Goal: Task Accomplishment & Management: Manage account settings

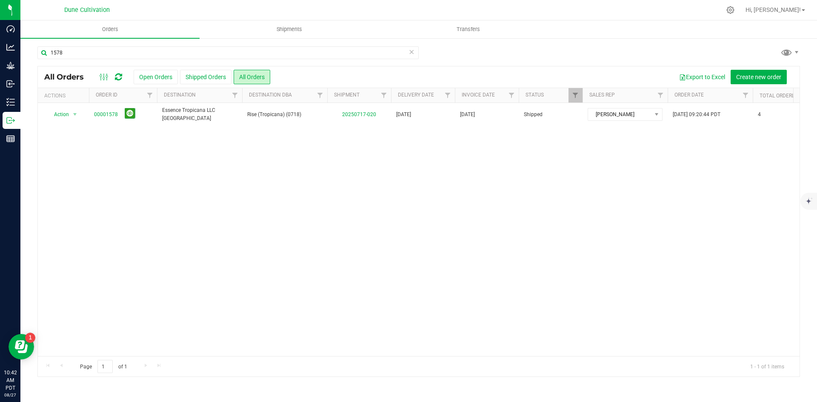
click at [410, 53] on icon at bounding box center [411, 51] width 6 height 10
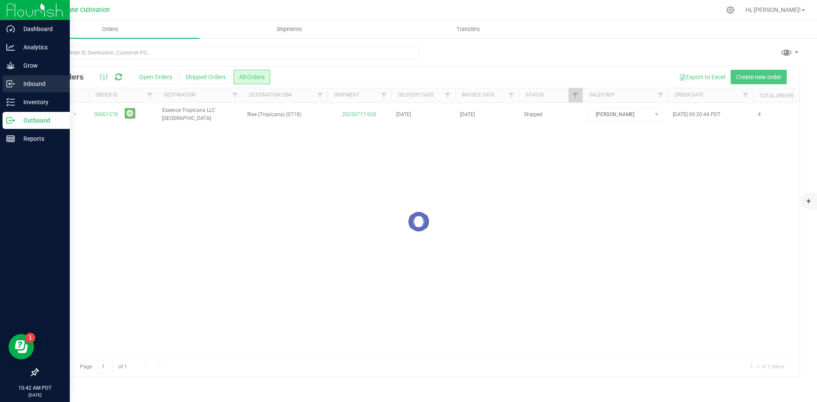
click at [9, 84] on icon at bounding box center [9, 84] width 1 height 1
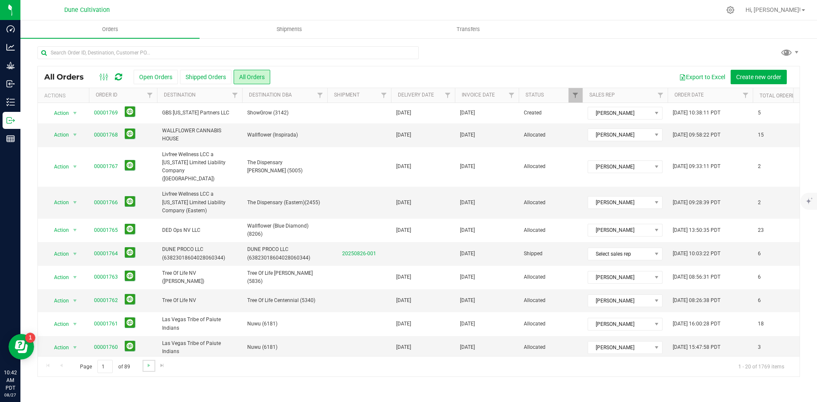
click at [143, 367] on link "Go to the next page" at bounding box center [148, 365] width 12 height 11
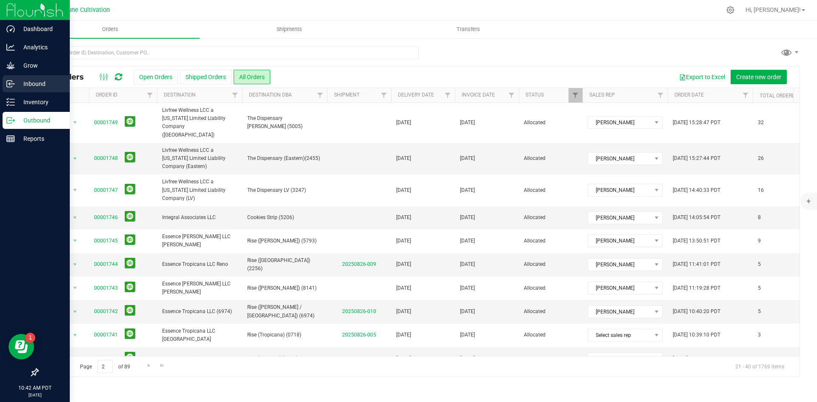
click at [27, 85] on p "Inbound" at bounding box center [40, 84] width 51 height 10
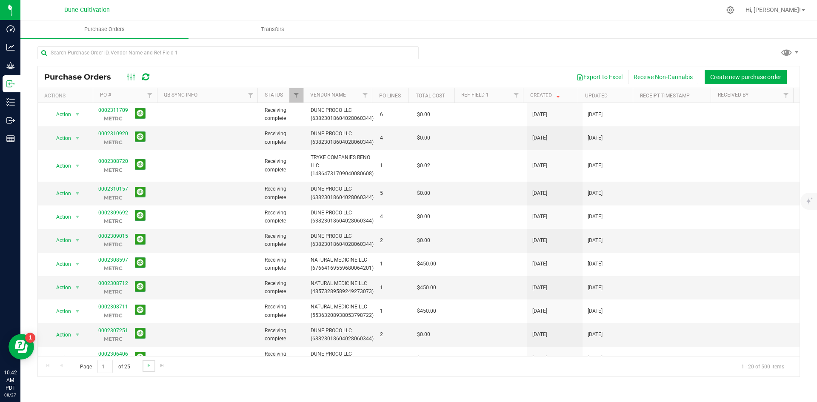
click at [143, 370] on link "Go to the next page" at bounding box center [148, 365] width 12 height 11
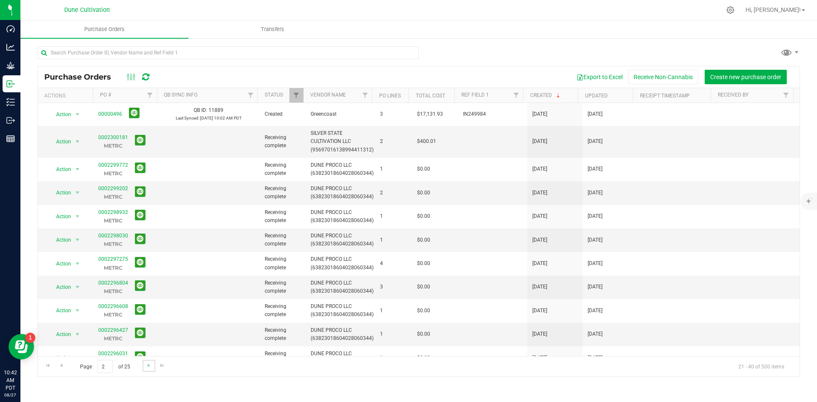
click at [145, 369] on link "Go to the next page" at bounding box center [148, 365] width 12 height 11
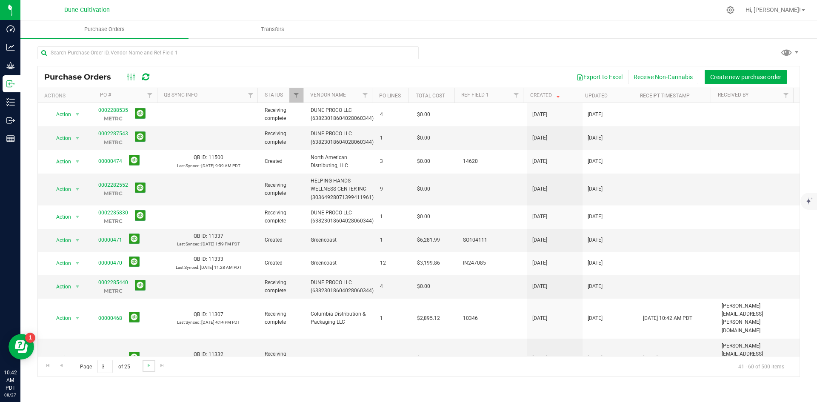
click at [145, 369] on link "Go to the next page" at bounding box center [148, 365] width 12 height 11
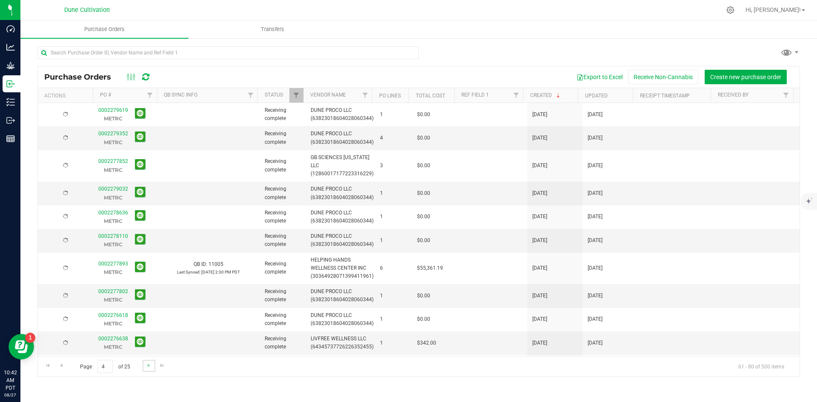
click at [145, 369] on link "Go to the next page" at bounding box center [148, 365] width 12 height 11
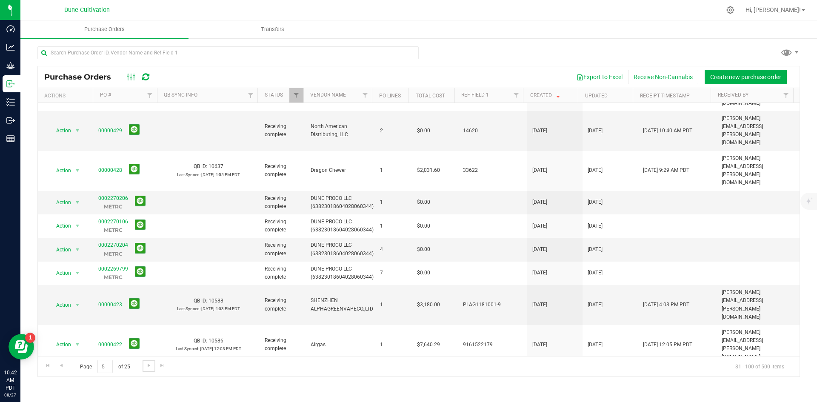
scroll to position [234, 0]
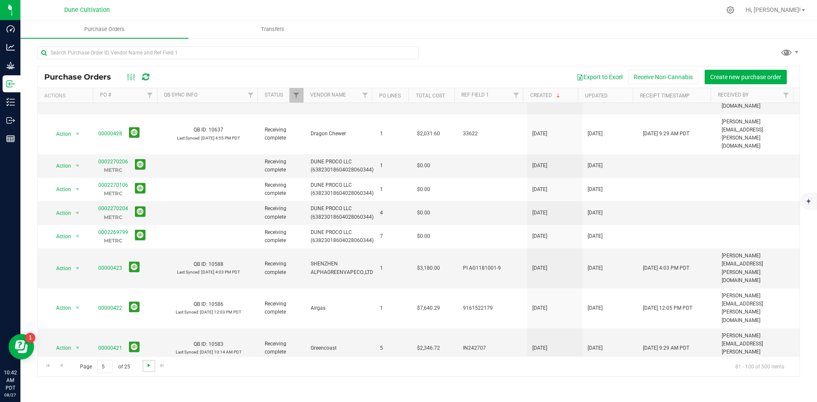
click at [147, 364] on span "Go to the next page" at bounding box center [148, 365] width 7 height 7
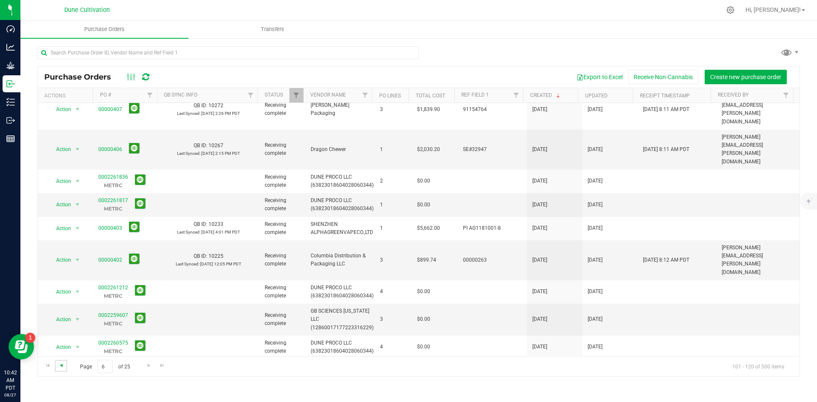
click at [62, 367] on span "Go to the previous page" at bounding box center [61, 365] width 7 height 7
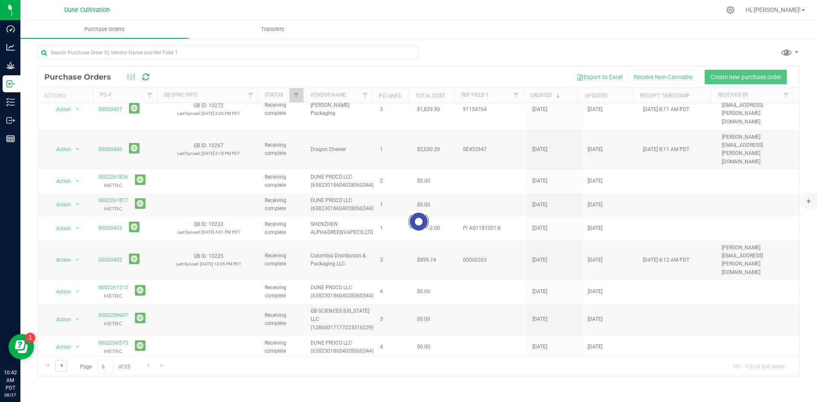
click at [62, 367] on span "Go to the previous page" at bounding box center [61, 365] width 7 height 7
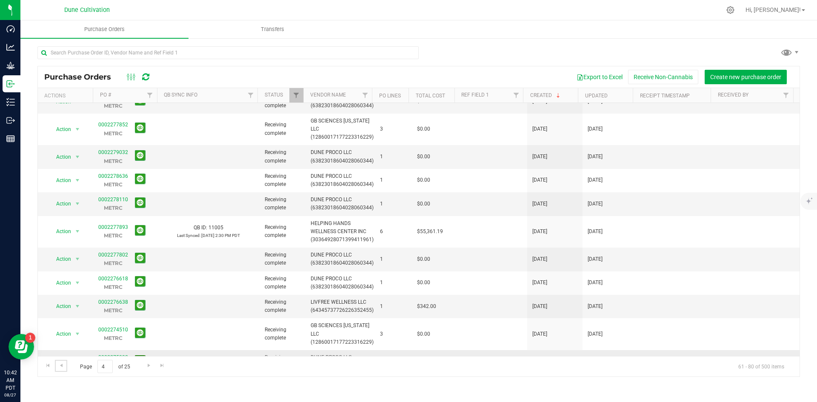
scroll to position [0, 0]
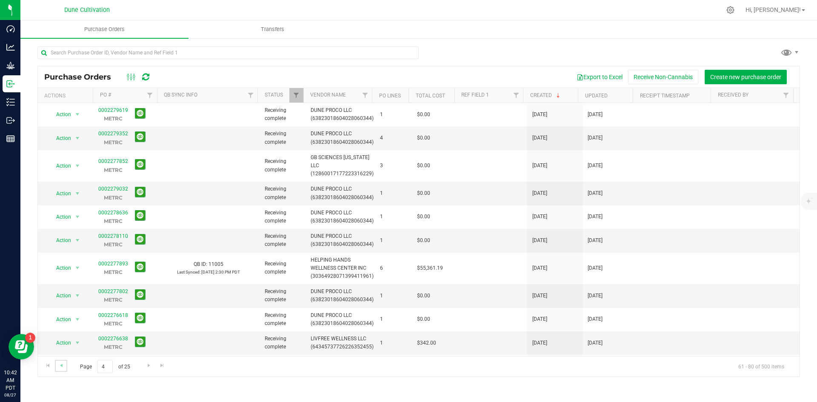
click at [61, 369] on link "Go to the previous page" at bounding box center [61, 365] width 12 height 11
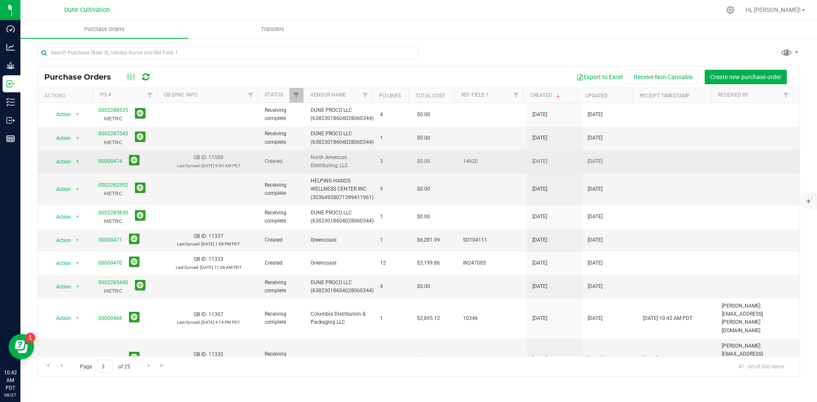
click at [105, 165] on span "00000474" at bounding box center [110, 161] width 24 height 8
click at [117, 161] on link "00000474" at bounding box center [110, 161] width 24 height 6
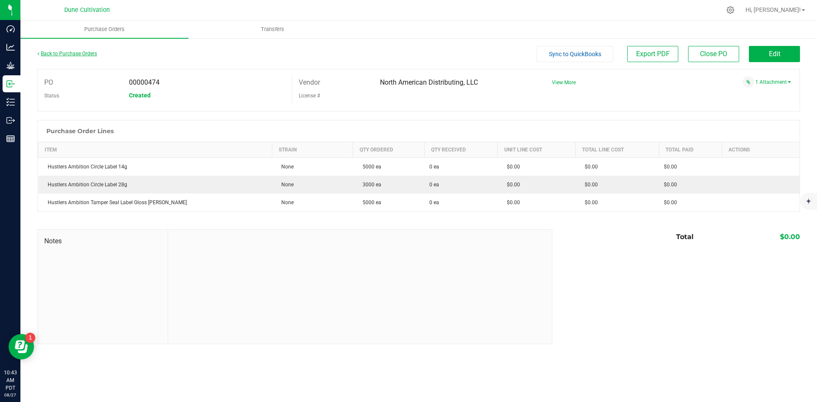
click at [60, 55] on link "Back to Purchase Orders" at bounding box center [67, 54] width 60 height 6
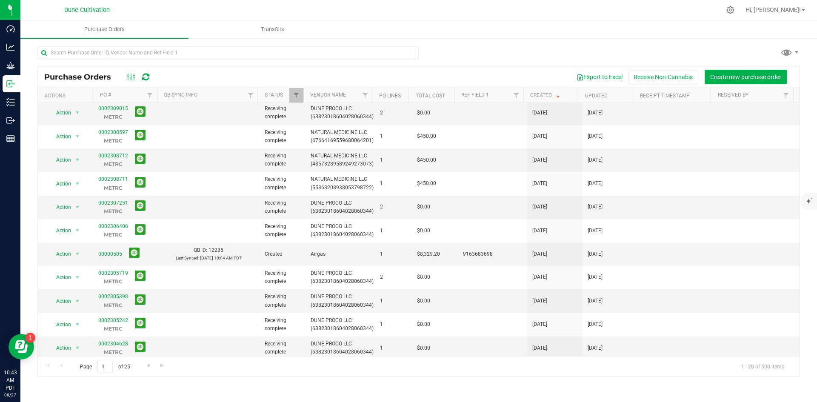
scroll to position [225, 0]
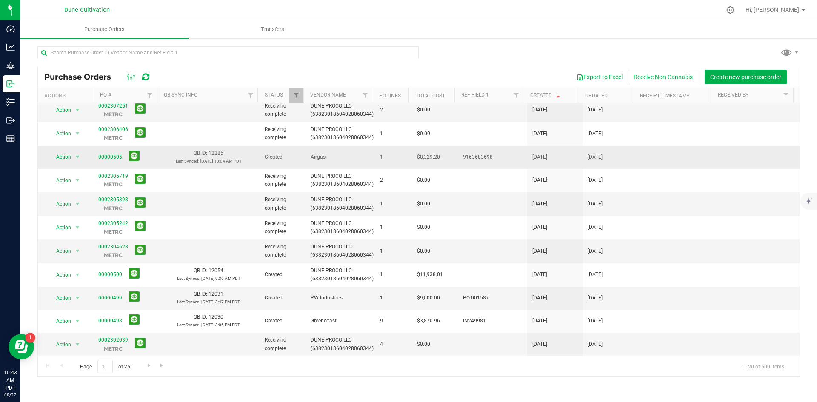
click at [113, 153] on span "00000505" at bounding box center [110, 157] width 24 height 8
click at [116, 154] on link "00000505" at bounding box center [110, 157] width 24 height 6
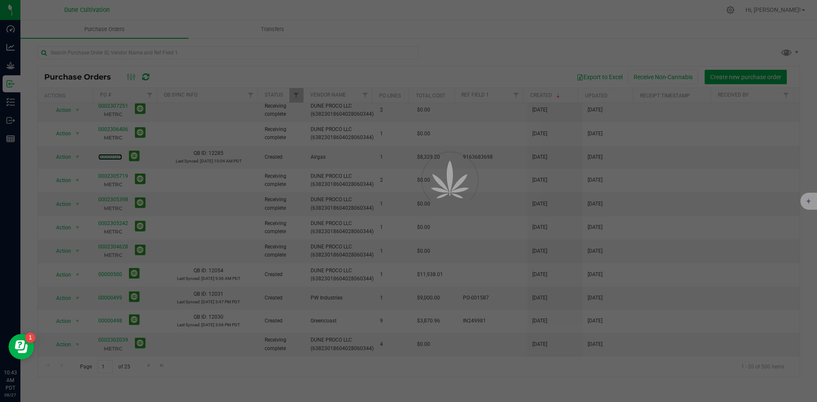
scroll to position [197, 0]
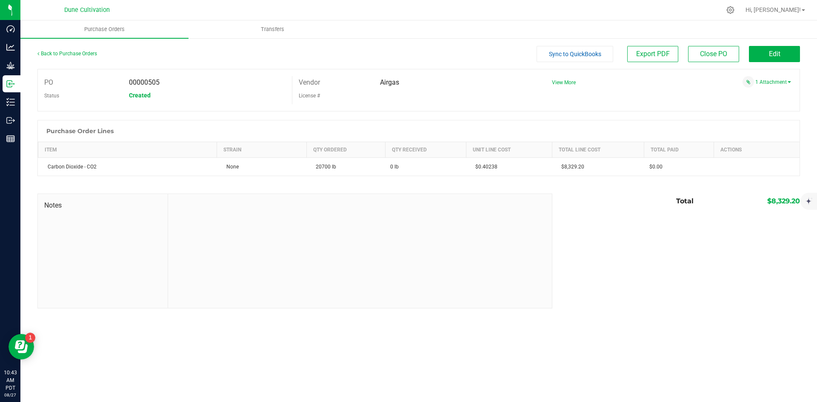
click at [789, 62] on div "Back to Purchase Orders Sync to QuickBooks Export PDF Close PO Edit" at bounding box center [418, 57] width 762 height 23
click at [785, 56] on button "Edit" at bounding box center [774, 54] width 51 height 16
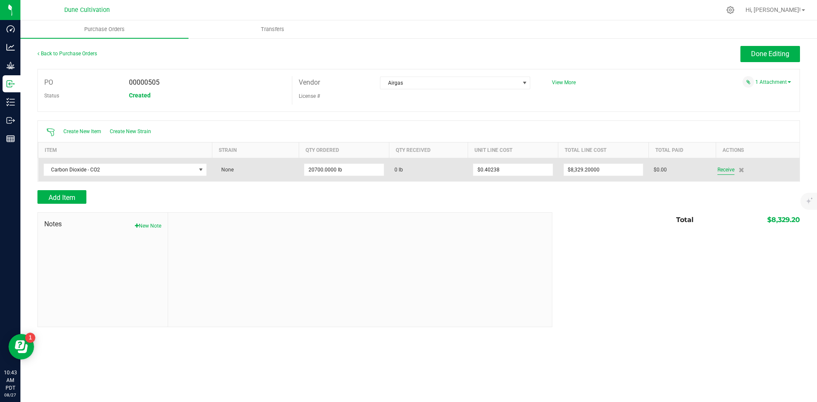
click at [722, 168] on span "Receive" at bounding box center [725, 170] width 17 height 10
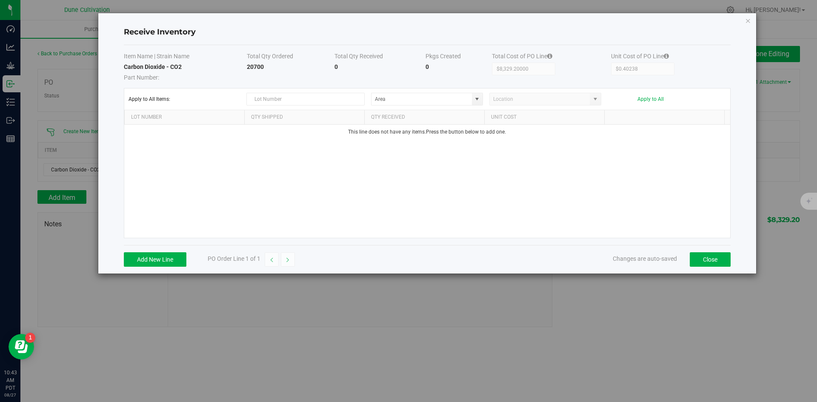
click at [254, 68] on strong "20700" at bounding box center [255, 66] width 17 height 7
copy strong "20700"
click at [149, 263] on button "Add New Line" at bounding box center [155, 259] width 63 height 14
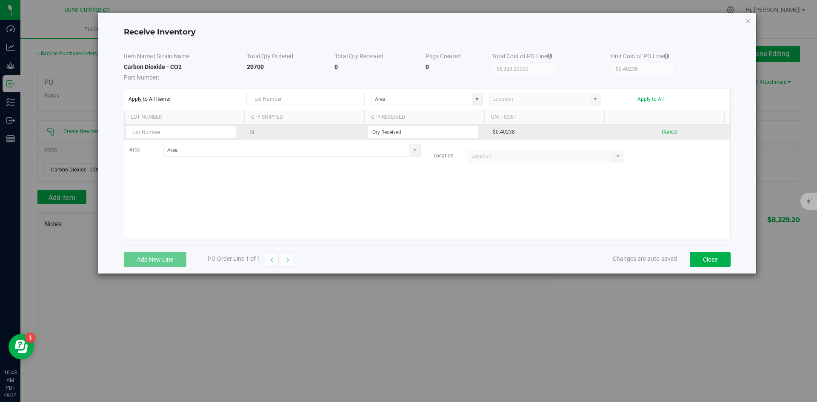
click at [477, 133] on td at bounding box center [426, 133] width 121 height 16
click at [461, 131] on input at bounding box center [423, 132] width 110 height 12
paste input "20700"
type input "20700.0000 lb"
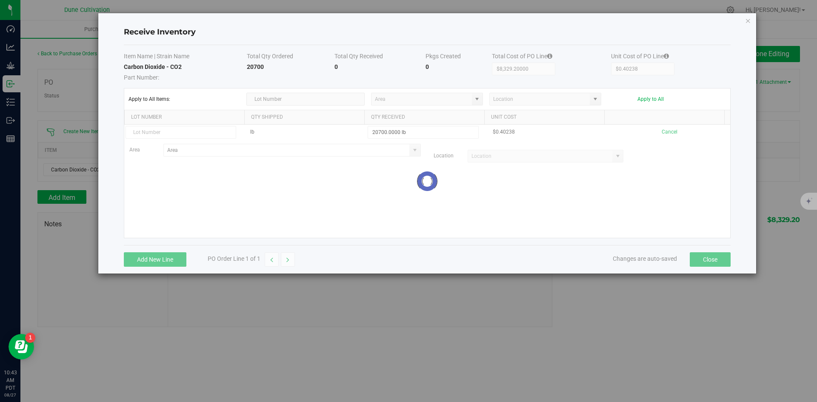
drag, startPoint x: 604, startPoint y: 216, endPoint x: 655, endPoint y: 157, distance: 78.4
click at [604, 216] on kendo-grid-list "lb 20700.0000 lb $0.40238 Cancel Area Location Loading" at bounding box center [427, 181] width 606 height 113
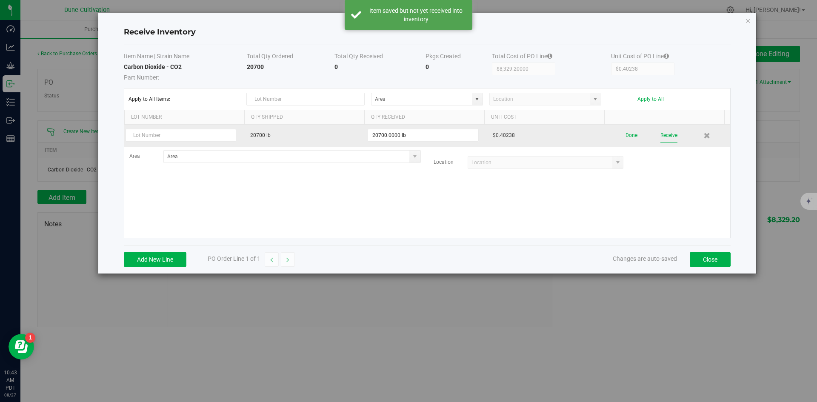
click at [669, 134] on button "Receive" at bounding box center [668, 135] width 17 height 15
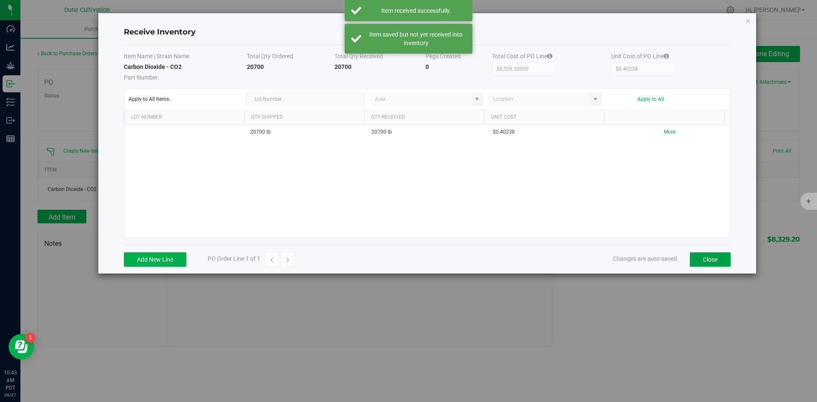
click at [721, 256] on button "Close" at bounding box center [709, 259] width 41 height 14
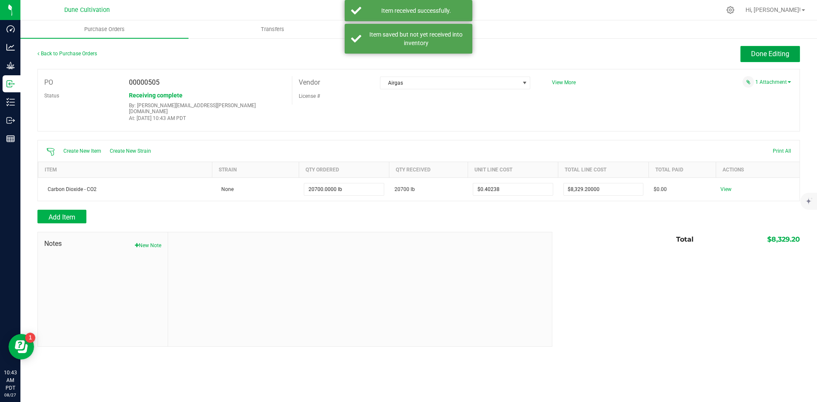
click at [792, 51] on button "Done Editing" at bounding box center [770, 54] width 60 height 16
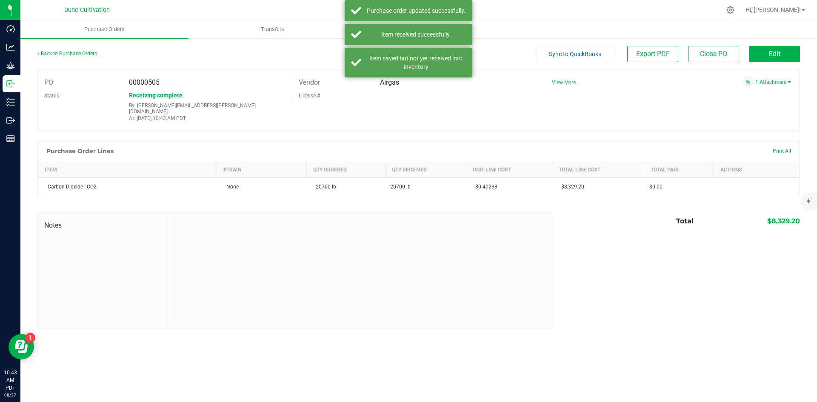
click at [76, 52] on link "Back to Purchase Orders" at bounding box center [67, 54] width 60 height 6
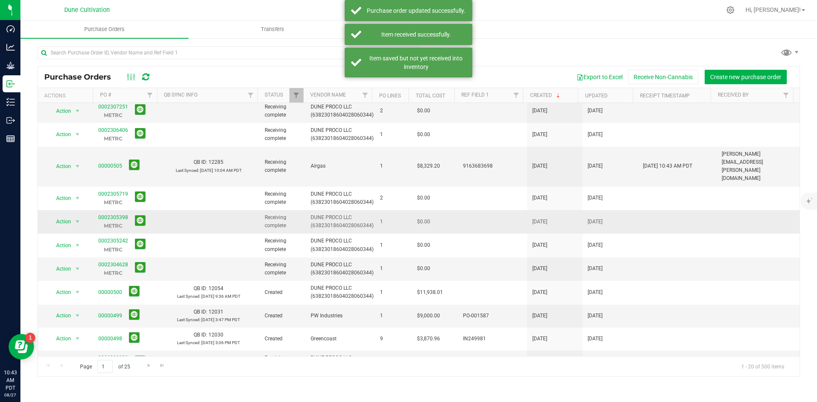
scroll to position [225, 0]
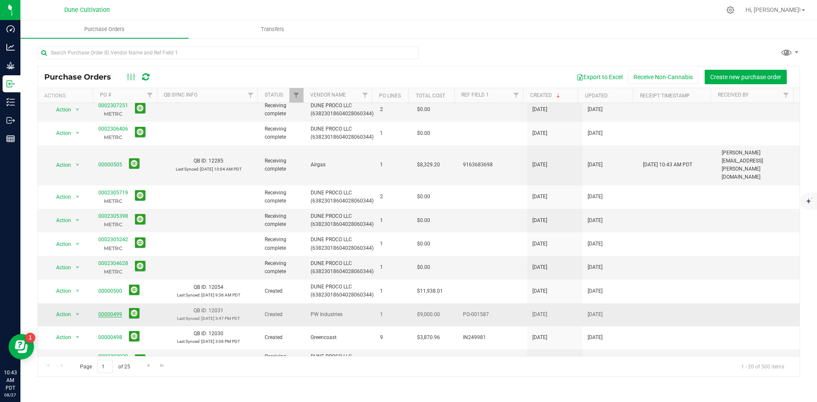
click at [111, 311] on link "00000499" at bounding box center [110, 314] width 24 height 6
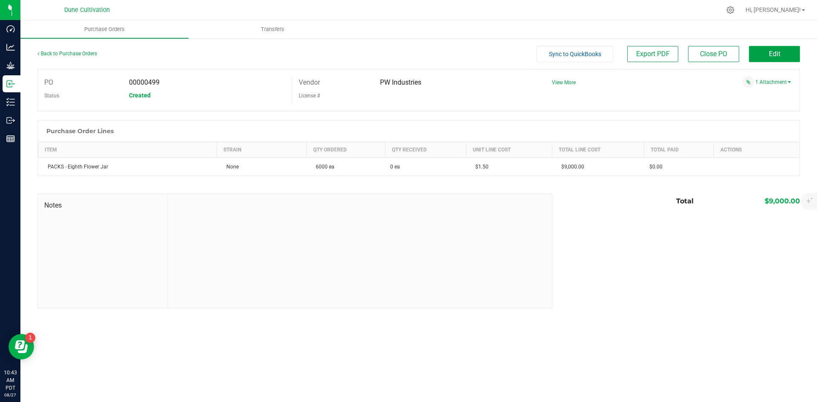
click at [786, 53] on button "Edit" at bounding box center [774, 54] width 51 height 16
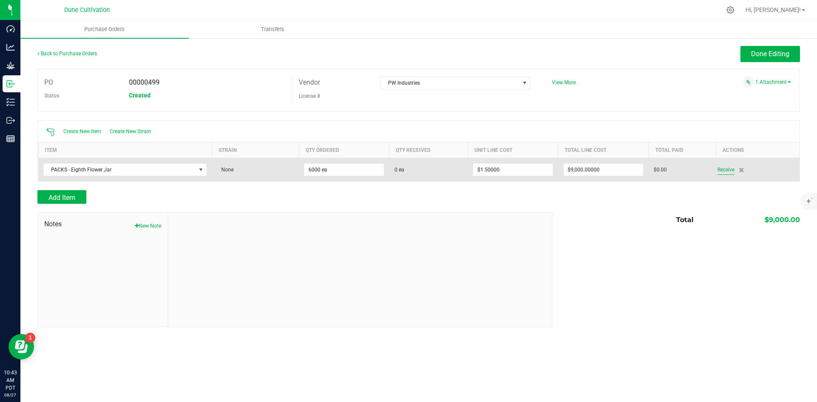
click at [720, 168] on span "Receive" at bounding box center [725, 170] width 17 height 10
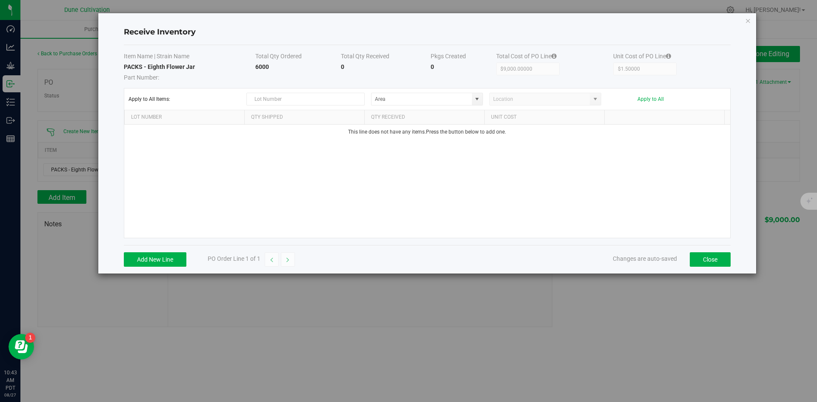
click at [265, 64] on strong "6000" at bounding box center [262, 66] width 14 height 7
click at [264, 66] on strong "6000" at bounding box center [262, 66] width 14 height 7
copy strong "6000"
click at [176, 251] on div "Add New Line PO Order Line 1 of 1 Changes are auto-saved Close" at bounding box center [427, 259] width 606 height 28
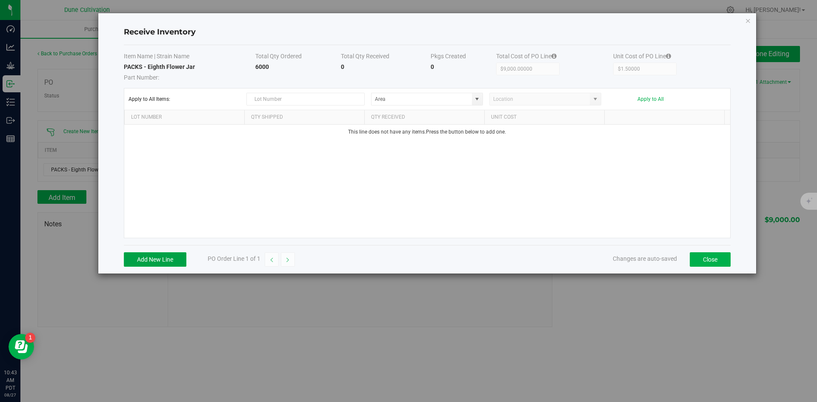
drag, startPoint x: 173, startPoint y: 257, endPoint x: 442, endPoint y: 188, distance: 277.4
click at [173, 257] on button "Add New Line" at bounding box center [155, 259] width 63 height 14
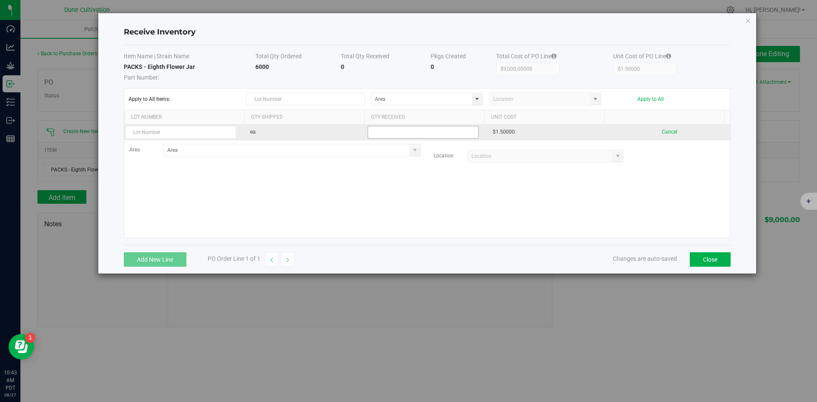
click at [439, 129] on input at bounding box center [423, 132] width 110 height 12
paste input "6000"
type input "6000 ea"
click at [509, 204] on kendo-grid-list "ea 6000 ea $1.50000 Cancel Area Location" at bounding box center [427, 181] width 606 height 113
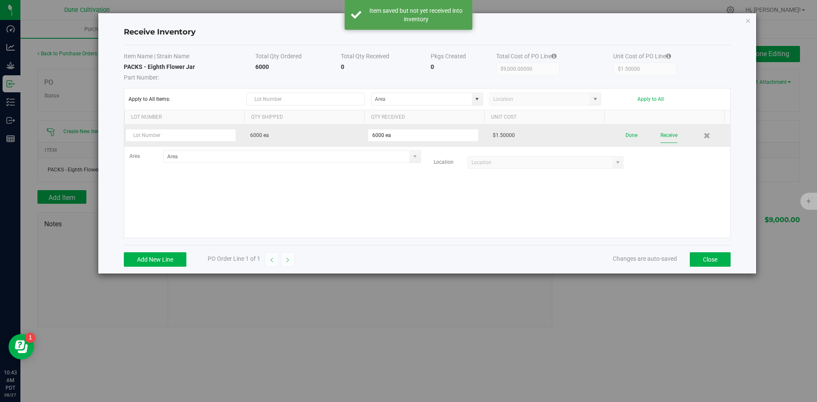
click at [664, 133] on button "Receive" at bounding box center [668, 135] width 17 height 15
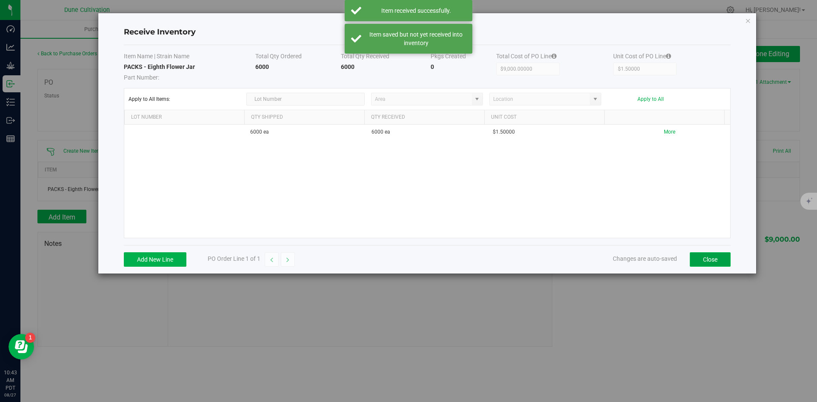
click at [708, 260] on button "Close" at bounding box center [709, 259] width 41 height 14
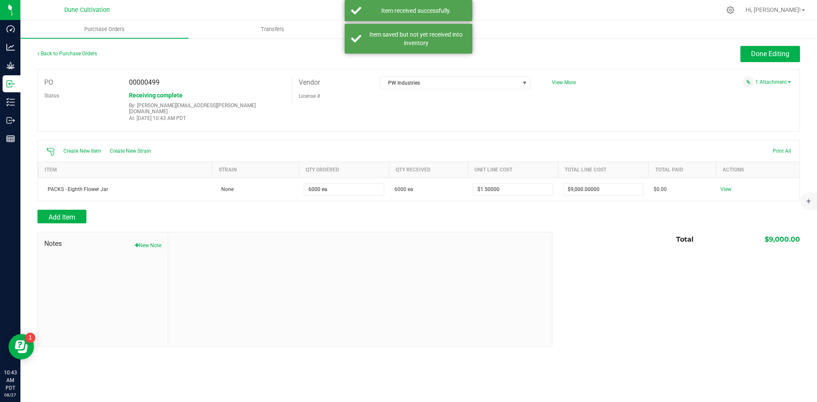
click at [763, 42] on div "Back to Purchase Orders Done Editing PO 00000499 Status Receiving complete By: …" at bounding box center [418, 196] width 796 height 318
click at [769, 50] on span "Done Editing" at bounding box center [770, 54] width 38 height 8
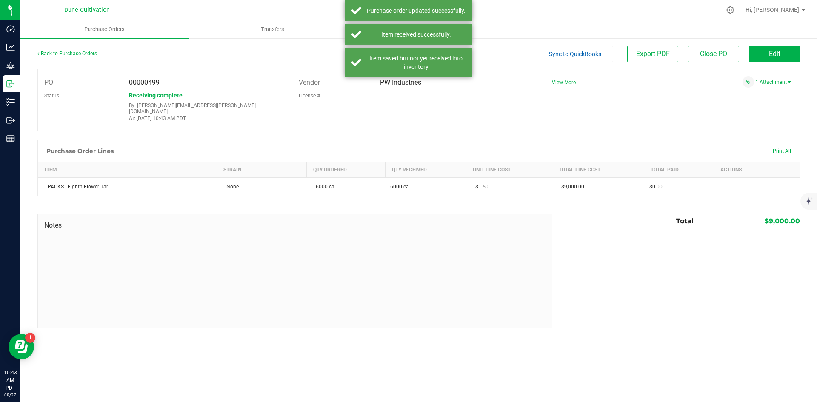
click at [90, 51] on link "Back to Purchase Orders" at bounding box center [67, 54] width 60 height 6
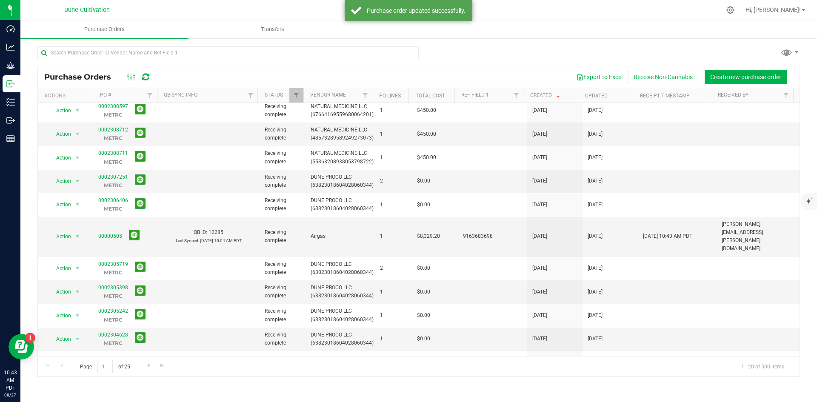
scroll to position [225, 0]
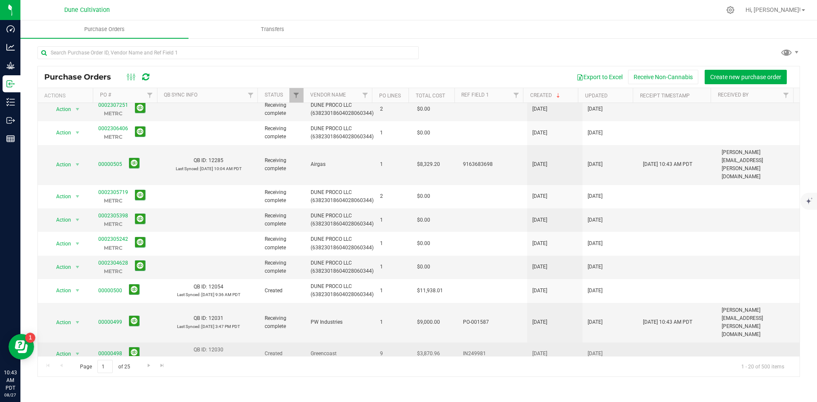
click at [105, 350] on link "00000498" at bounding box center [110, 353] width 24 height 6
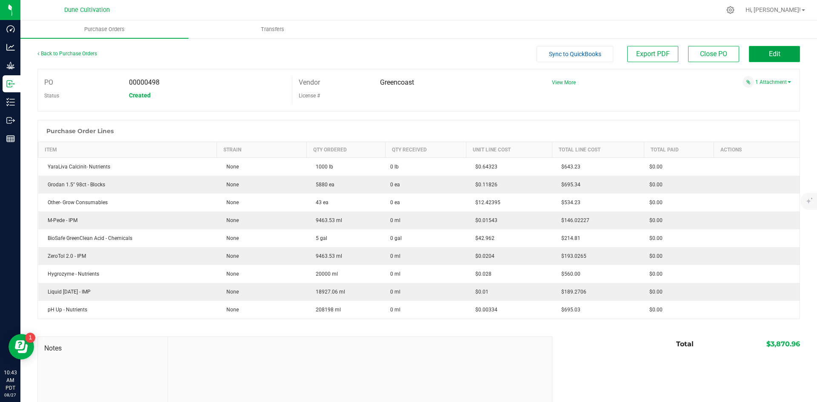
click at [769, 57] on span "Edit" at bounding box center [774, 54] width 11 height 8
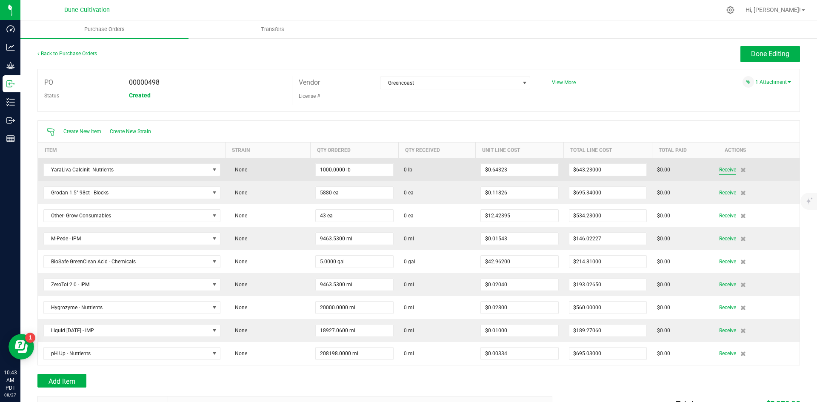
click at [721, 168] on span "Receive" at bounding box center [727, 170] width 17 height 10
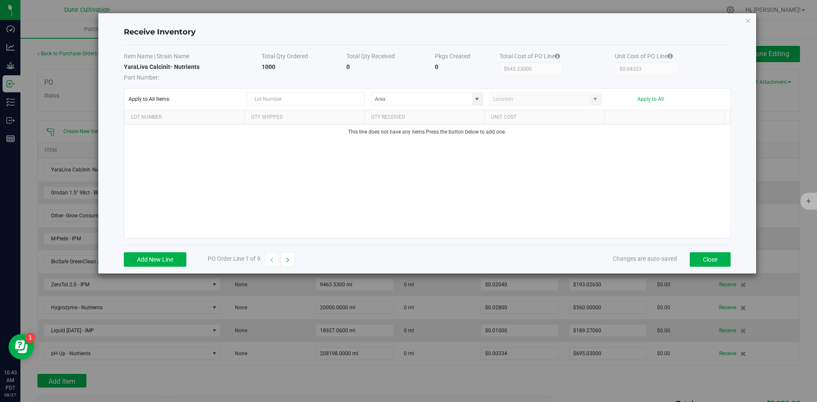
click at [269, 70] on strong "1000" at bounding box center [269, 66] width 14 height 7
click at [269, 68] on strong "1000" at bounding box center [269, 66] width 14 height 7
copy strong "1000"
click at [154, 257] on button "Add New Line" at bounding box center [155, 259] width 63 height 14
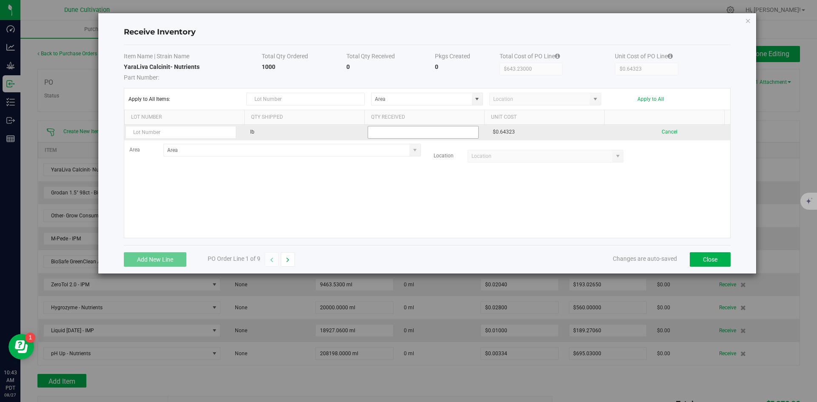
click at [373, 132] on input at bounding box center [423, 132] width 110 height 12
paste input "1000"
type input "1000.0000 lb"
click at [671, 176] on kendo-grid-list "lb 1000.0000 lb $0.64323 Cancel Area Location" at bounding box center [427, 181] width 606 height 113
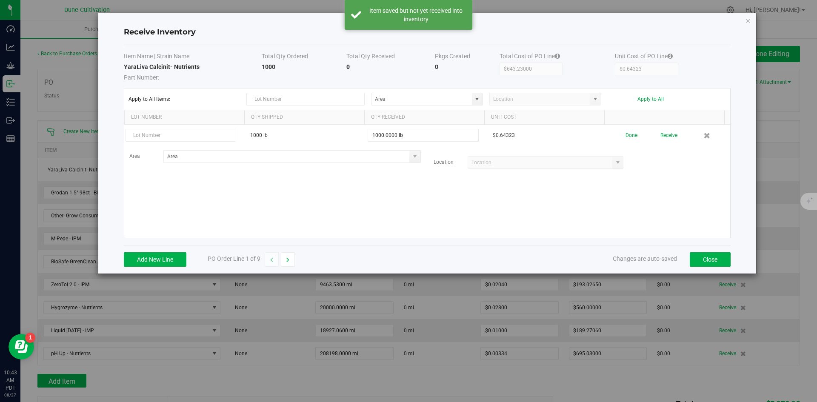
drag, startPoint x: 671, startPoint y: 177, endPoint x: 657, endPoint y: 134, distance: 46.1
click at [660, 133] on button "Receive" at bounding box center [668, 135] width 17 height 15
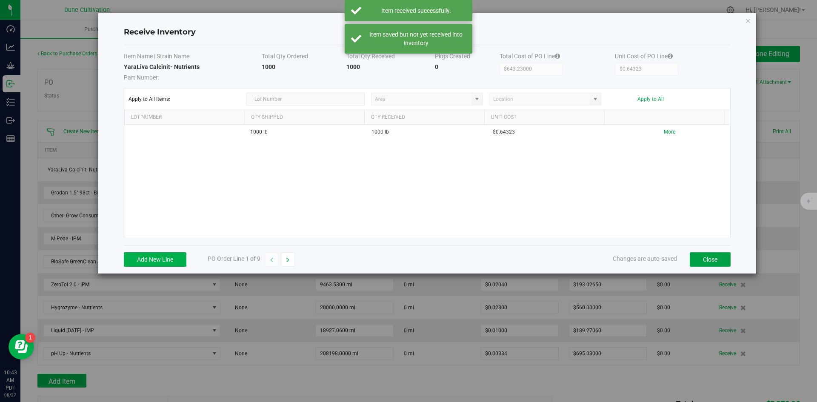
click at [704, 261] on button "Close" at bounding box center [709, 259] width 41 height 14
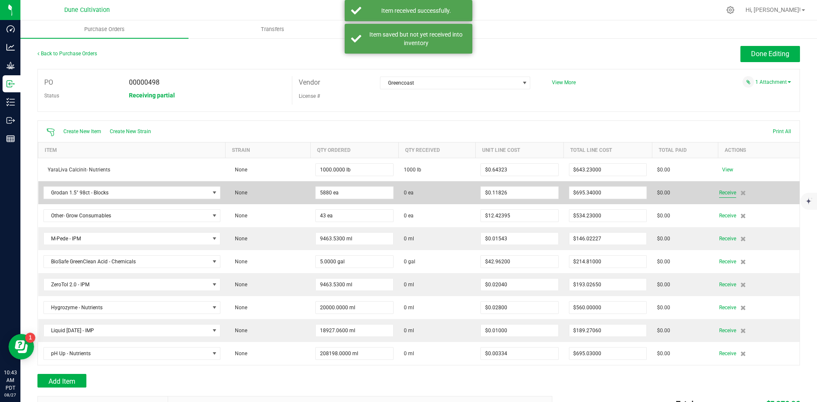
click at [719, 194] on span "Receive" at bounding box center [727, 193] width 17 height 10
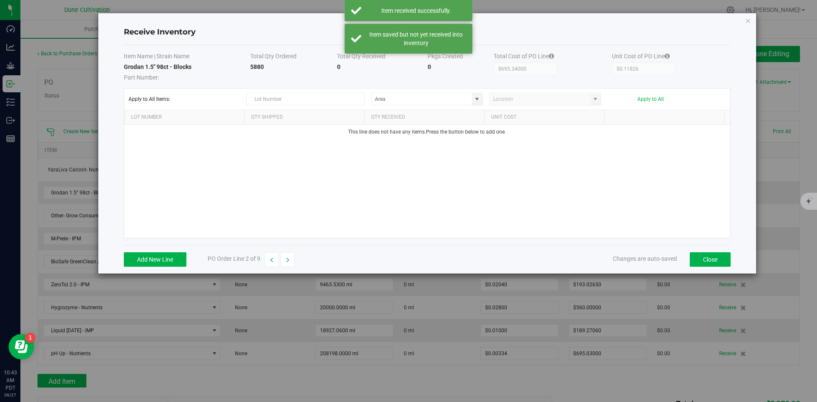
click at [263, 65] on strong "5880" at bounding box center [257, 66] width 14 height 7
click at [262, 57] on th "Total Qty Ordered" at bounding box center [293, 57] width 87 height 11
click at [260, 65] on strong "5880" at bounding box center [257, 66] width 14 height 7
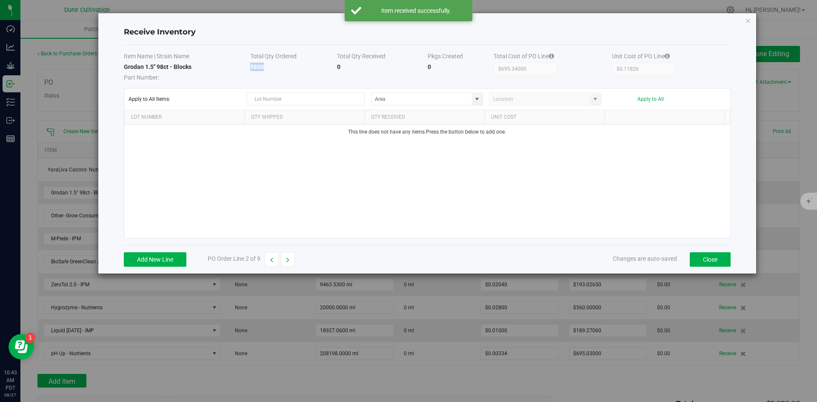
click at [260, 65] on strong "5880" at bounding box center [257, 66] width 14 height 7
copy strong "5880"
click at [162, 262] on button "Add New Line" at bounding box center [155, 259] width 63 height 14
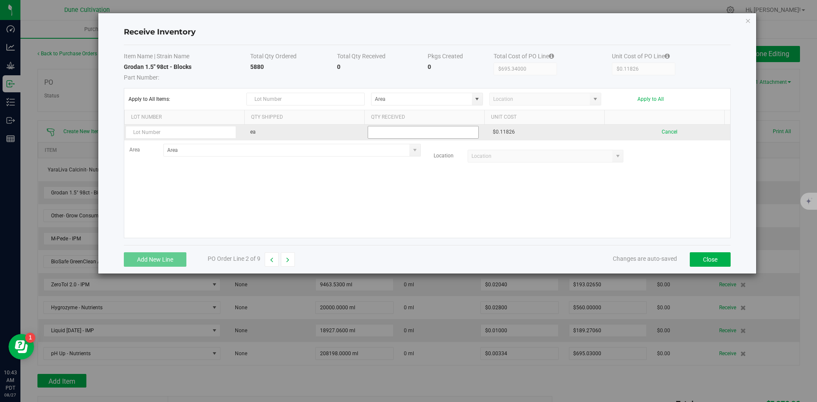
click at [421, 135] on input at bounding box center [423, 132] width 110 height 12
paste input "5880"
type input "5880 ea"
click at [494, 182] on kendo-grid-list "ea 5880 ea $0.11826 Cancel Area Location" at bounding box center [427, 181] width 606 height 113
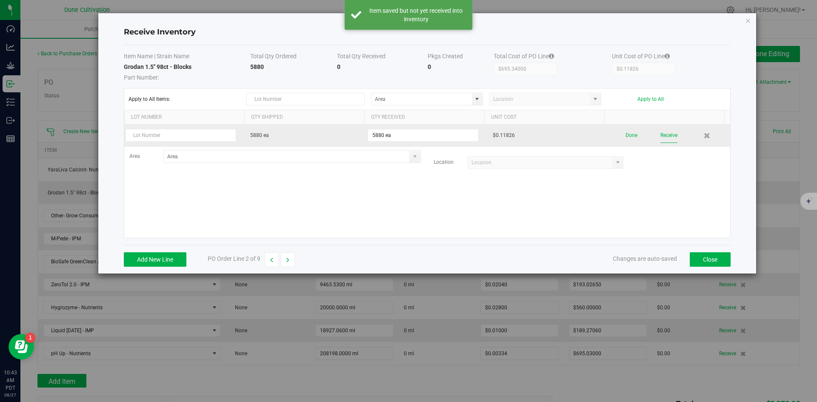
click at [660, 132] on button "Receive" at bounding box center [668, 135] width 17 height 15
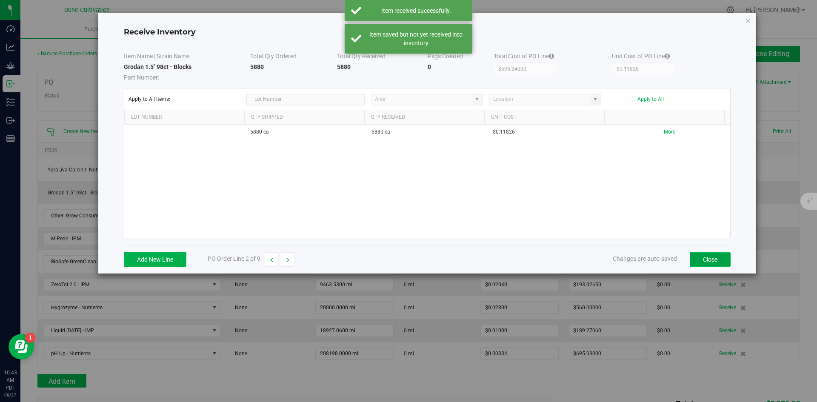
click at [705, 260] on button "Close" at bounding box center [709, 259] width 41 height 14
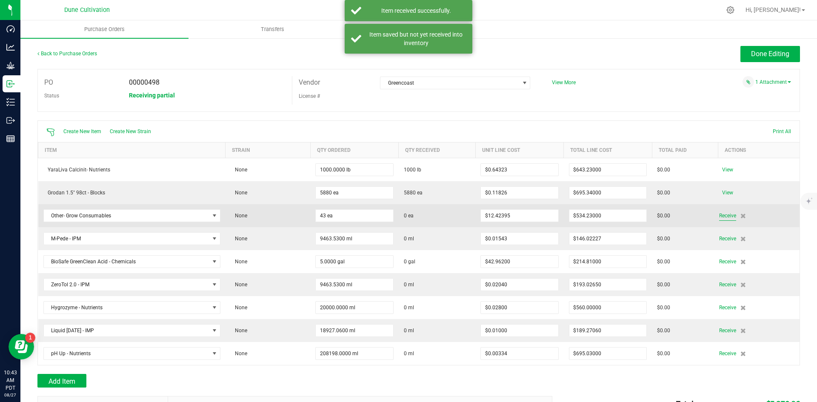
click at [721, 219] on span "Receive" at bounding box center [727, 216] width 17 height 10
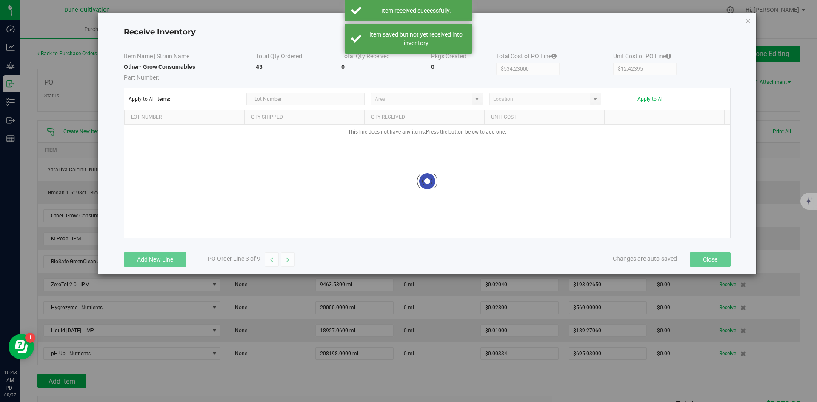
click at [718, 214] on div "Receive Inventory Item Name | Strain Name Total Qty Ordered Total Qty Received …" at bounding box center [427, 143] width 658 height 260
click at [258, 65] on strong "43" at bounding box center [259, 66] width 7 height 7
click at [258, 66] on strong "43" at bounding box center [259, 66] width 7 height 7
copy strong "43"
drag, startPoint x: 171, startPoint y: 248, endPoint x: 167, endPoint y: 253, distance: 6.3
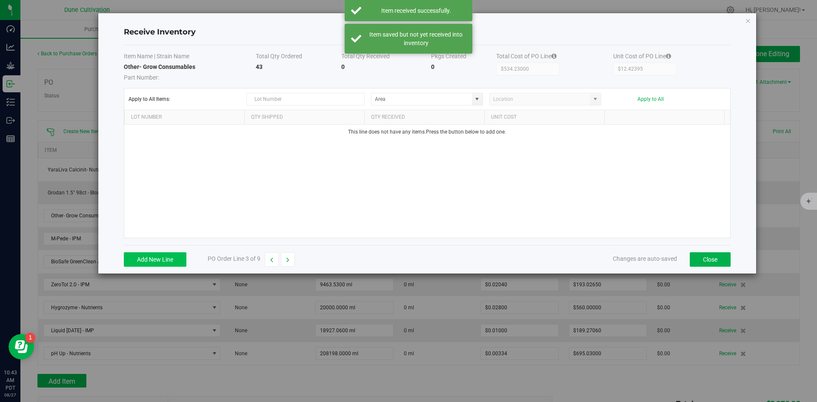
click at [171, 249] on div "Add New Line PO Order Line 3 of 9 Changes are auto-saved Close" at bounding box center [427, 259] width 606 height 28
drag, startPoint x: 167, startPoint y: 253, endPoint x: 190, endPoint y: 228, distance: 33.7
click at [167, 254] on button "Add New Line" at bounding box center [155, 259] width 63 height 14
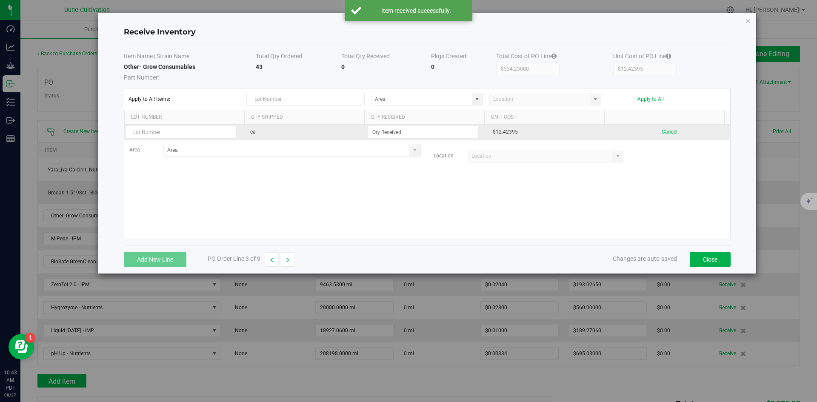
click at [284, 136] on td "ea" at bounding box center [305, 133] width 121 height 16
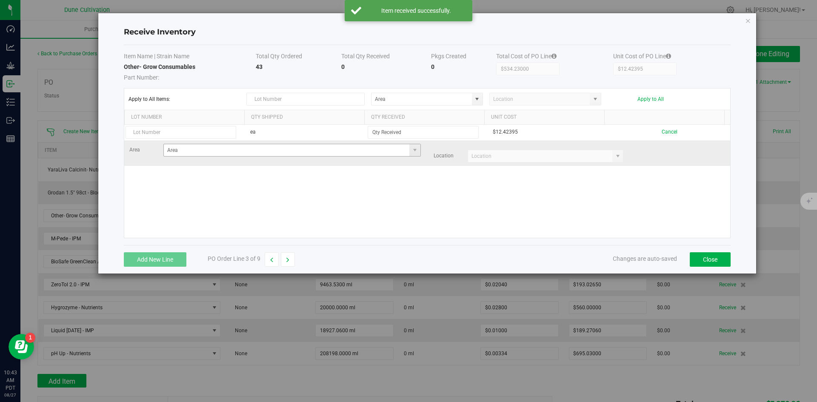
click at [408, 144] on span at bounding box center [291, 150] width 257 height 13
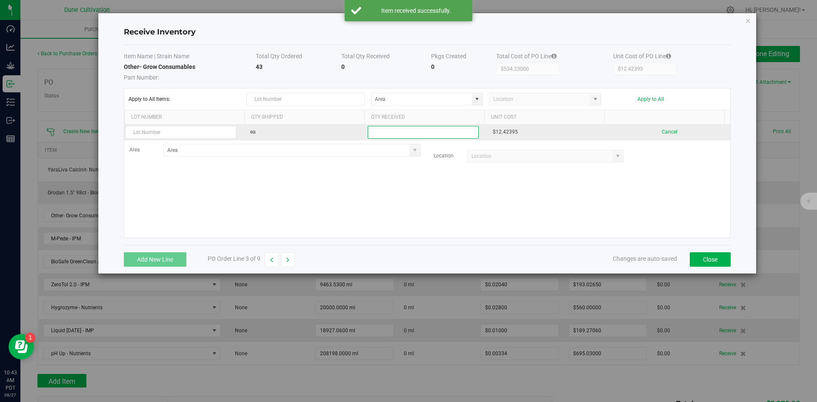
click at [409, 134] on input at bounding box center [423, 132] width 110 height 12
paste input "43"
type input "43 ea"
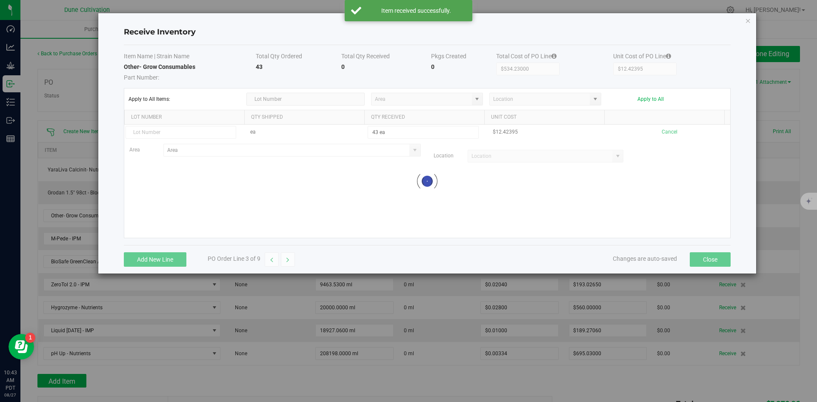
drag, startPoint x: 462, startPoint y: 209, endPoint x: 498, endPoint y: 199, distance: 37.6
click at [464, 208] on kendo-grid-list "ea 43 ea $12.42395 Cancel Area Location Loading" at bounding box center [427, 181] width 606 height 113
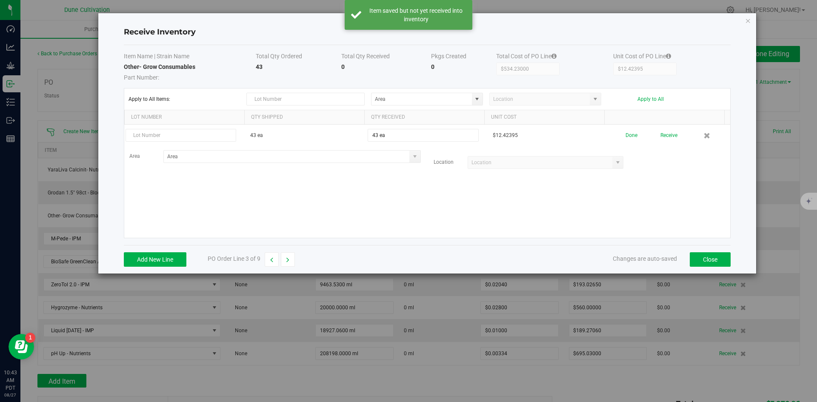
click at [660, 134] on button "Receive" at bounding box center [668, 135] width 17 height 15
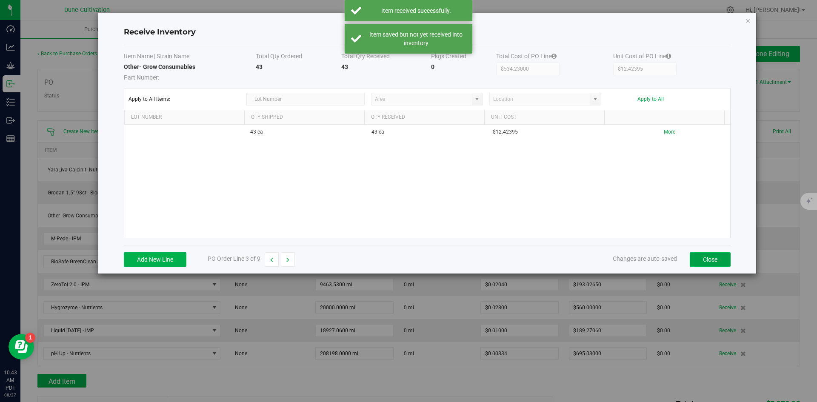
click at [709, 255] on button "Close" at bounding box center [709, 259] width 41 height 14
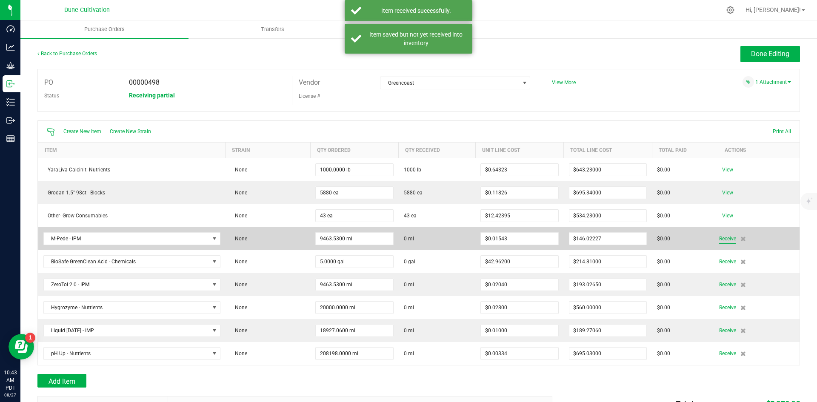
click at [719, 236] on span "Receive" at bounding box center [727, 238] width 17 height 10
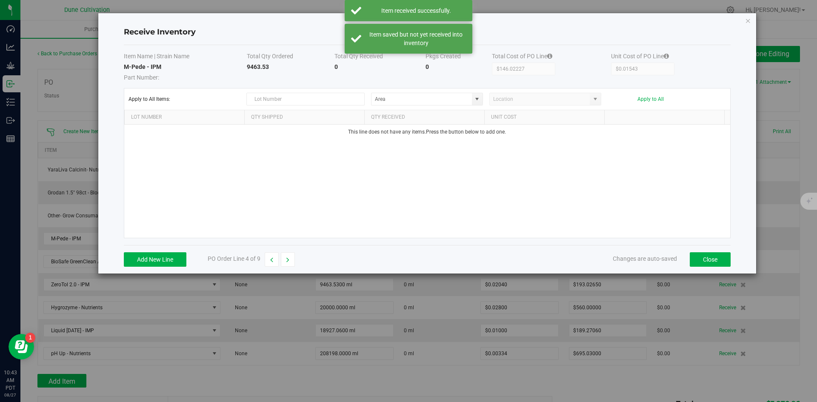
click at [256, 66] on strong "9463.53" at bounding box center [258, 66] width 22 height 7
copy strong "9463.53"
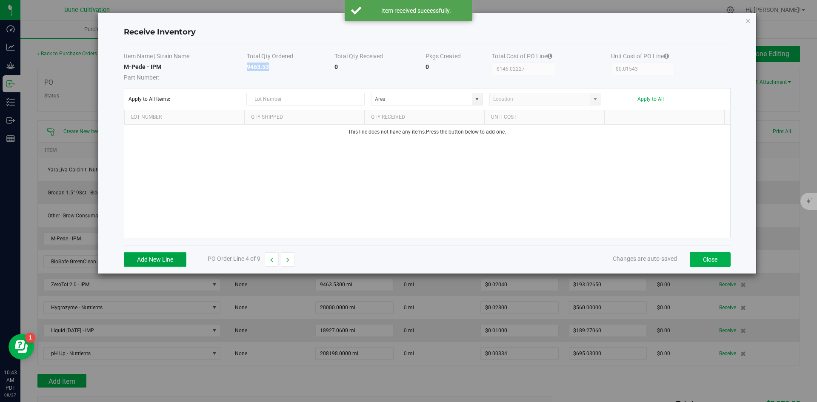
click at [160, 263] on button "Add New Line" at bounding box center [155, 259] width 63 height 14
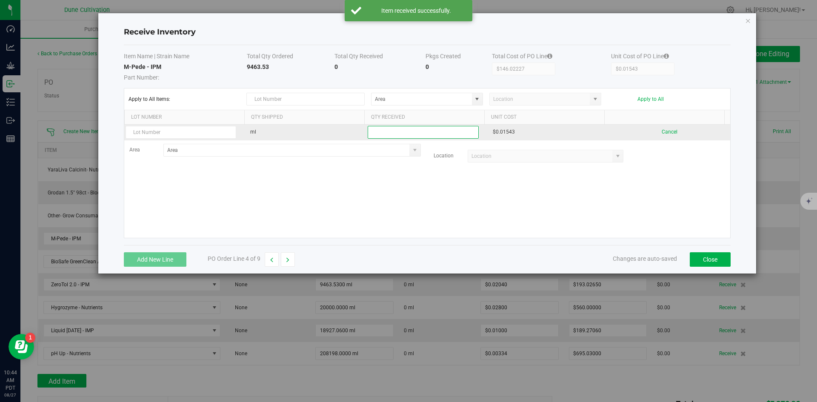
click at [419, 129] on input at bounding box center [423, 132] width 110 height 12
paste input "9463.53"
type input "9463.5300 ml"
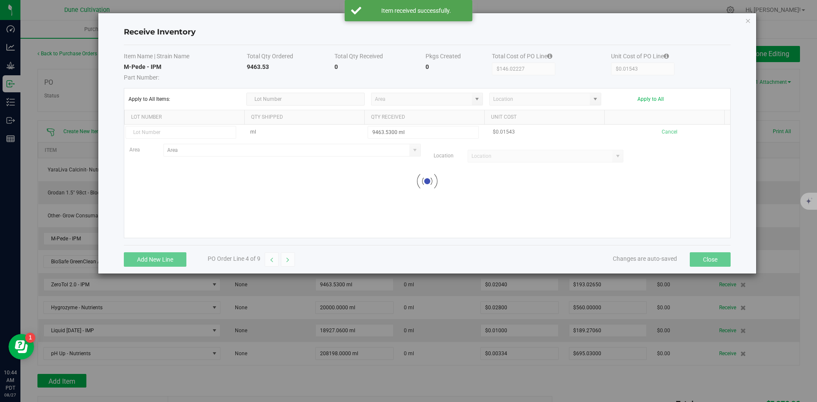
click at [517, 221] on kendo-grid-list "ml 9463.5300 ml $0.01543 Cancel Area Location Loading" at bounding box center [427, 181] width 606 height 113
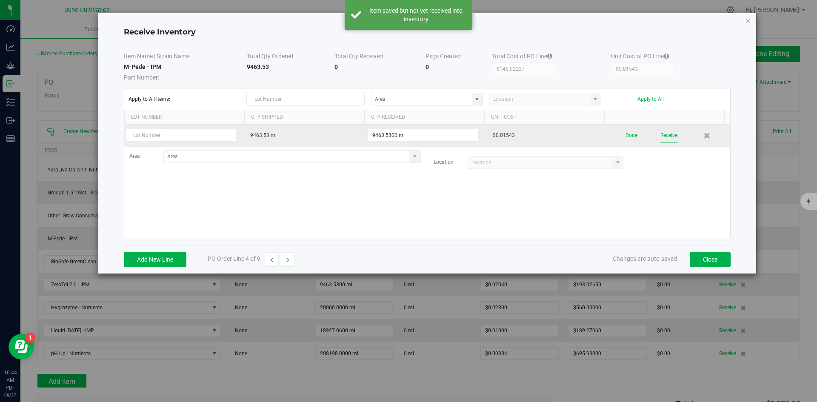
click at [668, 134] on button "Receive" at bounding box center [668, 135] width 17 height 15
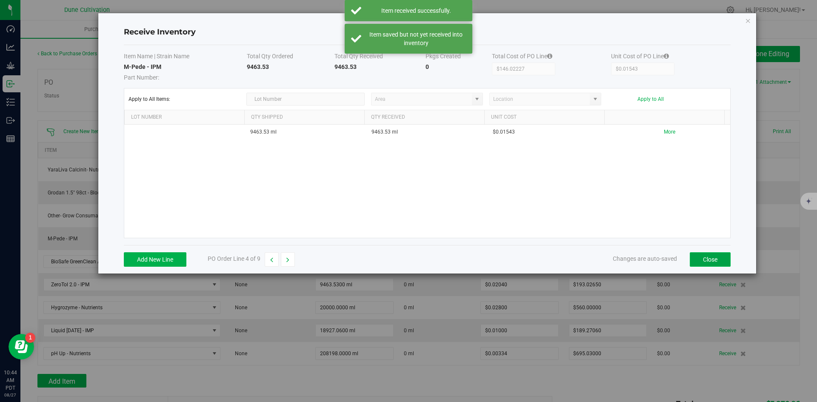
click at [705, 262] on button "Close" at bounding box center [709, 259] width 41 height 14
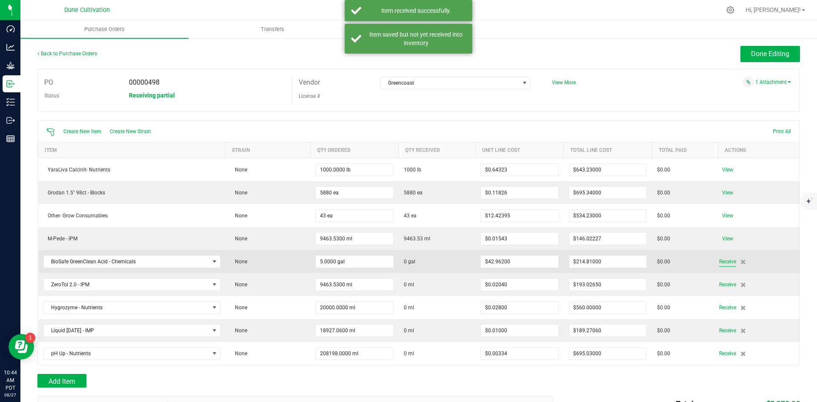
click at [720, 262] on span "Receive" at bounding box center [727, 261] width 17 height 10
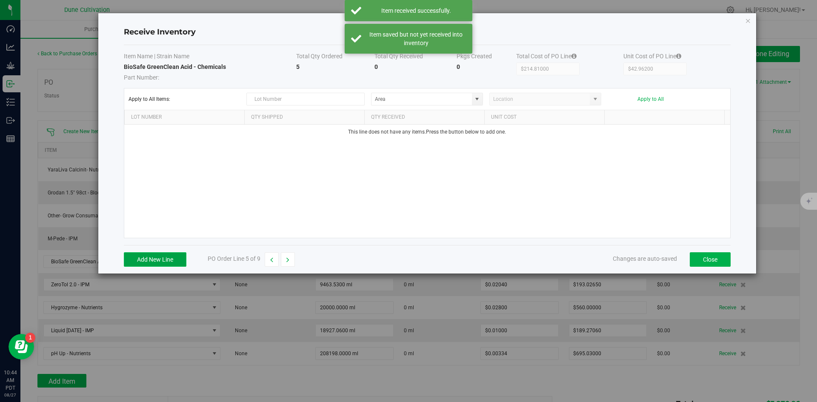
click at [152, 263] on button "Add New Line" at bounding box center [155, 259] width 63 height 14
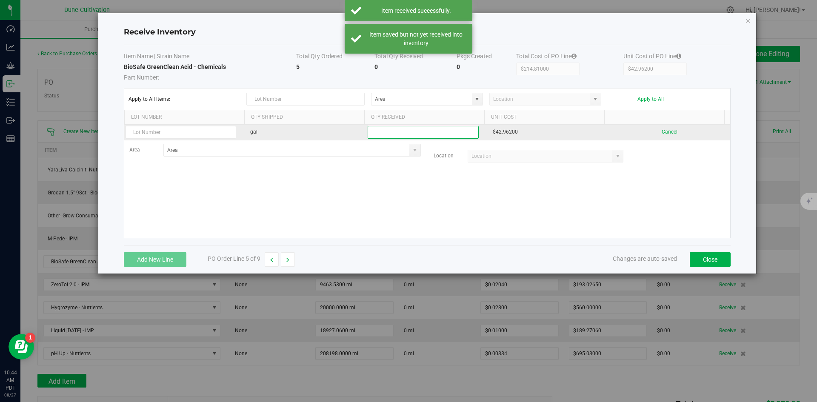
click at [403, 132] on input at bounding box center [423, 132] width 110 height 12
type input "5.0000 gal"
click at [405, 180] on kendo-grid-list "gal 5.0000 gal $42.96200 Cancel Area Location" at bounding box center [427, 181] width 606 height 113
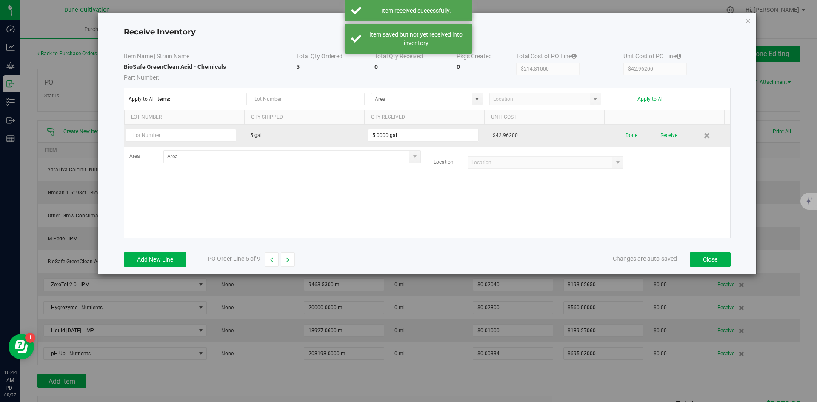
click at [661, 136] on button "Receive" at bounding box center [668, 135] width 17 height 15
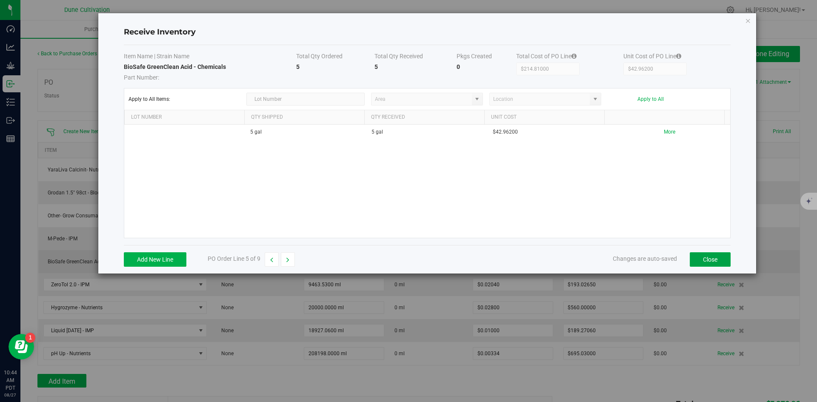
click at [711, 262] on button "Close" at bounding box center [709, 259] width 41 height 14
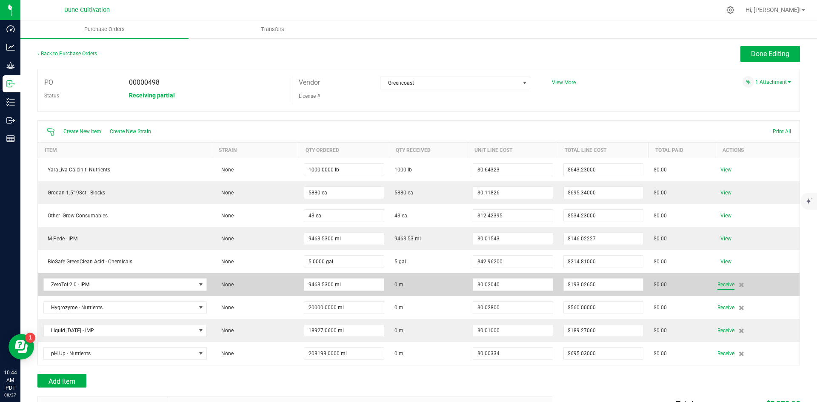
click at [717, 282] on span "Receive" at bounding box center [725, 284] width 17 height 10
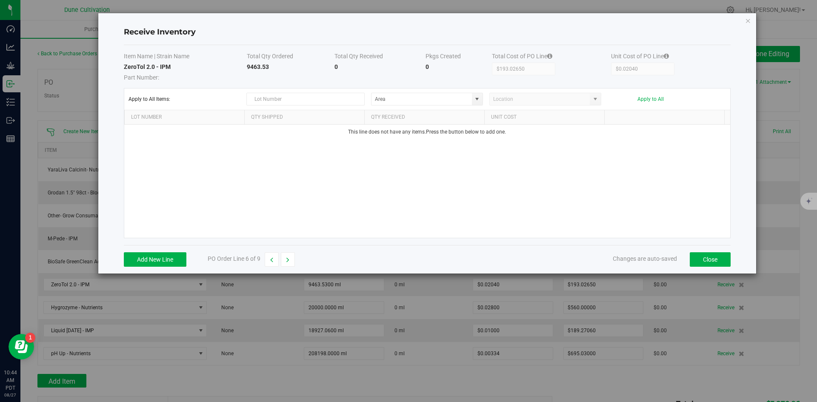
click at [252, 64] on strong "9463.53" at bounding box center [258, 66] width 22 height 7
copy strong "9463.53"
drag, startPoint x: 168, startPoint y: 257, endPoint x: 238, endPoint y: 199, distance: 91.5
click at [168, 258] on button "Add New Line" at bounding box center [155, 259] width 63 height 14
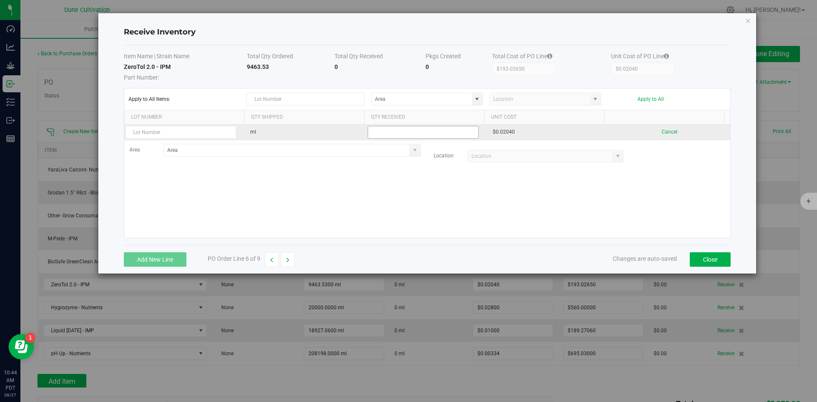
click at [410, 132] on input at bounding box center [423, 132] width 110 height 12
paste input "9463.53"
type input "9463.5300 ml"
click at [559, 209] on kendo-grid-list "ml 9463.5300 ml $0.02040 Cancel Area Location" at bounding box center [427, 181] width 606 height 113
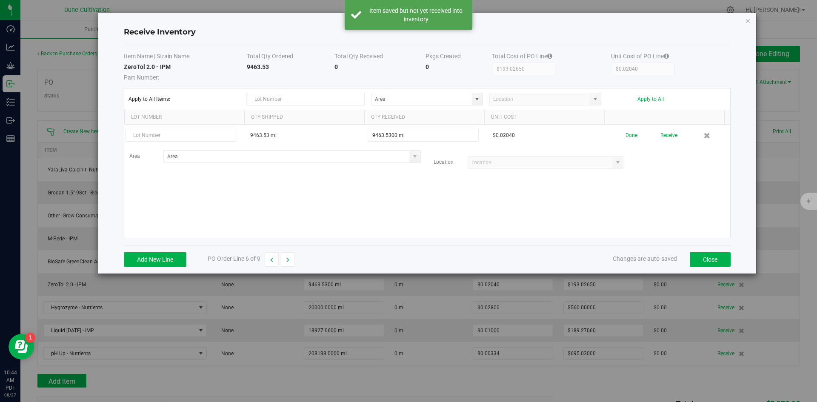
click at [666, 134] on button "Receive" at bounding box center [668, 135] width 17 height 15
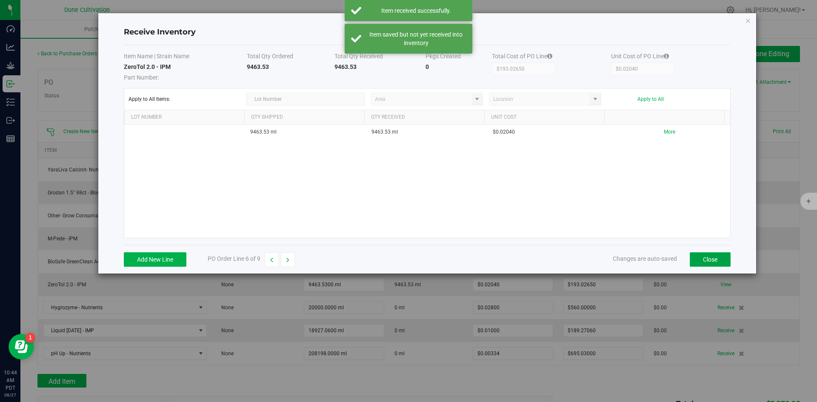
click at [699, 255] on button "Close" at bounding box center [709, 259] width 41 height 14
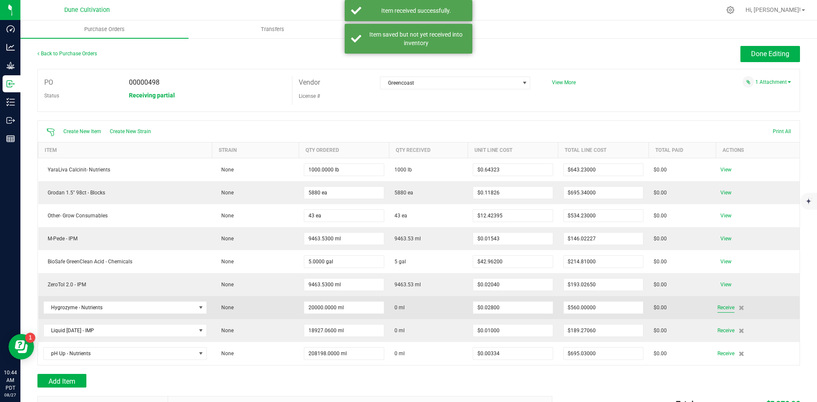
click at [717, 307] on span "Receive" at bounding box center [725, 307] width 17 height 10
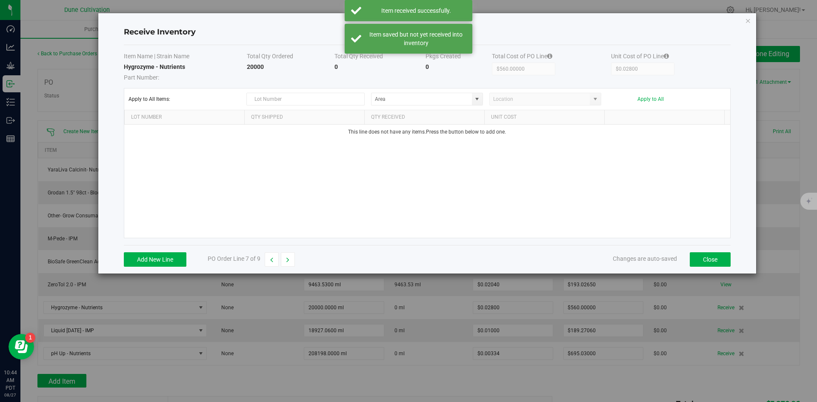
click at [252, 66] on strong "20000" at bounding box center [255, 66] width 17 height 7
copy strong "20000"
click at [166, 259] on button "Add New Line" at bounding box center [155, 259] width 63 height 14
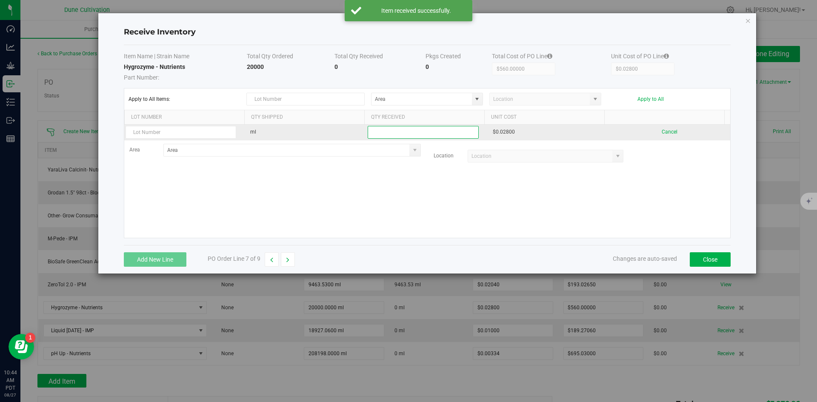
click at [424, 134] on input at bounding box center [423, 132] width 110 height 12
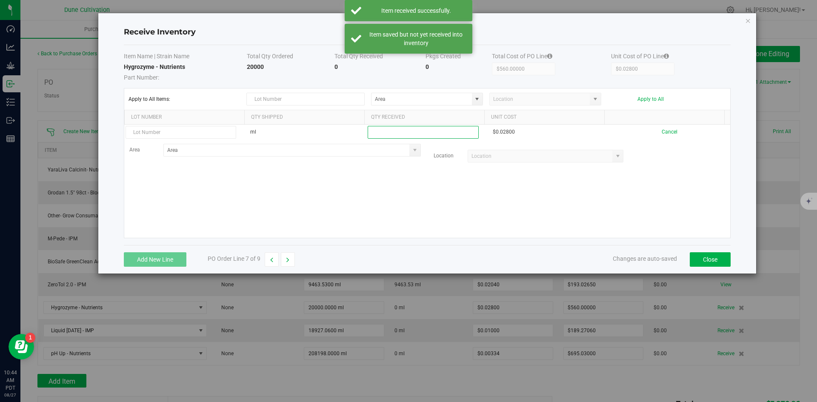
paste input "20000"
type input "20000.0000 ml"
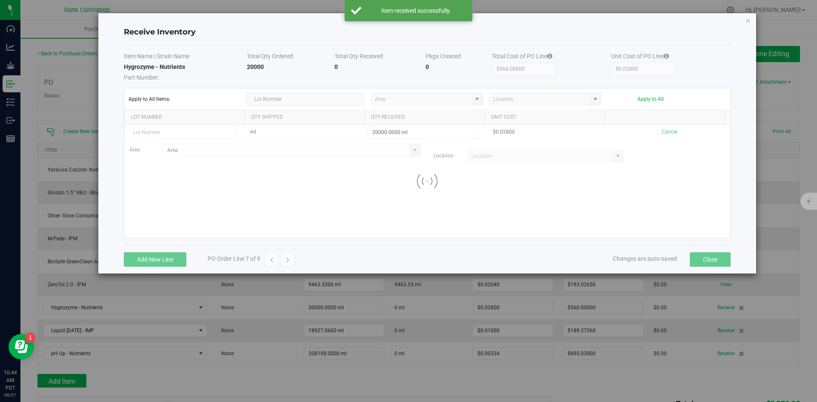
drag, startPoint x: 487, startPoint y: 193, endPoint x: 740, endPoint y: 109, distance: 266.2
click at [488, 193] on kendo-grid-list "ml 20000.0000 ml $0.02800 Cancel Area Location Loading" at bounding box center [427, 181] width 606 height 113
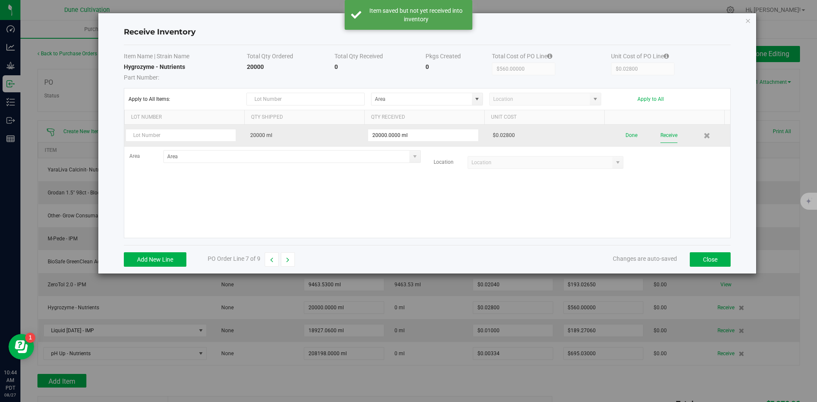
click at [664, 134] on button "Receive" at bounding box center [668, 135] width 17 height 15
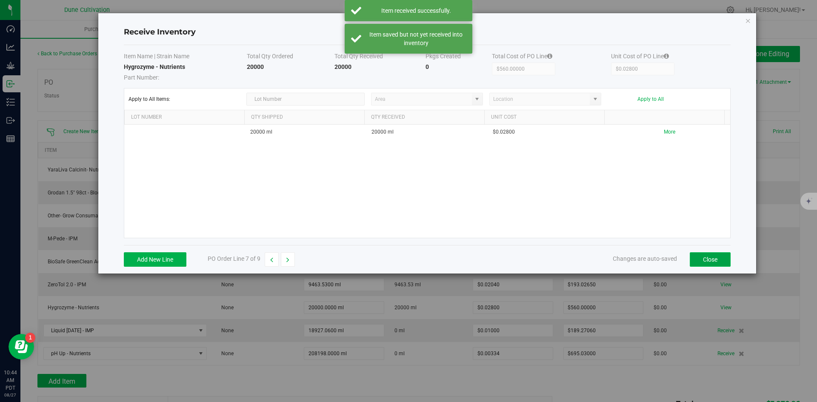
click at [712, 261] on button "Close" at bounding box center [709, 259] width 41 height 14
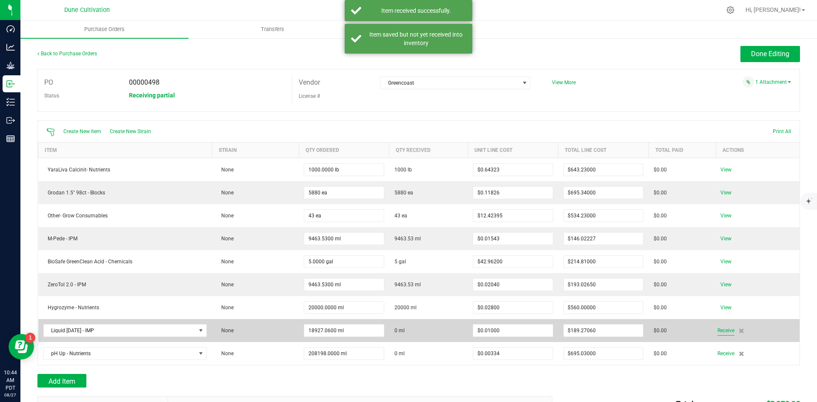
click at [717, 332] on span "Receive" at bounding box center [725, 330] width 17 height 10
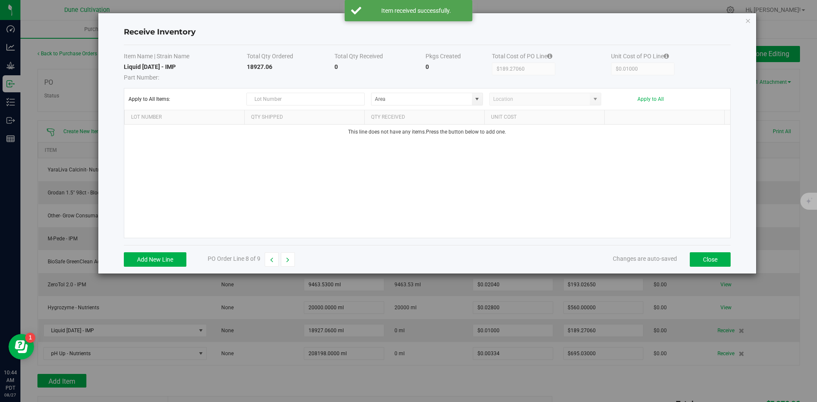
click at [259, 65] on strong "18927.06" at bounding box center [260, 66] width 26 height 7
copy strong "18927.06"
click at [156, 265] on button "Add New Line" at bounding box center [155, 259] width 63 height 14
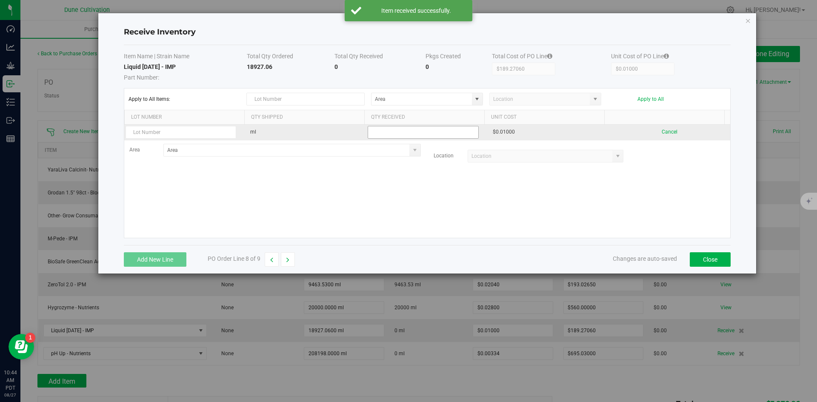
click at [468, 129] on input at bounding box center [423, 132] width 110 height 12
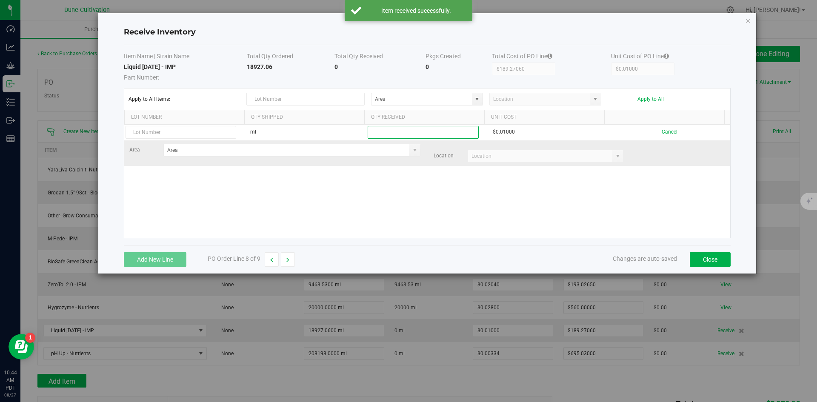
paste input "18927.06"
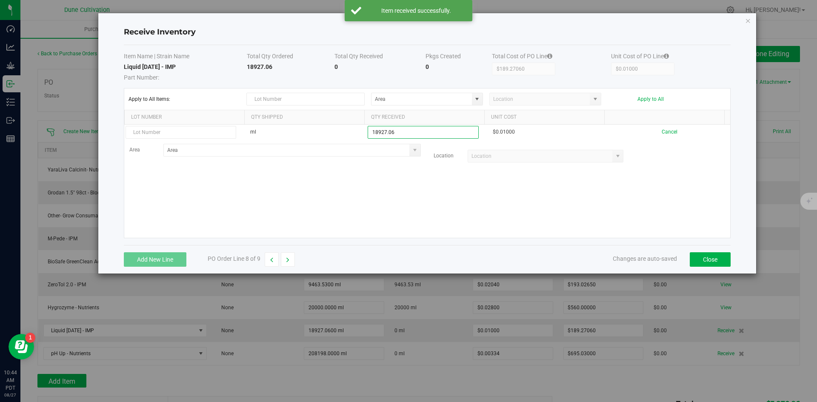
type input "18927.0600 ml"
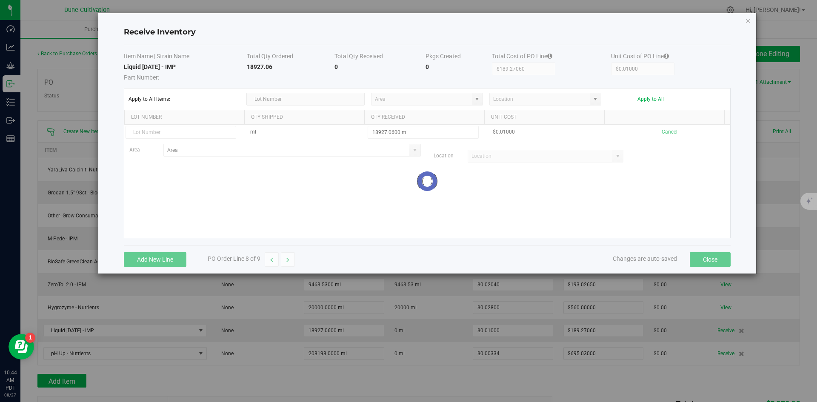
drag, startPoint x: 518, startPoint y: 194, endPoint x: 623, endPoint y: 138, distance: 118.9
click at [532, 192] on kendo-grid-list "ml 18927.0600 ml $0.01000 Cancel Area Location Loading" at bounding box center [427, 181] width 606 height 113
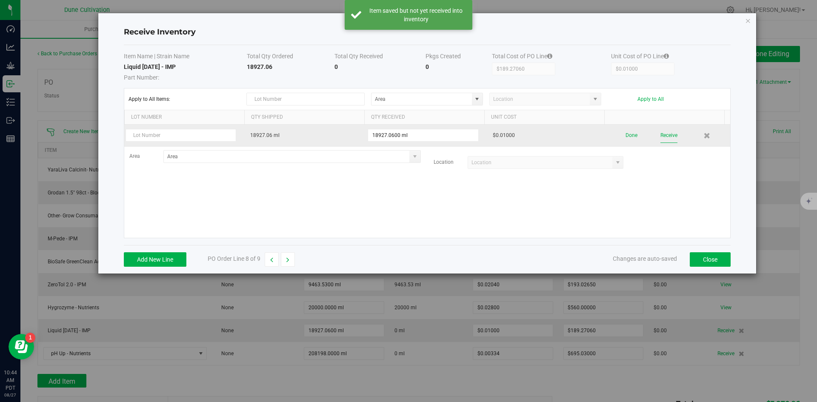
click at [660, 139] on button "Receive" at bounding box center [668, 135] width 17 height 15
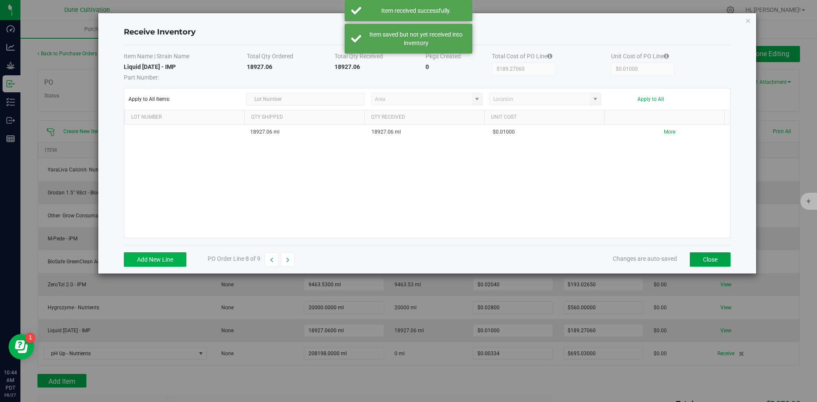
click at [712, 257] on button "Close" at bounding box center [709, 259] width 41 height 14
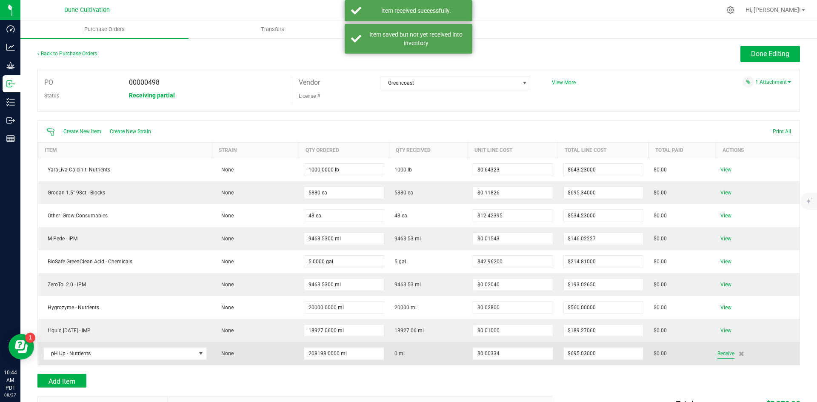
click at [721, 351] on span "Receive" at bounding box center [725, 353] width 17 height 10
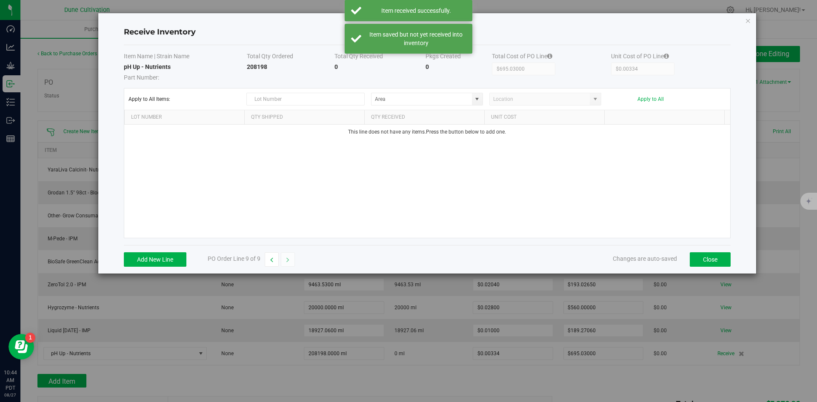
click at [257, 66] on strong "208198" at bounding box center [257, 66] width 20 height 7
copy strong "208198"
drag, startPoint x: 175, startPoint y: 249, endPoint x: 170, endPoint y: 255, distance: 7.8
click at [170, 255] on div "Add New Line PO Order Line 9 of 9 Changes are auto-saved Close" at bounding box center [427, 259] width 606 height 28
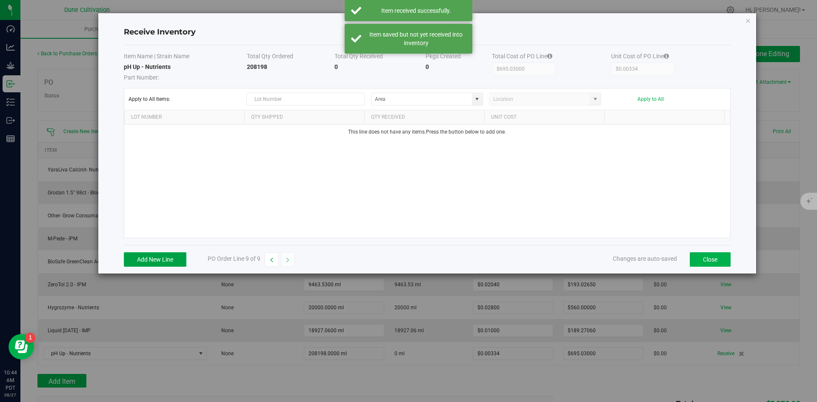
drag, startPoint x: 170, startPoint y: 255, endPoint x: 260, endPoint y: 211, distance: 100.6
click at [171, 255] on button "Add New Line" at bounding box center [155, 259] width 63 height 14
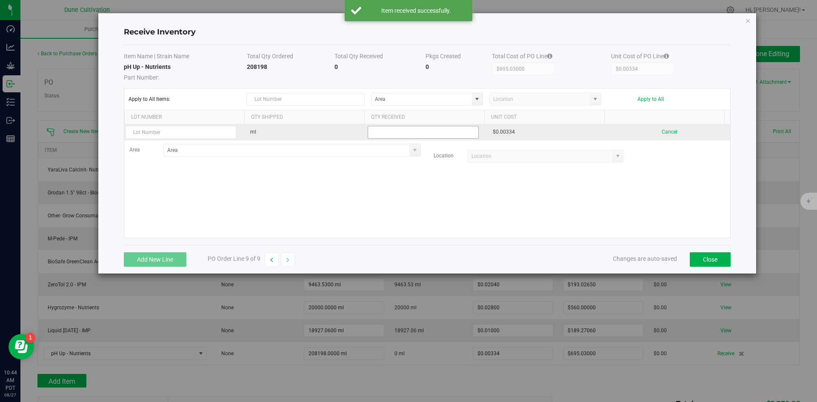
click at [406, 134] on input at bounding box center [423, 132] width 110 height 12
paste input "208198"
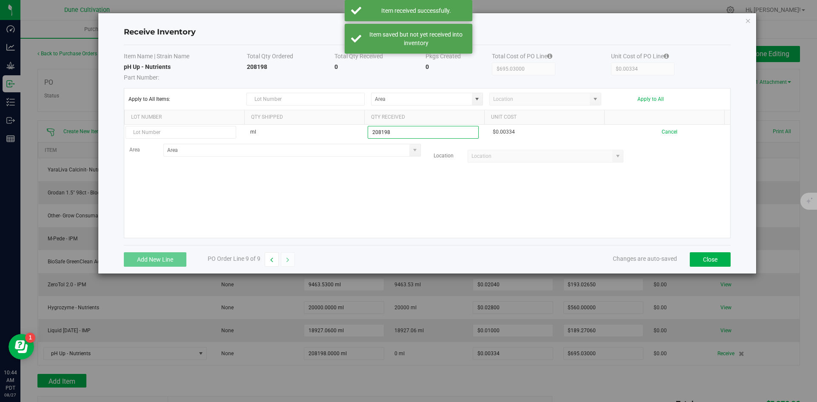
type input "208198.0000 ml"
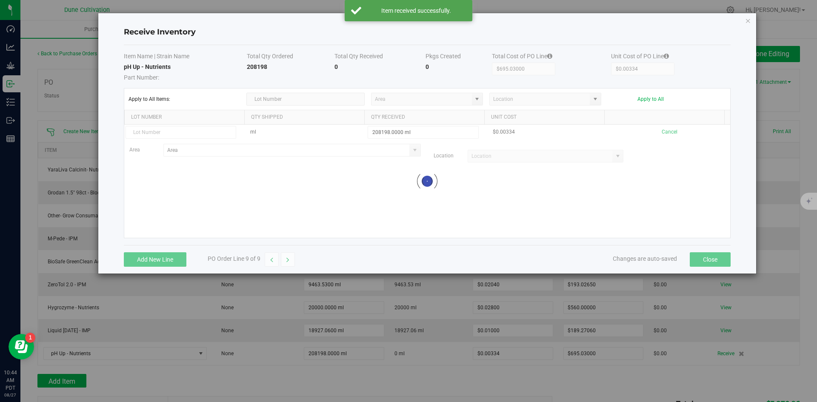
drag, startPoint x: 487, startPoint y: 202, endPoint x: 583, endPoint y: 176, distance: 99.4
click at [489, 202] on kendo-grid-list "ml 208198.0000 ml $0.00334 Cancel Area Location Loading" at bounding box center [427, 181] width 606 height 113
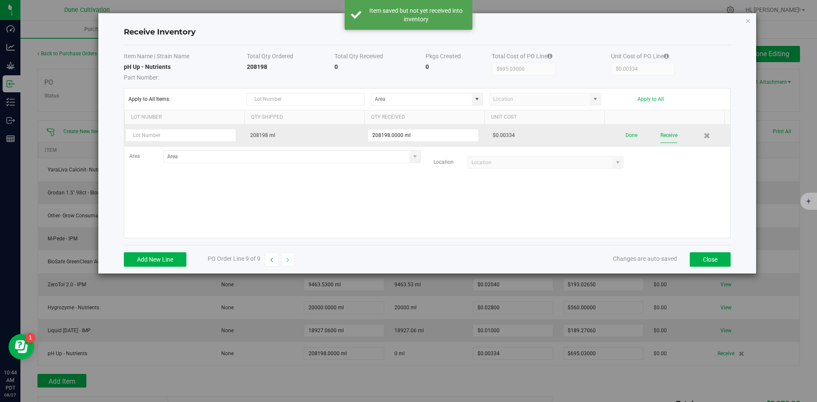
click at [670, 133] on button "Receive" at bounding box center [668, 135] width 17 height 15
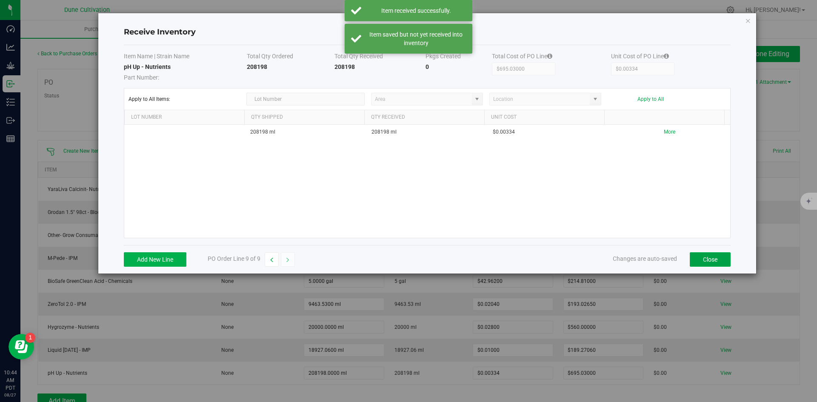
click at [714, 254] on button "Close" at bounding box center [709, 259] width 41 height 14
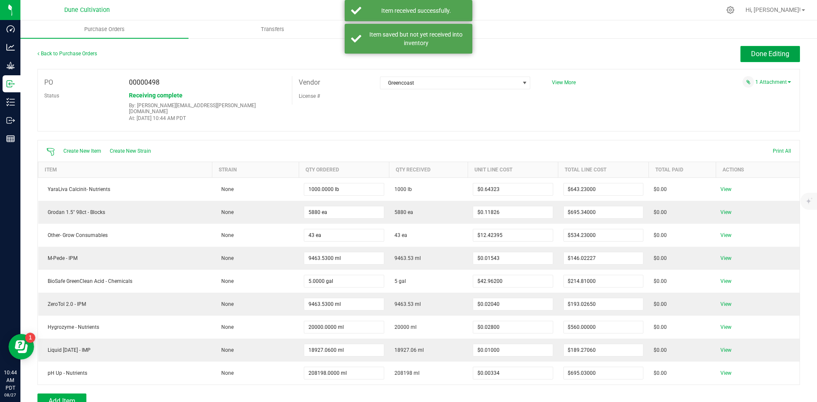
click at [775, 50] on span "Done Editing" at bounding box center [770, 54] width 38 height 8
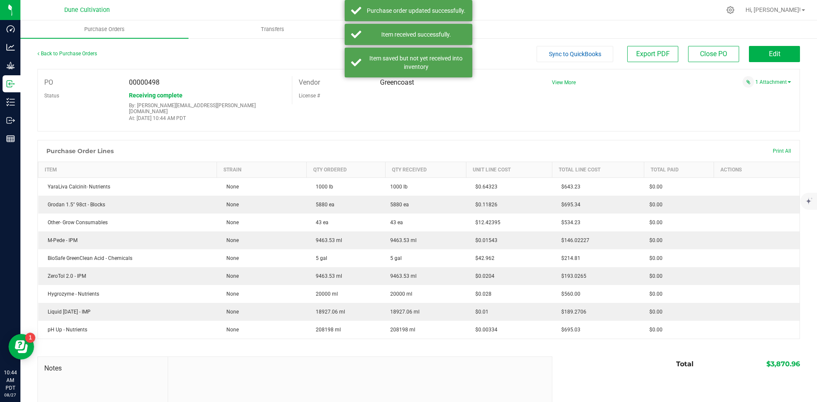
click at [84, 50] on div "Back to Purchase Orders" at bounding box center [132, 53] width 191 height 15
click at [80, 57] on div "Back to Purchase Orders" at bounding box center [132, 53] width 191 height 15
click at [77, 57] on div "Back to Purchase Orders" at bounding box center [132, 53] width 191 height 15
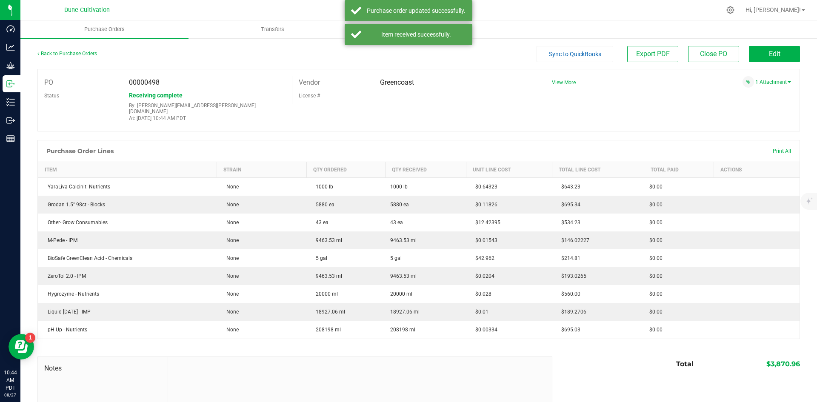
click at [74, 53] on link "Back to Purchase Orders" at bounding box center [67, 54] width 60 height 6
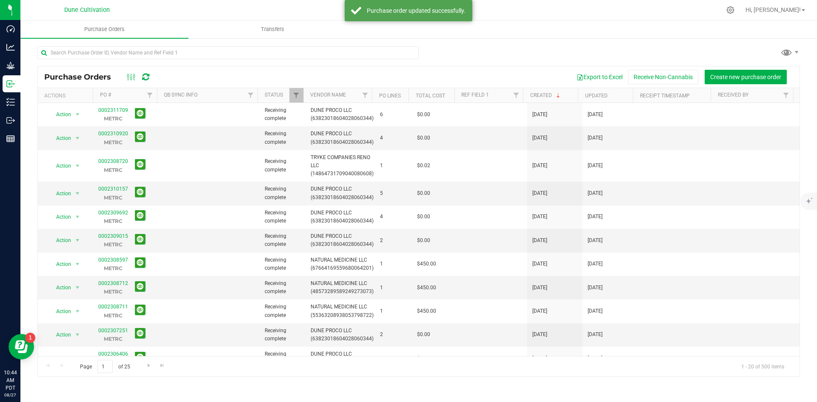
scroll to position [226, 0]
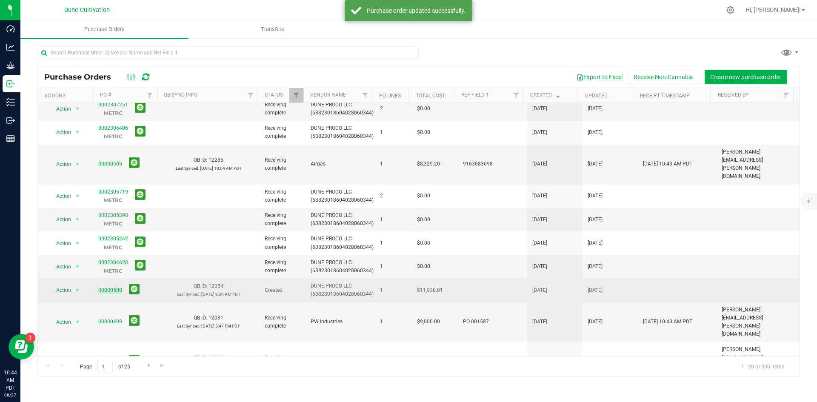
click at [115, 287] on link "00000500" at bounding box center [110, 290] width 24 height 6
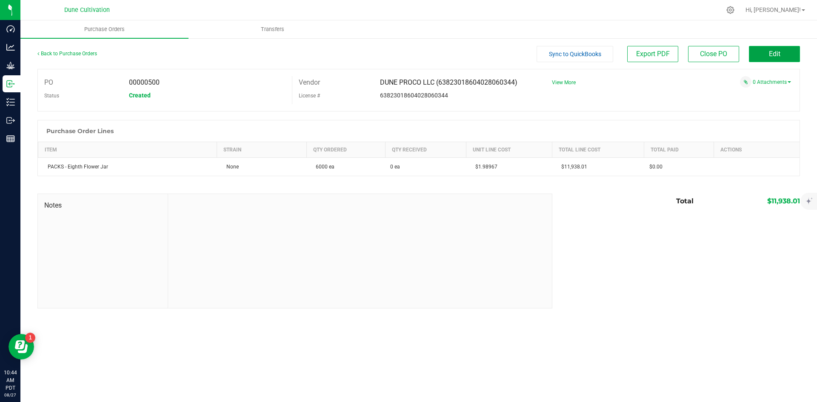
click at [769, 57] on span "Edit" at bounding box center [774, 54] width 11 height 8
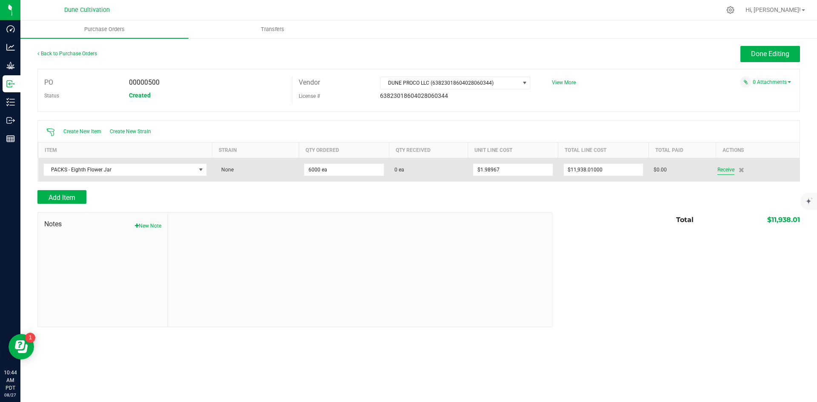
click at [720, 169] on span "Receive" at bounding box center [725, 170] width 17 height 10
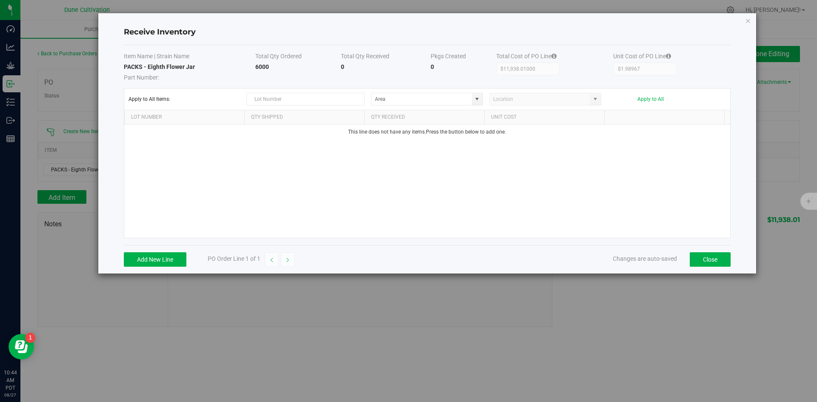
click at [261, 68] on strong "6000" at bounding box center [262, 66] width 14 height 7
click at [259, 69] on strong "6000" at bounding box center [262, 66] width 14 height 7
click at [258, 63] on strong "6000" at bounding box center [262, 66] width 14 height 7
drag, startPoint x: 144, startPoint y: 260, endPoint x: 158, endPoint y: 248, distance: 17.8
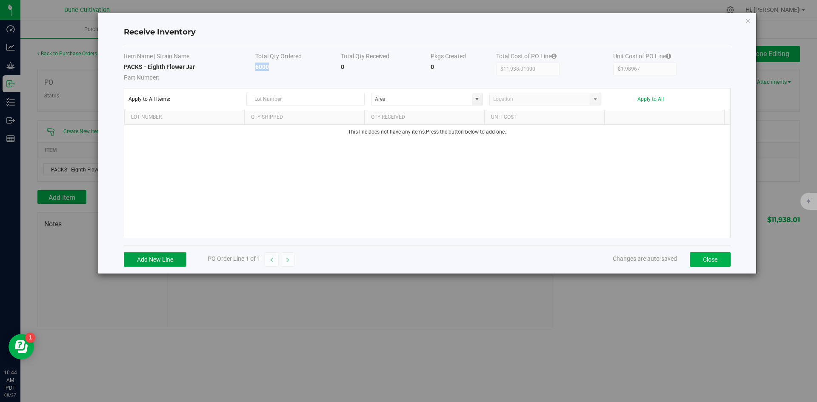
click at [145, 258] on button "Add New Line" at bounding box center [155, 259] width 63 height 14
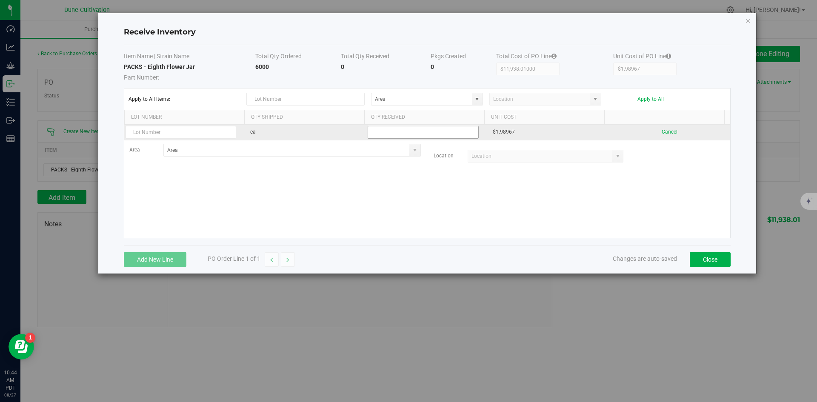
click at [431, 132] on input at bounding box center [423, 132] width 110 height 12
paste input "6000"
type input "6000 ea"
click at [551, 194] on kendo-grid-list "ea 6000 ea $1.98967 Cancel Area Location" at bounding box center [427, 181] width 606 height 113
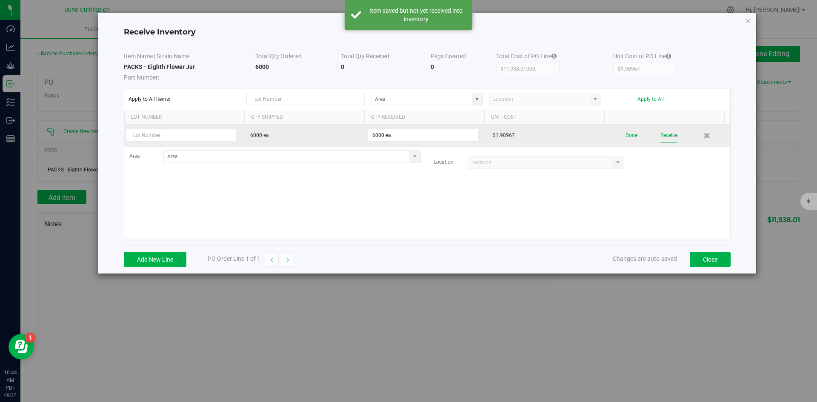
click at [667, 130] on button "Receive" at bounding box center [668, 135] width 17 height 15
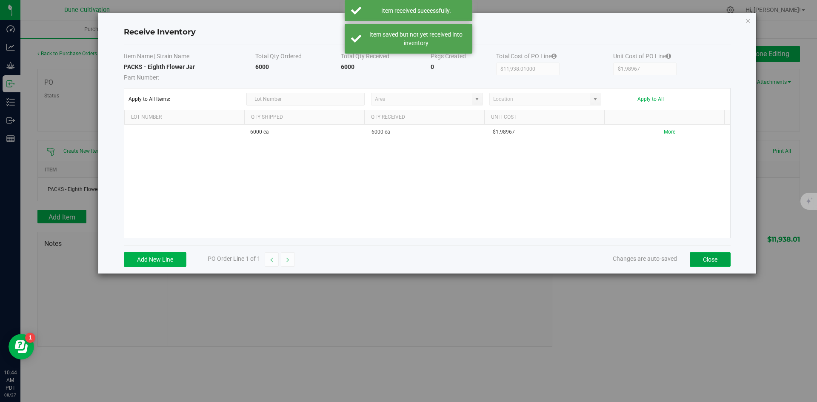
drag, startPoint x: 707, startPoint y: 253, endPoint x: 727, endPoint y: 199, distance: 58.4
click at [707, 254] on button "Close" at bounding box center [709, 259] width 41 height 14
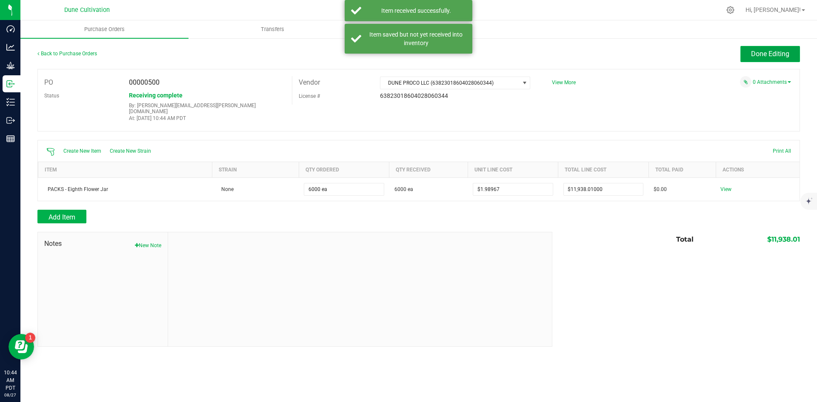
click at [785, 49] on button "Done Editing" at bounding box center [770, 54] width 60 height 16
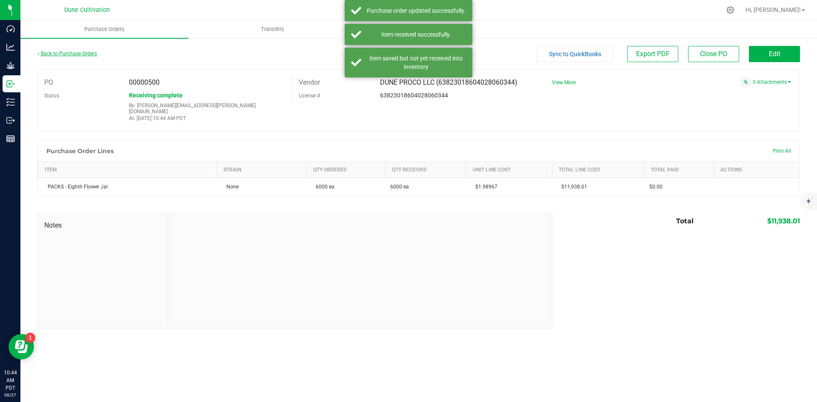
click at [91, 52] on link "Back to Purchase Orders" at bounding box center [67, 54] width 60 height 6
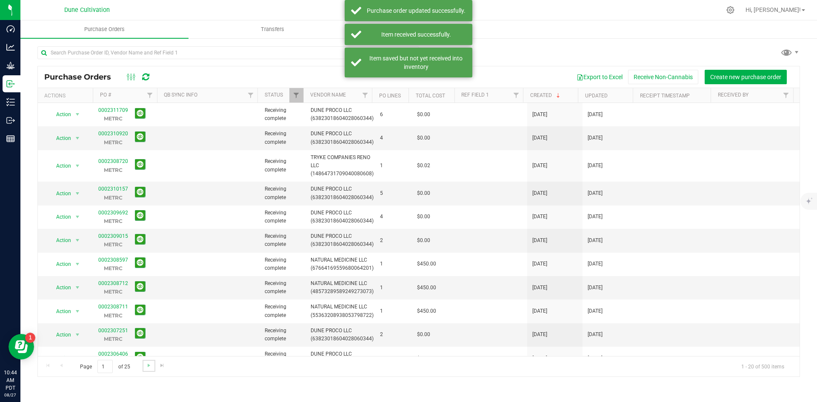
click at [144, 366] on link "Go to the next page" at bounding box center [148, 365] width 12 height 11
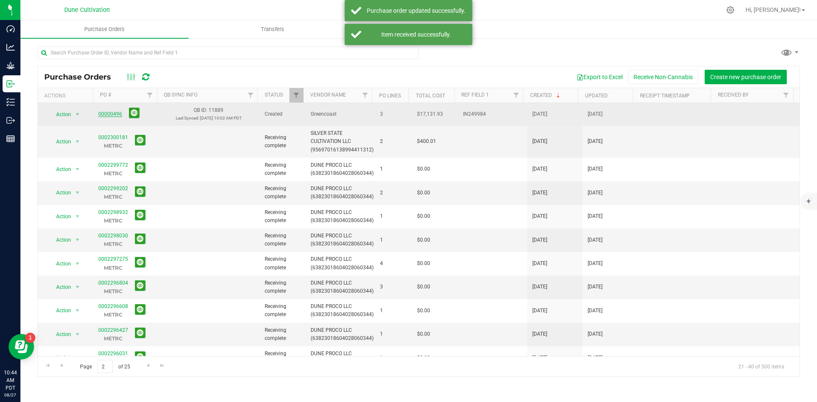
click at [107, 114] on link "00000496" at bounding box center [110, 114] width 24 height 6
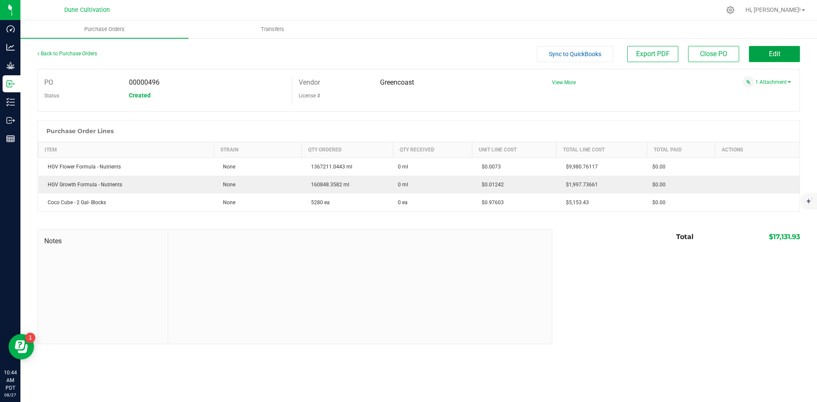
click at [780, 53] on button "Edit" at bounding box center [774, 54] width 51 height 16
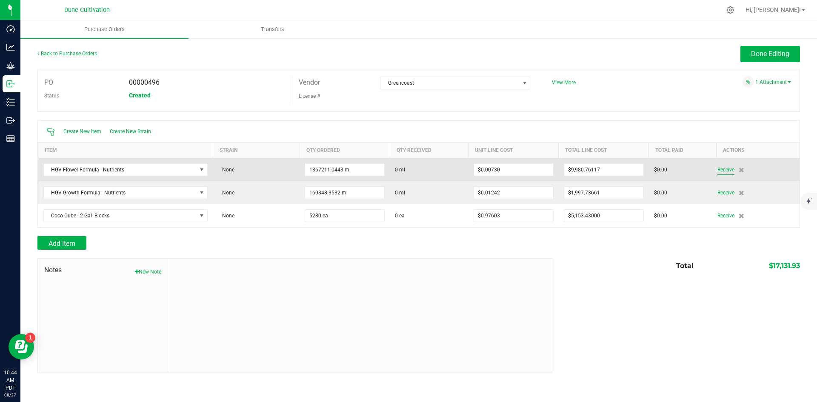
click at [728, 168] on span "Receive" at bounding box center [725, 170] width 17 height 10
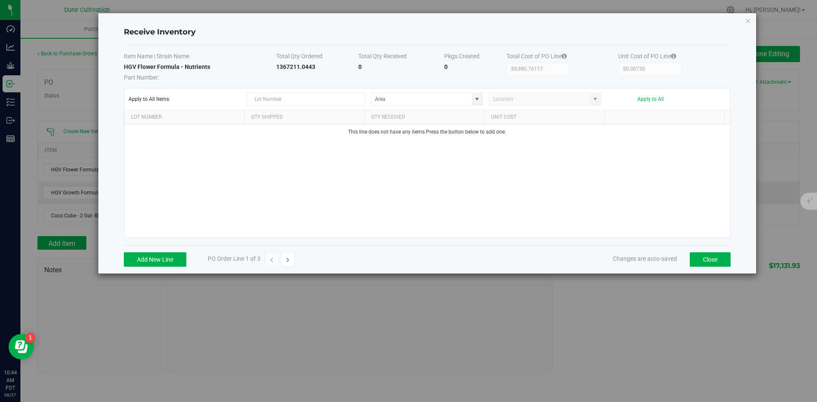
click at [286, 65] on strong "1367211.0443" at bounding box center [295, 66] width 39 height 7
click at [157, 265] on button "Add New Line" at bounding box center [155, 259] width 63 height 14
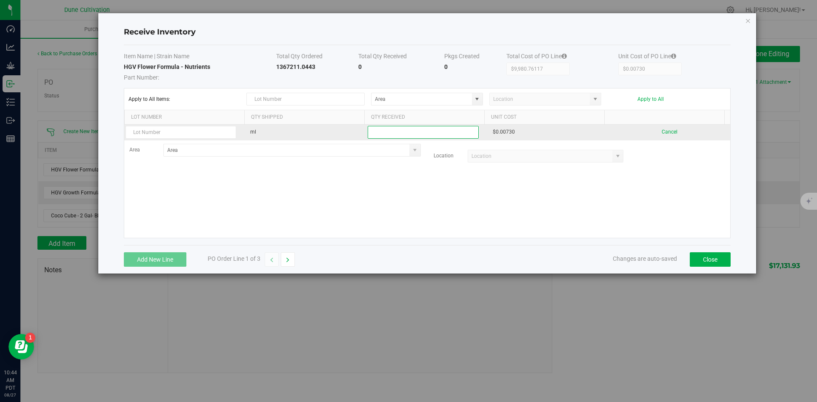
click at [407, 126] on input at bounding box center [423, 132] width 110 height 12
paste input "1367211.0443"
type input "1367211.0443 ml"
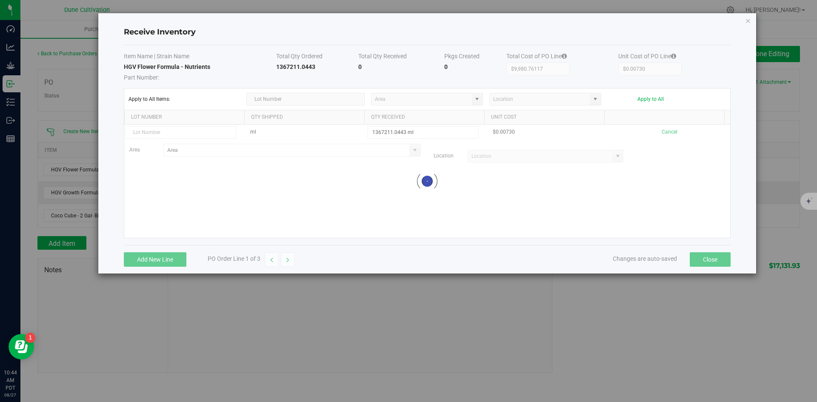
drag, startPoint x: 492, startPoint y: 187, endPoint x: 662, endPoint y: 151, distance: 173.4
click at [499, 185] on kendo-grid-list "ml 1367211.0443 ml $0.00730 Cancel Area Location Loading" at bounding box center [427, 181] width 606 height 113
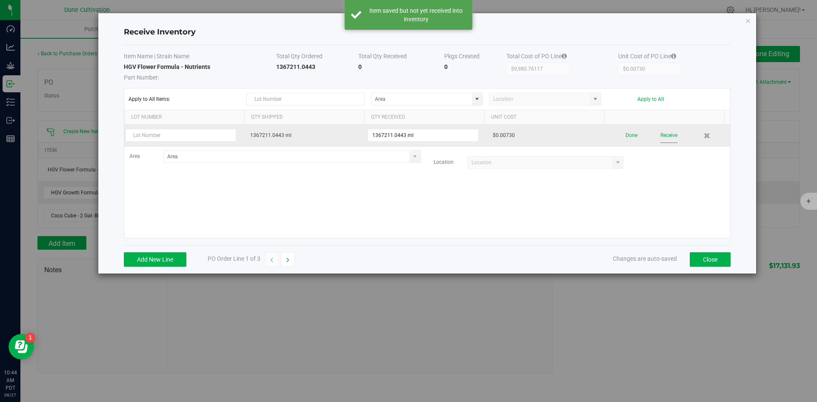
click at [669, 137] on button "Receive" at bounding box center [668, 135] width 17 height 15
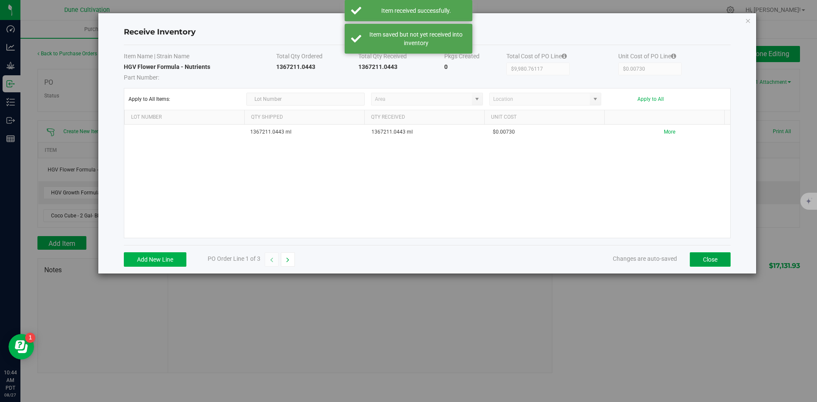
click at [706, 259] on button "Close" at bounding box center [709, 259] width 41 height 14
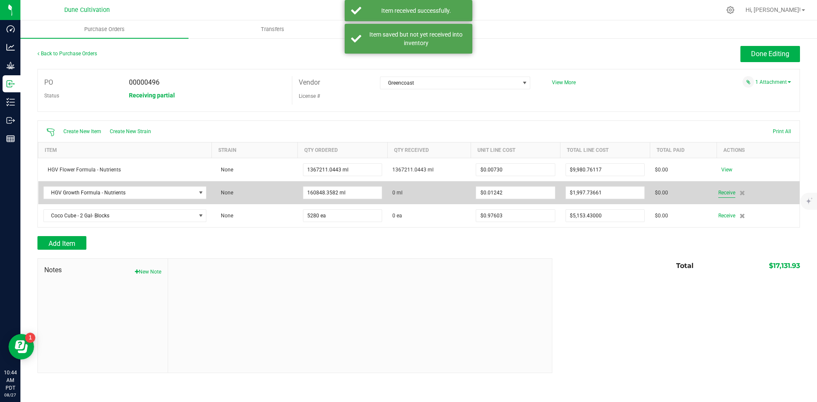
click at [720, 189] on span "Receive" at bounding box center [726, 193] width 17 height 10
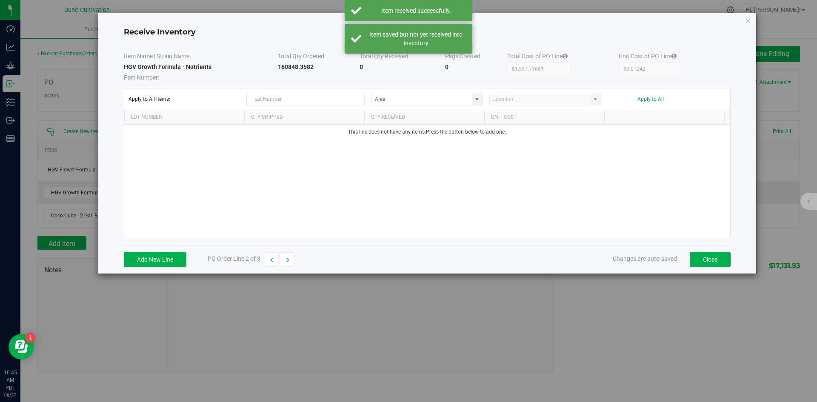
click at [295, 65] on strong "160848.3582" at bounding box center [296, 66] width 36 height 7
click at [293, 65] on strong "160848.3582" at bounding box center [296, 66] width 36 height 7
click at [162, 256] on button "Add New Line" at bounding box center [155, 259] width 63 height 14
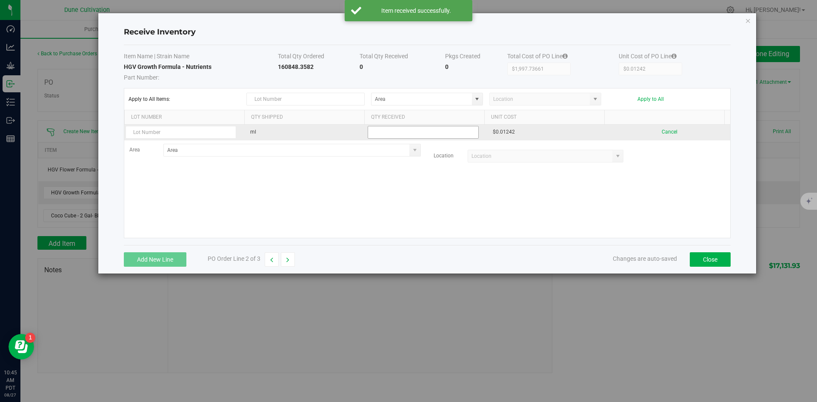
click at [419, 137] on input at bounding box center [423, 132] width 110 height 12
paste input "160848.3582"
type input "160848.3582 ml"
click at [493, 200] on kendo-grid-list "ml 160848.3582 ml $0.01242 Cancel Area Location" at bounding box center [427, 181] width 606 height 113
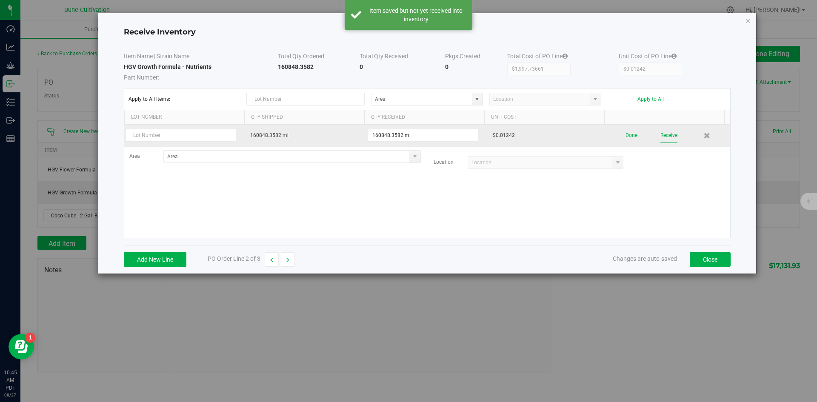
click at [668, 132] on button "Receive" at bounding box center [668, 135] width 17 height 15
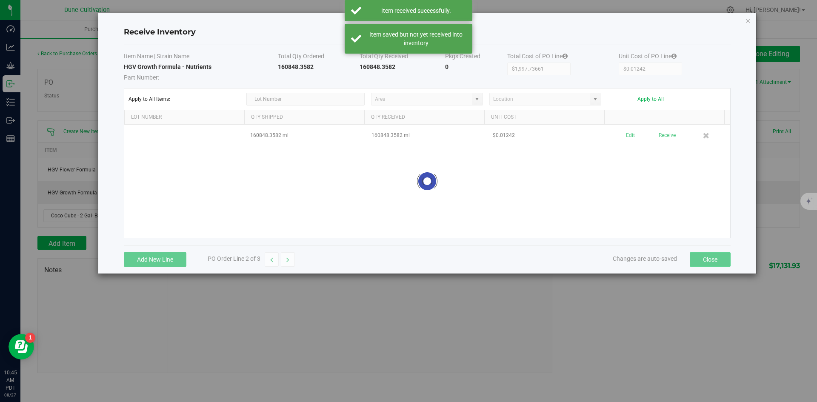
click at [703, 261] on button "Close" at bounding box center [709, 259] width 41 height 14
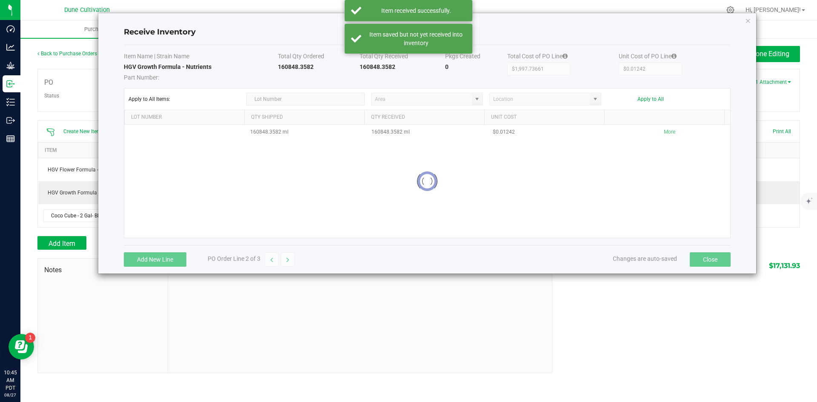
drag, startPoint x: 702, startPoint y: 264, endPoint x: 669, endPoint y: 281, distance: 36.9
click at [702, 264] on div "$17,131.93" at bounding box center [746, 265] width 106 height 15
click at [693, 260] on div "Total $17,131.93" at bounding box center [738, 265] width 124 height 15
click at [658, 314] on div "Notes New Note Total $17,131.93" at bounding box center [418, 315] width 762 height 115
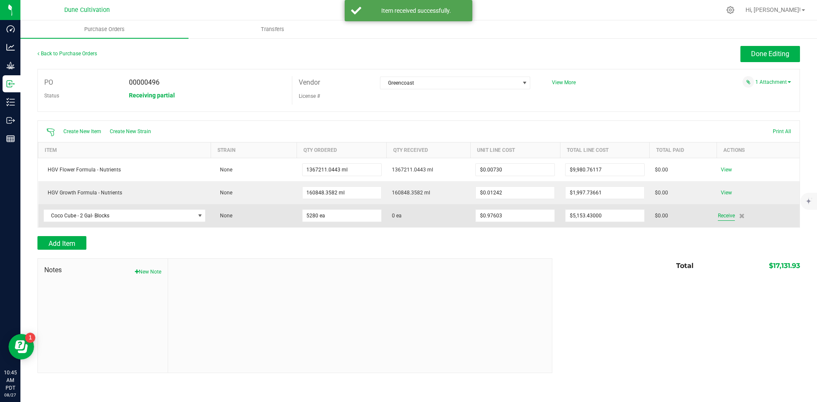
click at [719, 217] on span "Receive" at bounding box center [726, 216] width 17 height 10
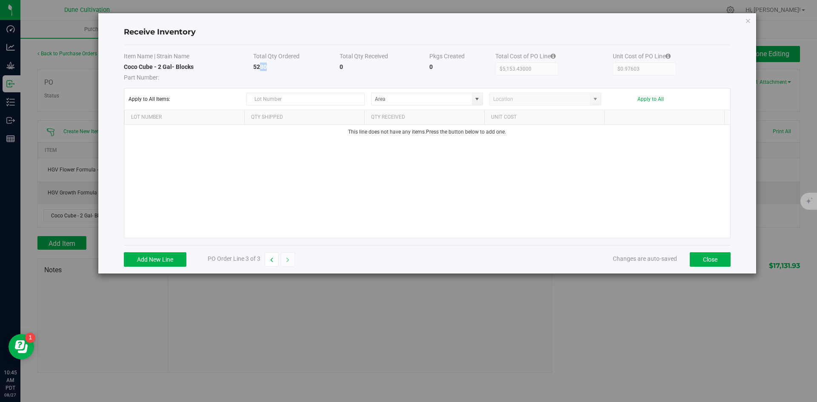
drag, startPoint x: 269, startPoint y: 65, endPoint x: 259, endPoint y: 67, distance: 10.1
click at [259, 67] on td "5280" at bounding box center [296, 72] width 86 height 19
click at [259, 68] on strong "5280" at bounding box center [260, 66] width 14 height 7
drag, startPoint x: 163, startPoint y: 265, endPoint x: 160, endPoint y: 261, distance: 5.5
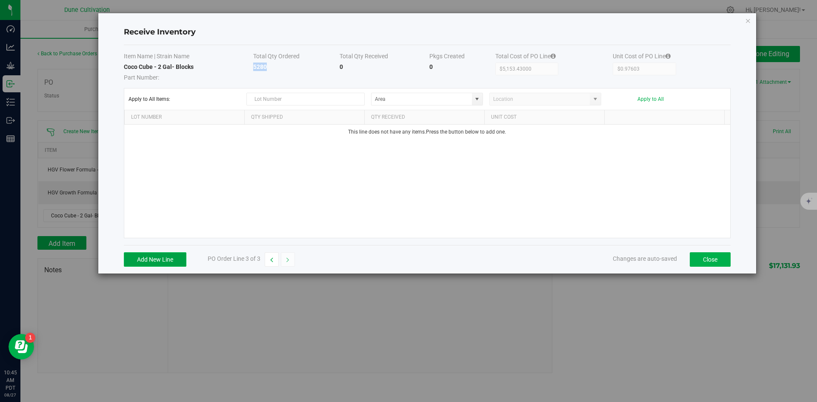
click at [163, 266] on button "Add New Line" at bounding box center [155, 259] width 63 height 14
click at [395, 123] on th "Qty Received" at bounding box center [424, 117] width 120 height 14
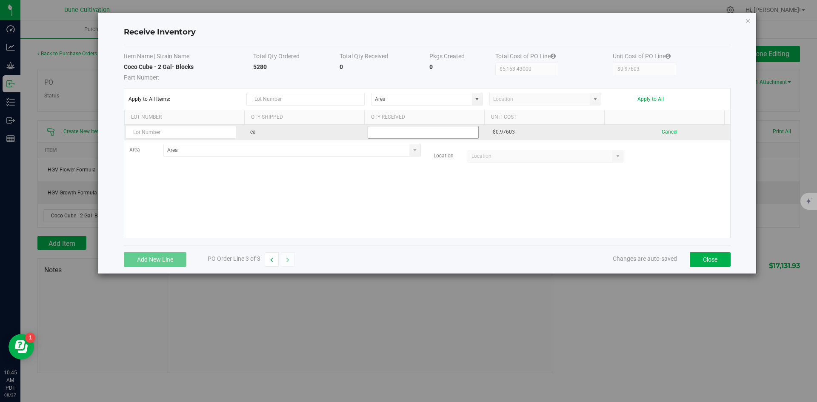
click at [410, 135] on input at bounding box center [423, 132] width 110 height 12
paste input "5280"
click at [432, 130] on input "5280" at bounding box center [423, 132] width 110 height 12
paste input
click at [654, 178] on kendo-grid-list "ea 5280 $0.97603 Cancel Area Location" at bounding box center [427, 181] width 606 height 113
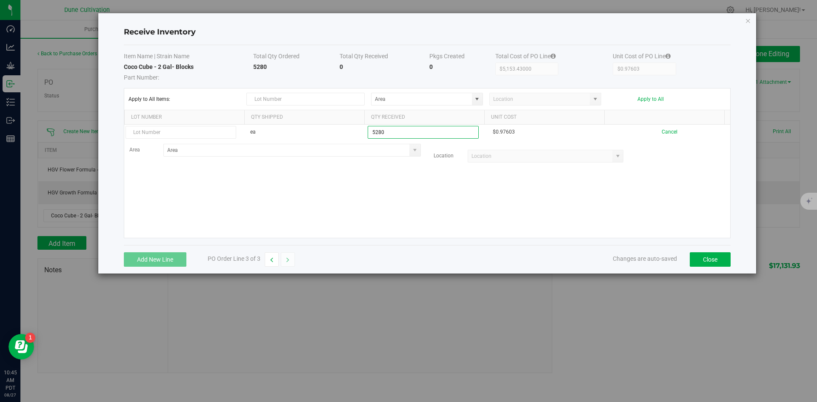
type input "5280 ea"
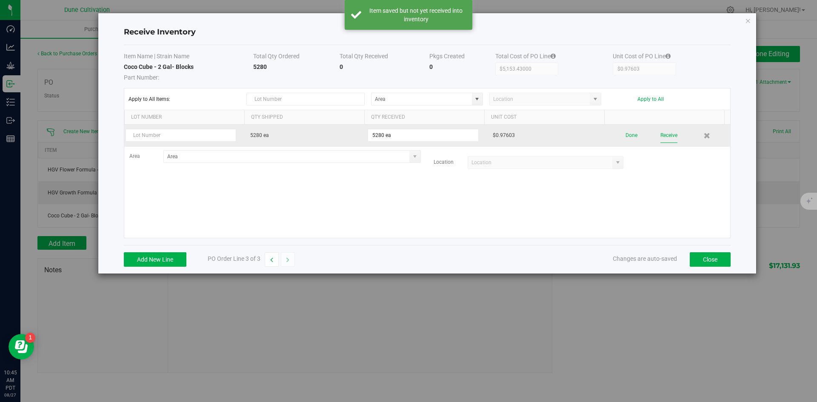
click at [667, 140] on button "Receive" at bounding box center [668, 135] width 17 height 15
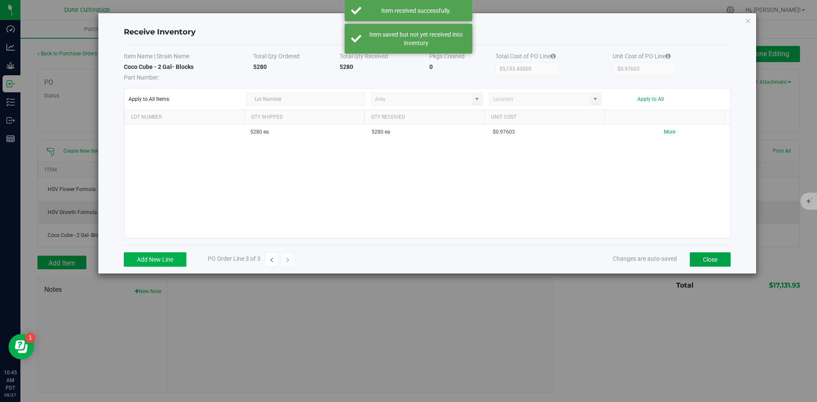
click at [712, 258] on button "Close" at bounding box center [709, 259] width 41 height 14
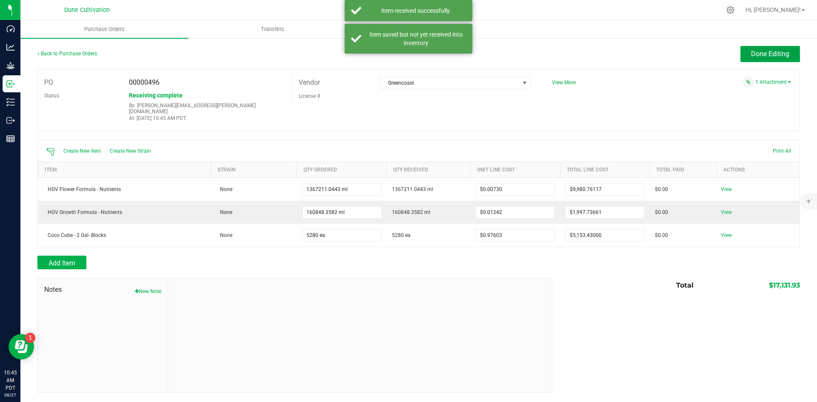
click at [769, 53] on span "Done Editing" at bounding box center [770, 54] width 38 height 8
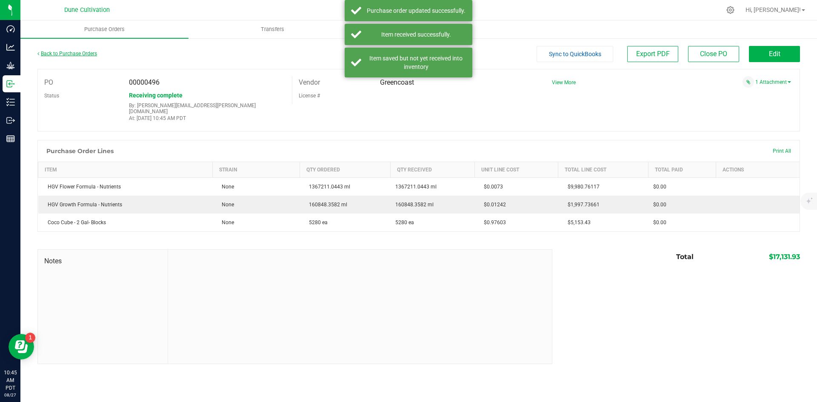
click at [75, 51] on link "Back to Purchase Orders" at bounding box center [67, 54] width 60 height 6
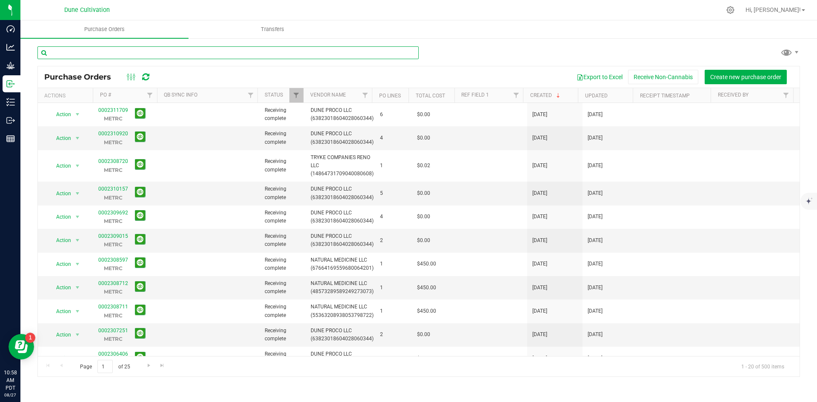
click at [85, 51] on input "text" at bounding box center [227, 52] width 381 height 13
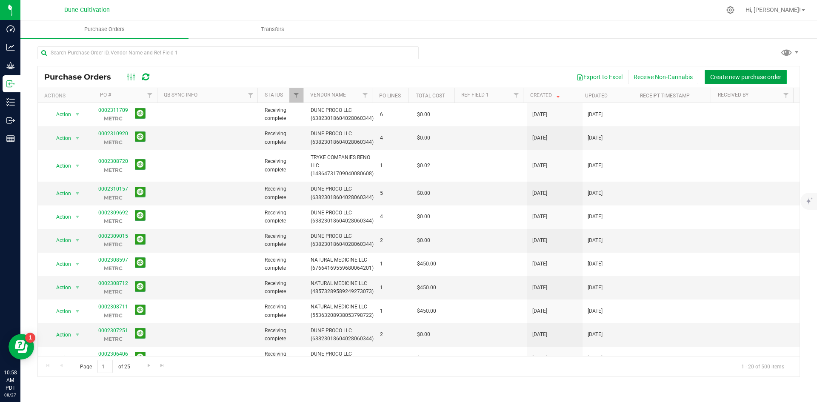
click at [741, 70] on button "Create new purchase order" at bounding box center [745, 77] width 82 height 14
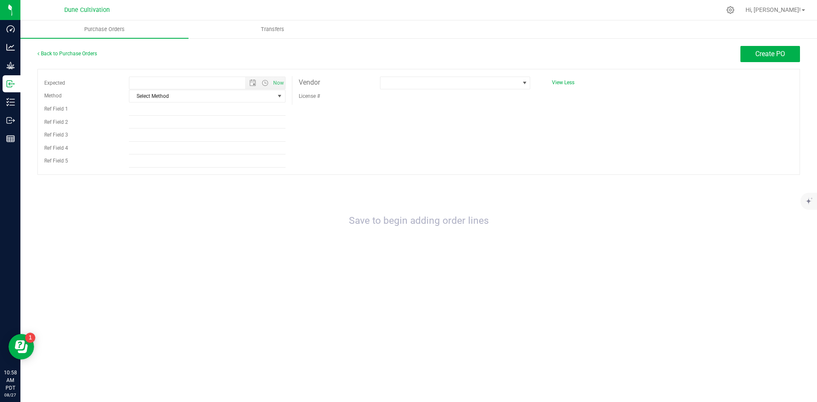
type input "[DATE] 10:58 AM"
drag, startPoint x: 204, startPoint y: 102, endPoint x: 200, endPoint y: 95, distance: 8.0
click at [204, 102] on div "Method Select Method Select Method USPS UPS FedEx LTL Local Delivery Pickup Oth…" at bounding box center [162, 128] width 248 height 78
click at [200, 95] on span "Select Method" at bounding box center [201, 96] width 145 height 12
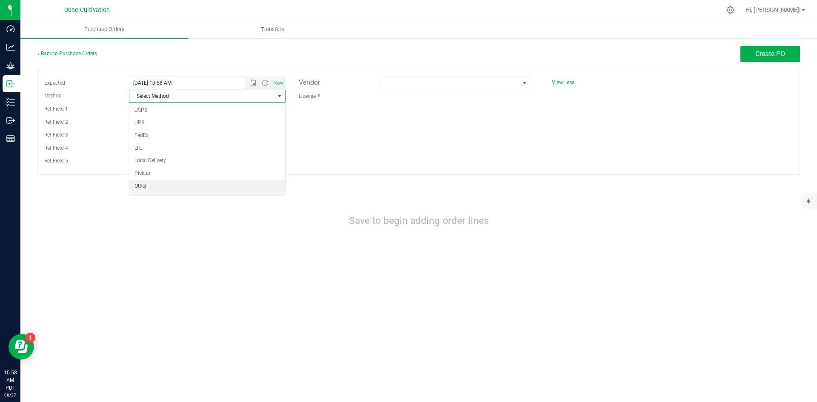
click at [200, 186] on li "Other" at bounding box center [207, 186] width 156 height 13
click at [384, 139] on div "Expected [DATE] 10:58 AM Now Method Other Select Method USPS UPS FedEx LTL Loca…" at bounding box center [418, 122] width 762 height 106
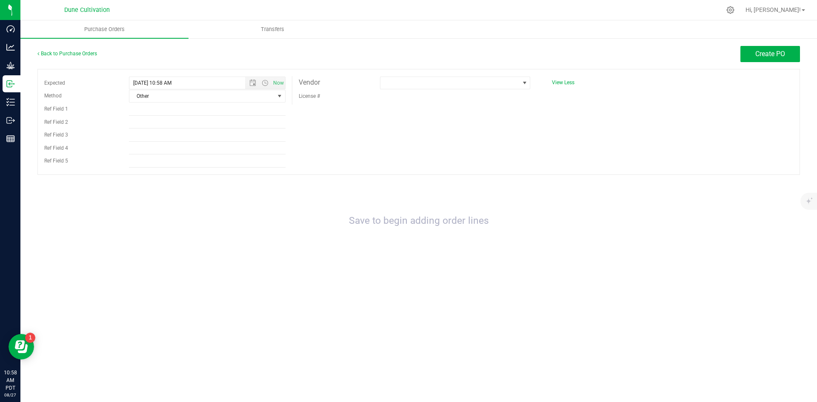
click at [401, 75] on div "Expected [DATE] 10:58 AM Now Method Other Select Method USPS UPS FedEx LTL Loca…" at bounding box center [418, 122] width 762 height 106
click at [411, 83] on span at bounding box center [449, 83] width 139 height 12
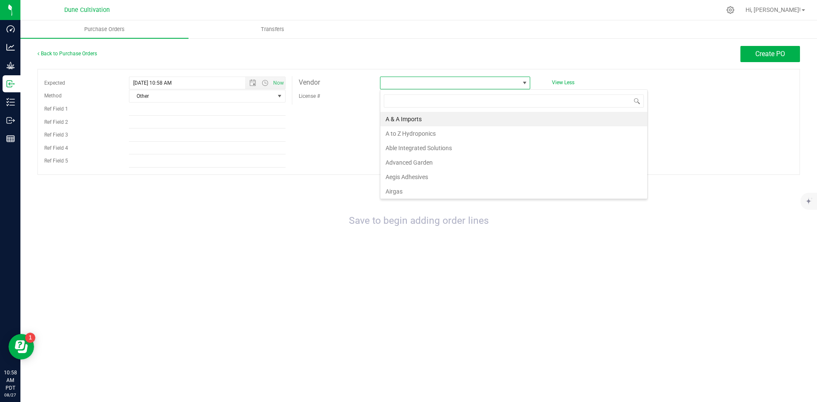
scroll to position [13, 150]
type input "gree"
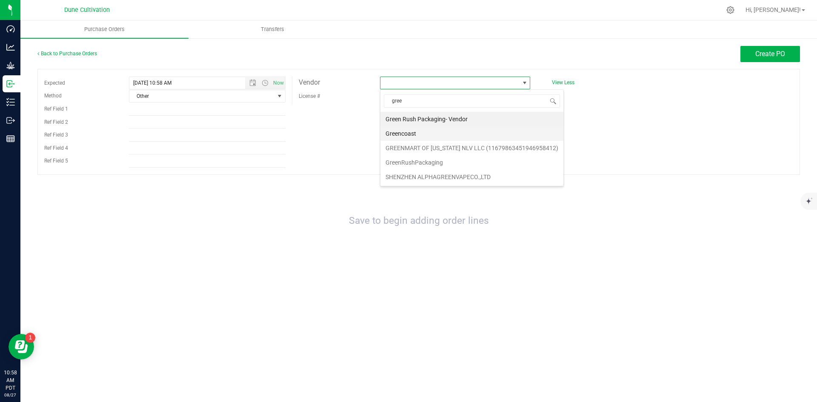
click at [473, 131] on li "Greencoast" at bounding box center [471, 133] width 183 height 14
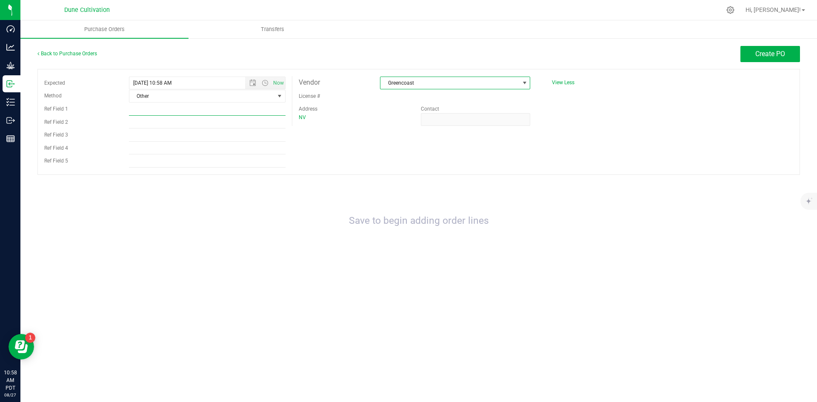
click at [202, 108] on input "Ref Field 1" at bounding box center [207, 109] width 157 height 13
click at [233, 112] on input "Ref Field 1" at bounding box center [207, 109] width 157 height 13
paste input "IN252538"
type input "IN252538"
click at [367, 151] on div "Expected [DATE] 10:58 AM Now Method Other Select Method USPS UPS FedEx LTL Loca…" at bounding box center [418, 122] width 762 height 106
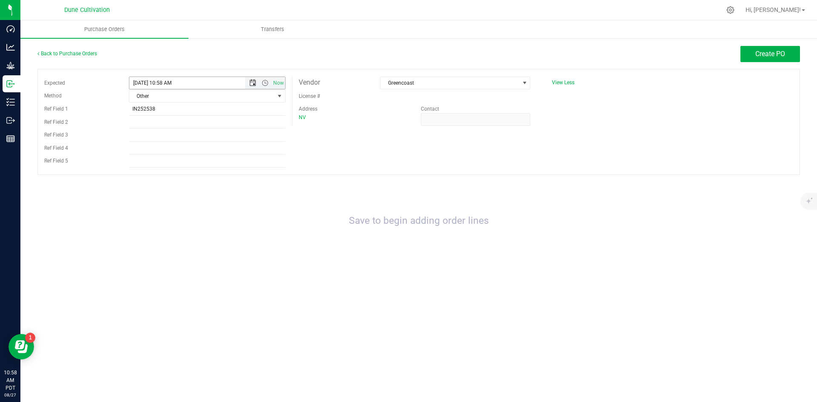
click at [252, 85] on span "Open the date view" at bounding box center [252, 83] width 7 height 7
click at [153, 166] on link "18" at bounding box center [149, 168] width 12 height 13
type input "[DATE] 10:58 AM"
click at [777, 52] on span "Create PO" at bounding box center [770, 54] width 30 height 8
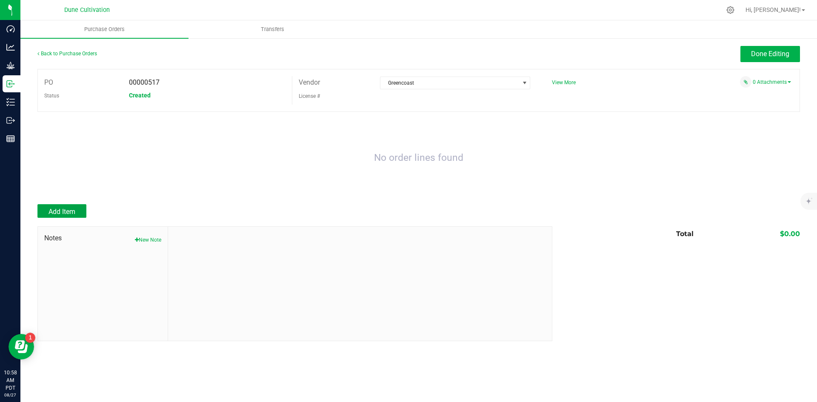
drag, startPoint x: 71, startPoint y: 207, endPoint x: 85, endPoint y: 203, distance: 15.3
click at [71, 207] on button "Add Item" at bounding box center [61, 211] width 49 height 14
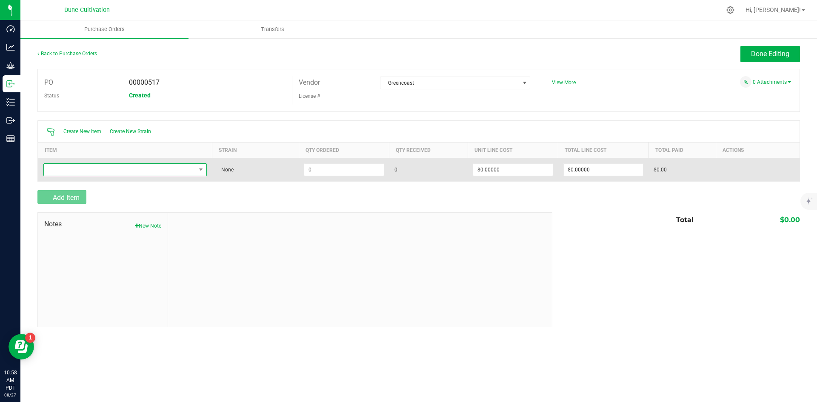
click at [111, 168] on span "NO DATA FOUND" at bounding box center [120, 170] width 152 height 12
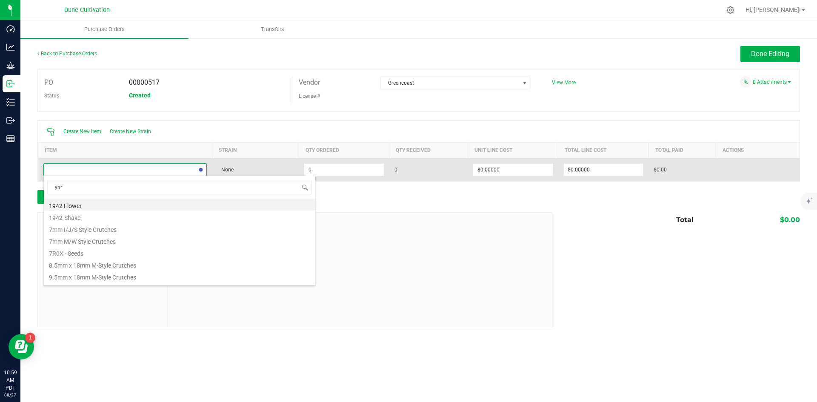
type input "yara"
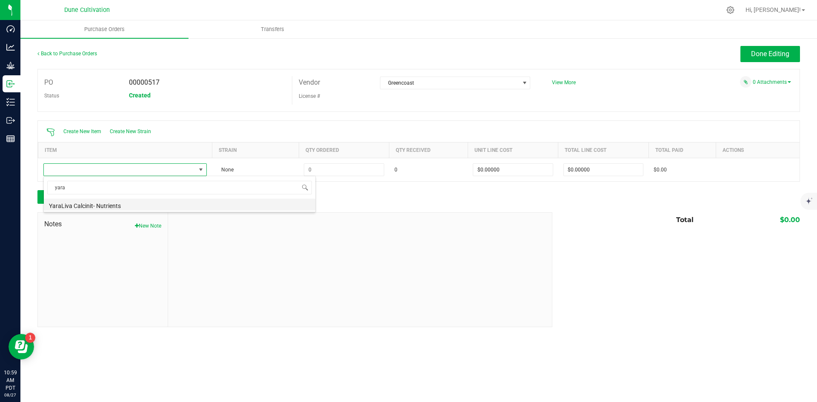
click at [122, 207] on li "YaraLiva Calcinit- Nutrients" at bounding box center [179, 205] width 271 height 12
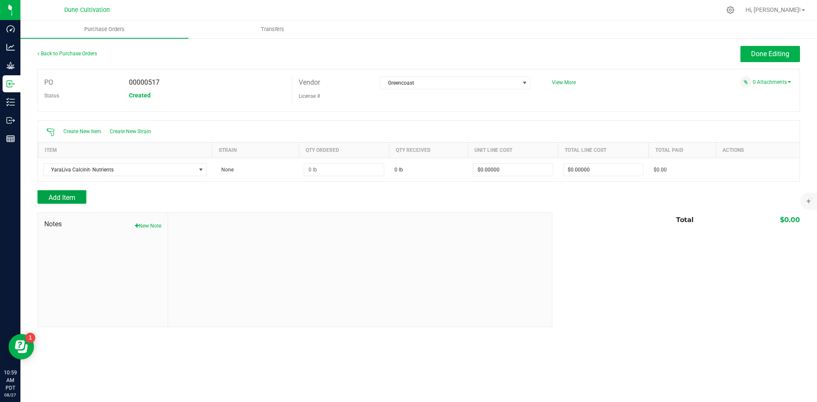
click at [74, 198] on span "Add Item" at bounding box center [61, 198] width 27 height 8
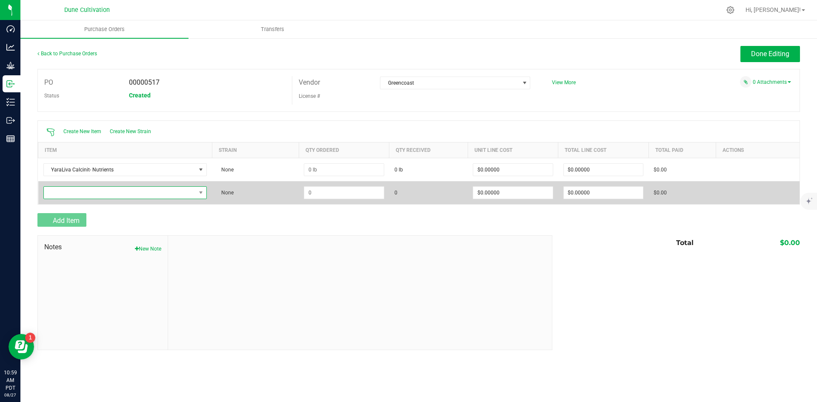
click at [108, 191] on span "NO DATA FOUND" at bounding box center [120, 193] width 152 height 12
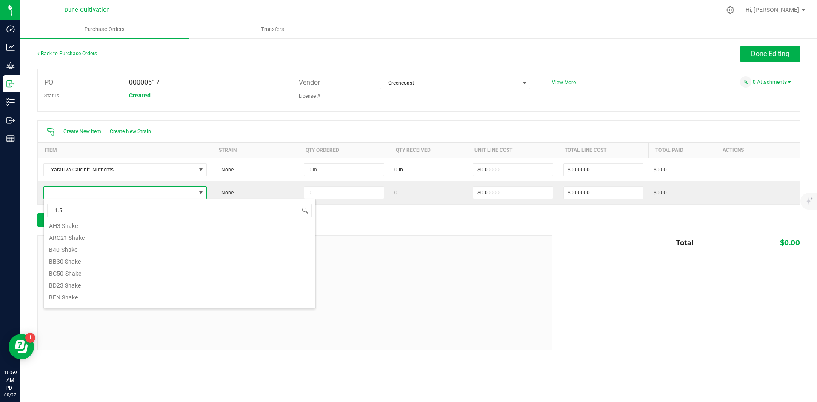
scroll to position [0, 0]
click at [119, 206] on input "1.5" at bounding box center [179, 210] width 265 height 13
type input "grod"
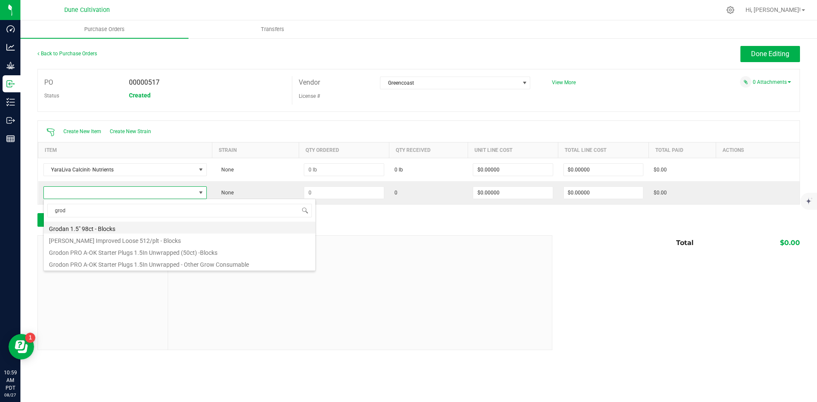
click at [232, 229] on li "Grodan 1.5" 98ct - Blocks" at bounding box center [179, 228] width 271 height 12
type input "$4.36265"
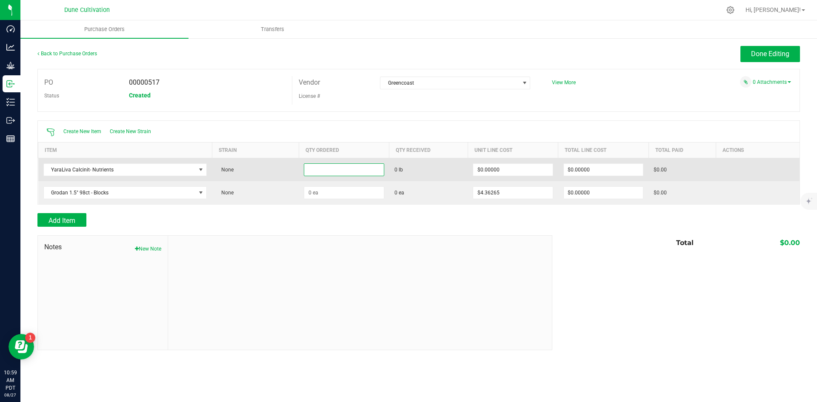
click at [327, 167] on input at bounding box center [343, 170] width 79 height 12
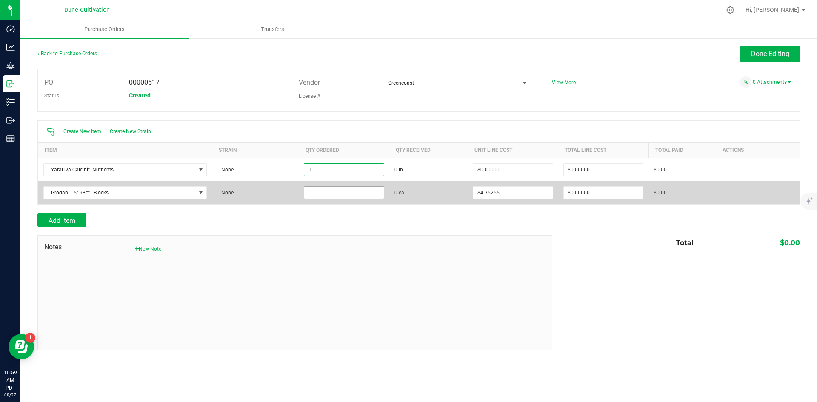
type input "1.0000 lb"
click at [330, 190] on input at bounding box center [343, 193] width 79 height 12
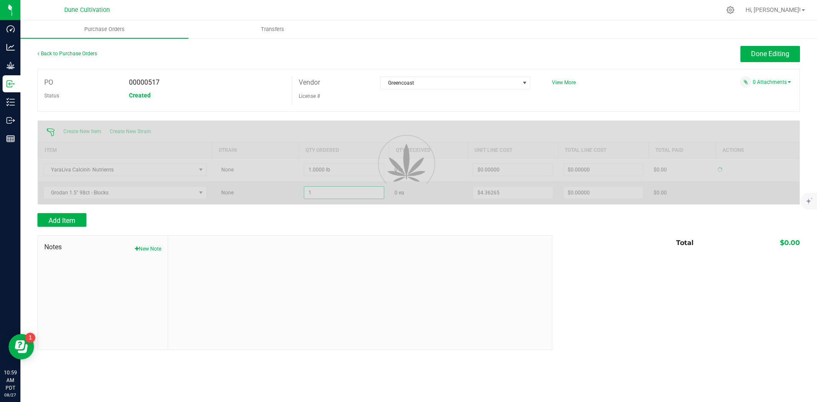
type input "1 ea"
click at [338, 212] on div at bounding box center [418, 209] width 762 height 9
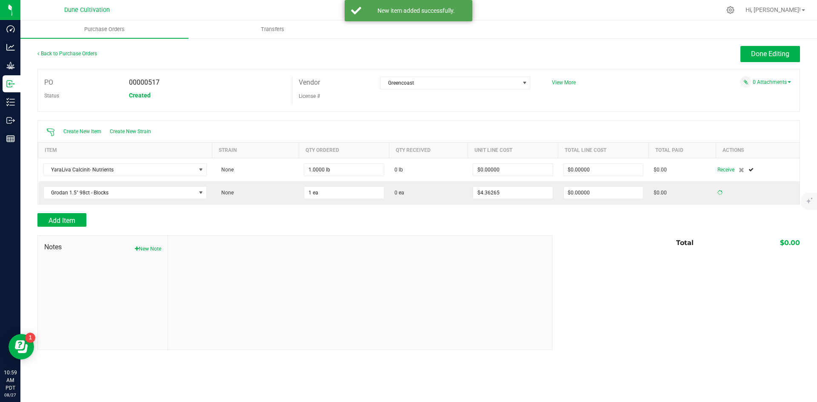
type input "$4.36265"
click at [59, 227] on div at bounding box center [418, 231] width 762 height 9
click at [66, 220] on span "Add Item" at bounding box center [61, 220] width 27 height 8
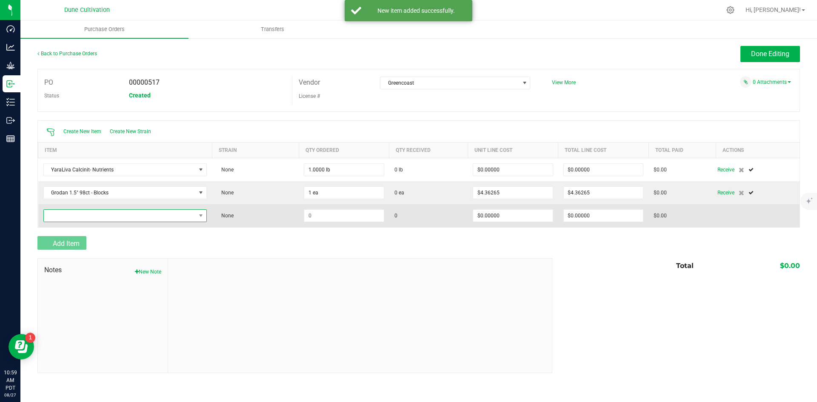
click at [133, 217] on span "NO DATA FOUND" at bounding box center [120, 216] width 152 height 12
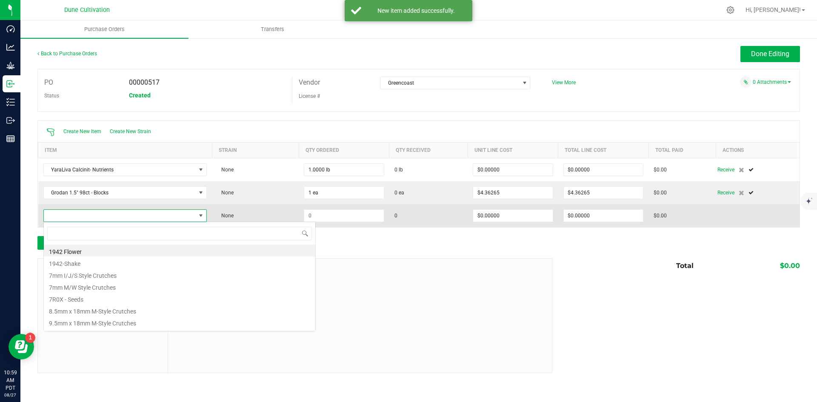
scroll to position [13, 164]
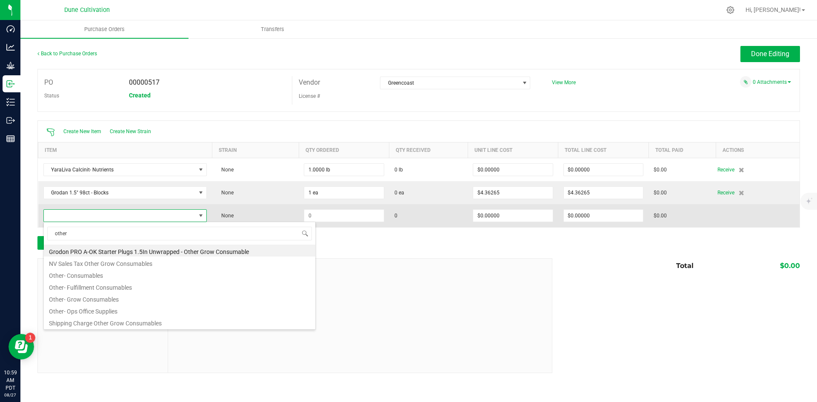
type input "other-"
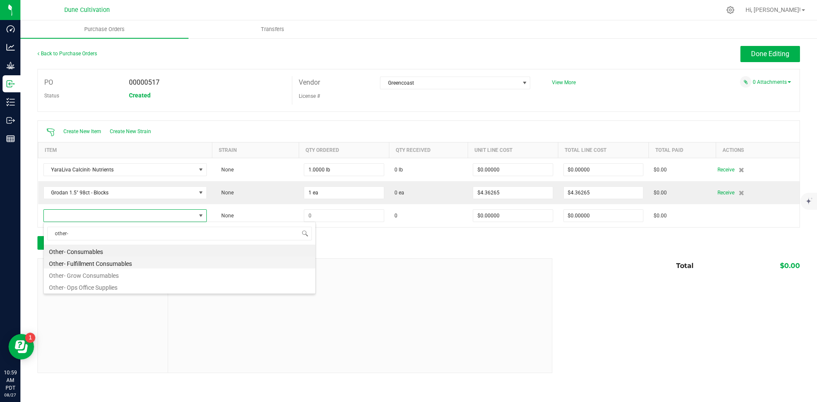
click at [164, 267] on li "Other- Fulfillment Consumables" at bounding box center [179, 262] width 271 height 12
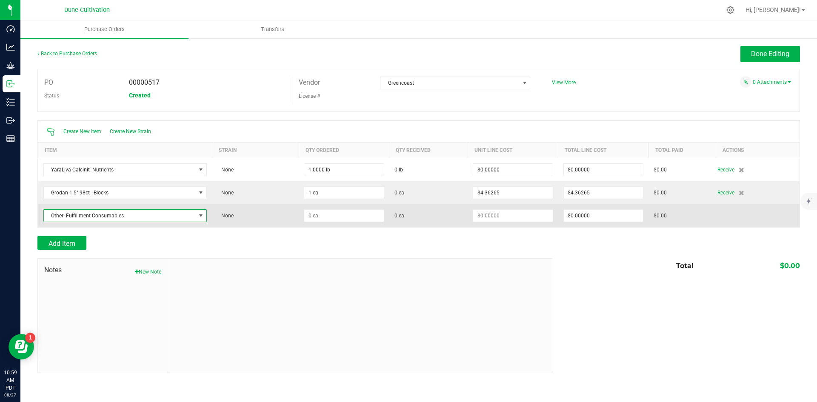
click at [155, 215] on span "Other- Fulfillment Consumables" at bounding box center [120, 216] width 152 height 12
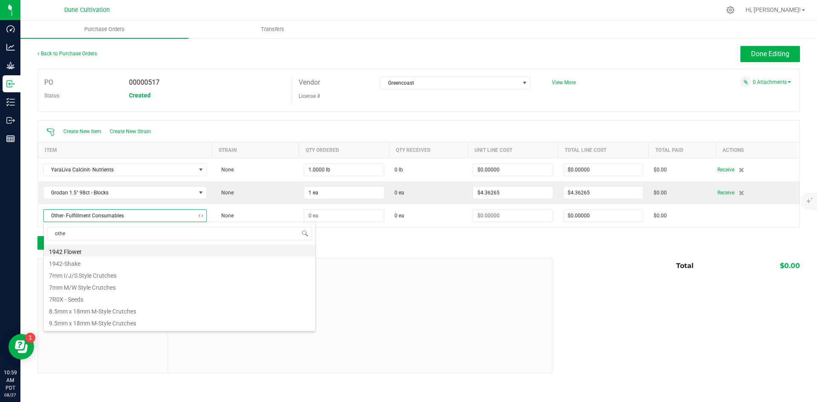
type input "other"
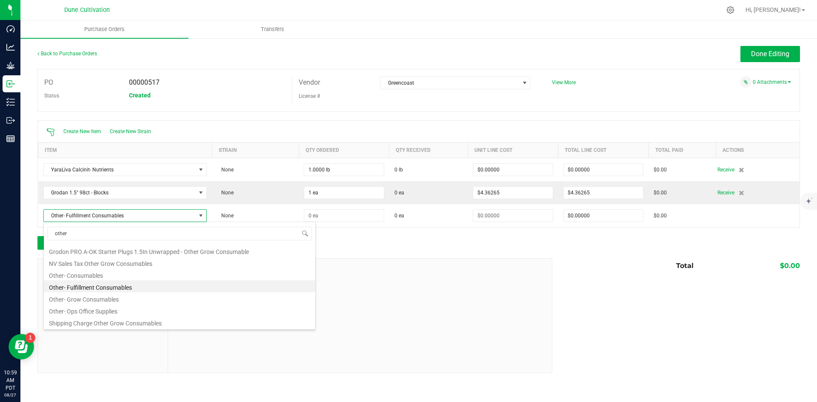
drag, startPoint x: 120, startPoint y: 295, endPoint x: 221, endPoint y: 249, distance: 110.6
click at [120, 296] on li "Other- Grow Consumables" at bounding box center [179, 298] width 271 height 12
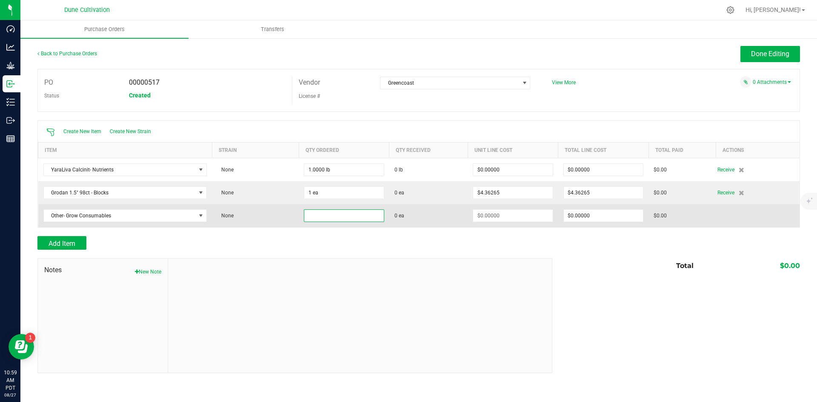
click at [354, 216] on input at bounding box center [343, 216] width 79 height 12
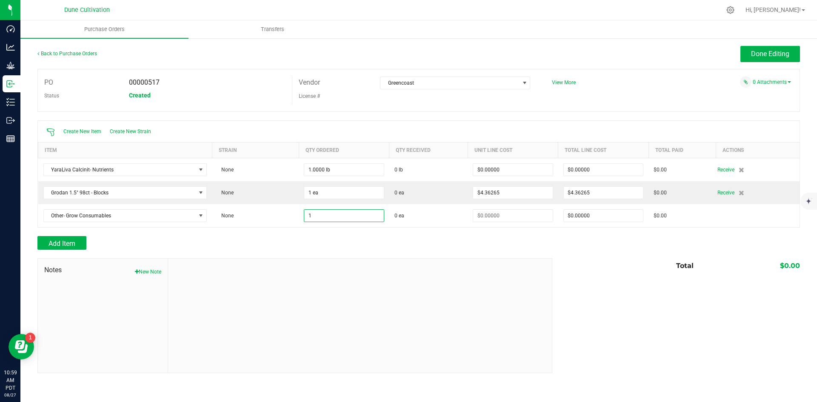
type input "1 ea"
click at [315, 245] on div "Add Item" at bounding box center [291, 243] width 508 height 14
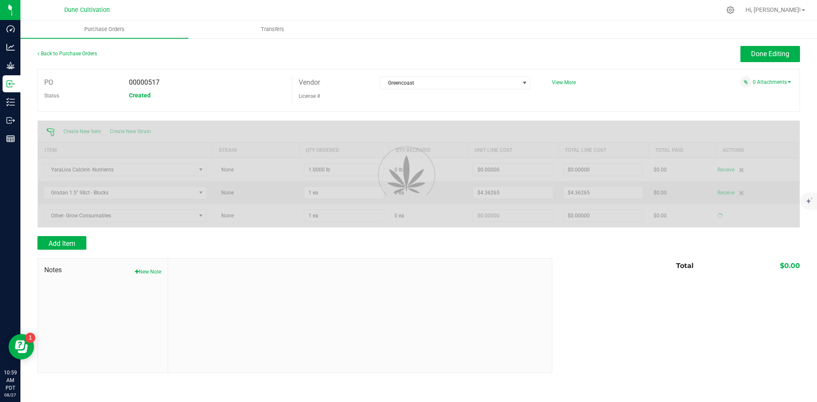
type input "$0.00000"
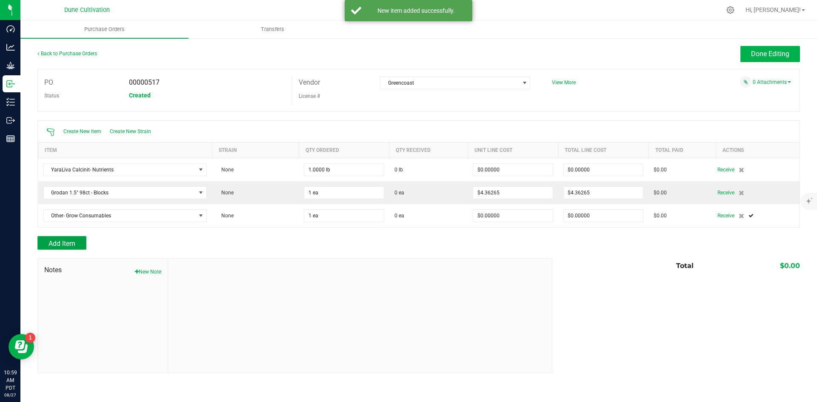
click at [73, 244] on span "Add Item" at bounding box center [61, 243] width 27 height 8
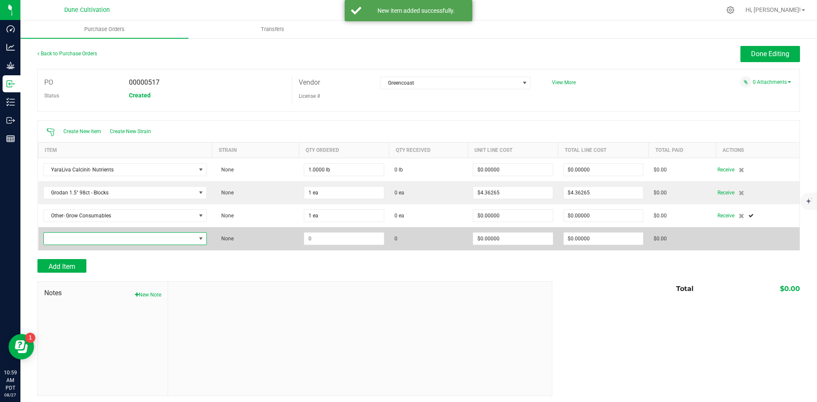
click at [103, 238] on span "NO DATA FOUND" at bounding box center [120, 239] width 152 height 12
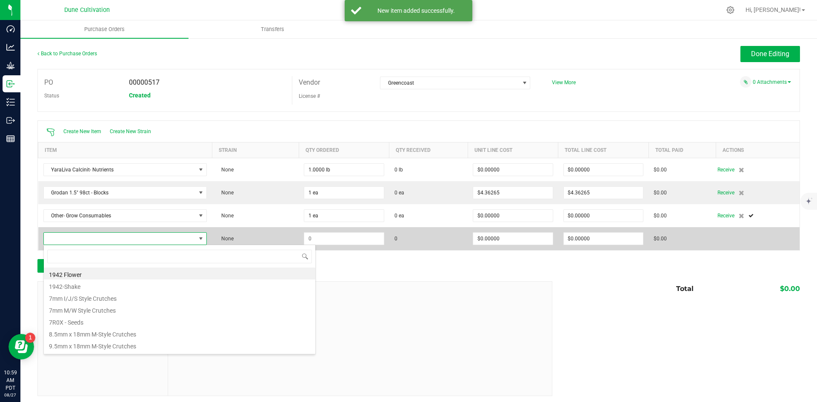
scroll to position [13, 161]
type input "liq"
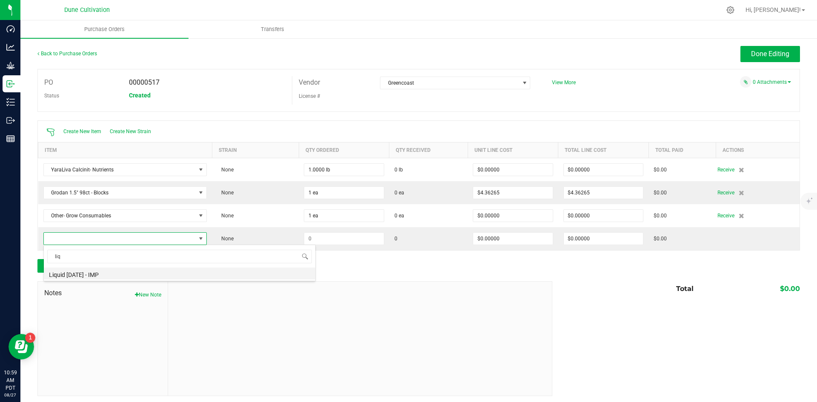
click at [100, 274] on li "Liquid [DATE] - IMP" at bounding box center [179, 274] width 271 height 12
type input "$0.01000"
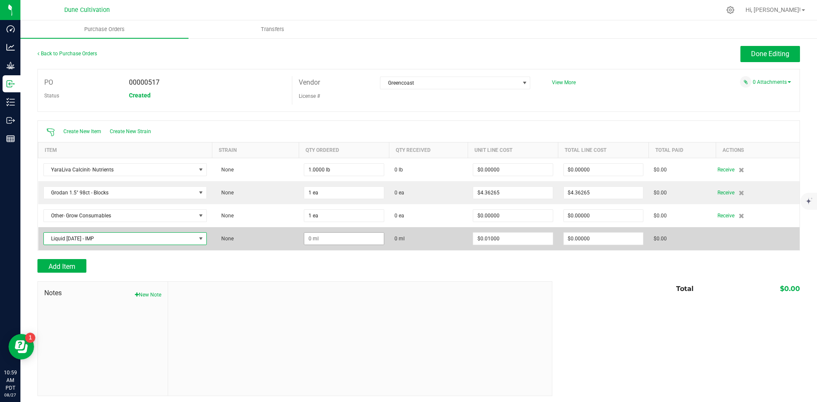
click at [357, 176] on span at bounding box center [344, 169] width 80 height 13
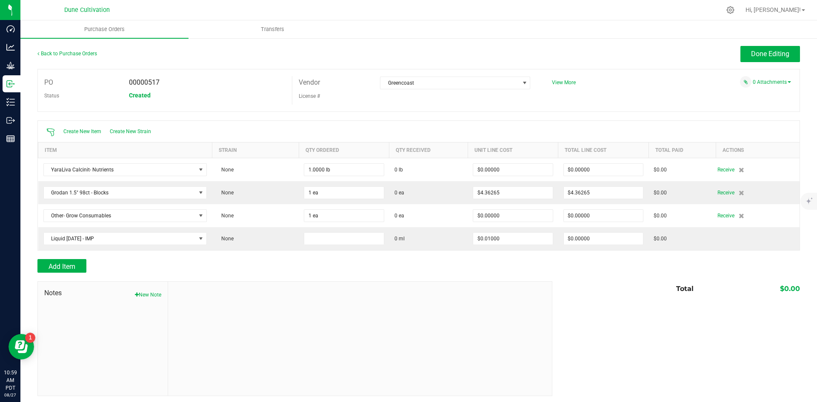
drag, startPoint x: 347, startPoint y: 239, endPoint x: 319, endPoint y: 260, distance: 35.3
click at [347, 240] on input at bounding box center [343, 239] width 79 height 12
type input "1.0000 ml"
click at [316, 261] on div "Add Item" at bounding box center [291, 266] width 508 height 14
type input "$0.01000"
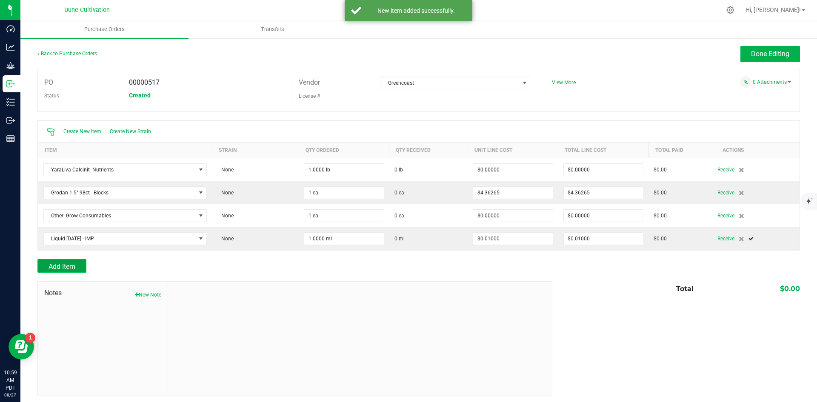
click at [79, 267] on button "Add Item" at bounding box center [61, 266] width 49 height 14
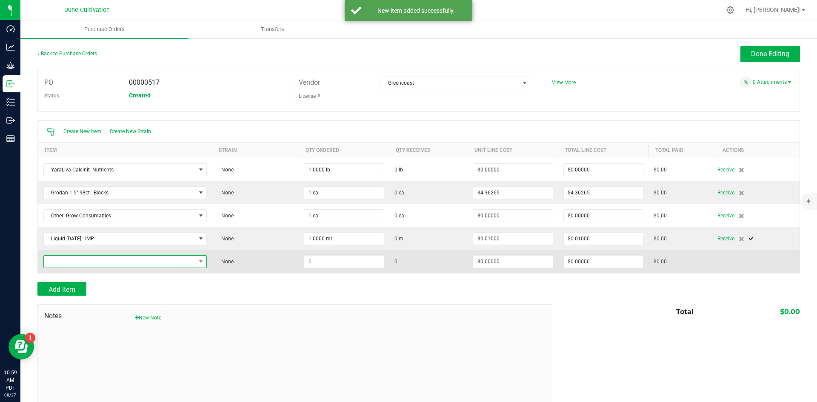
click at [86, 263] on span "NO DATA FOUND" at bounding box center [120, 262] width 152 height 12
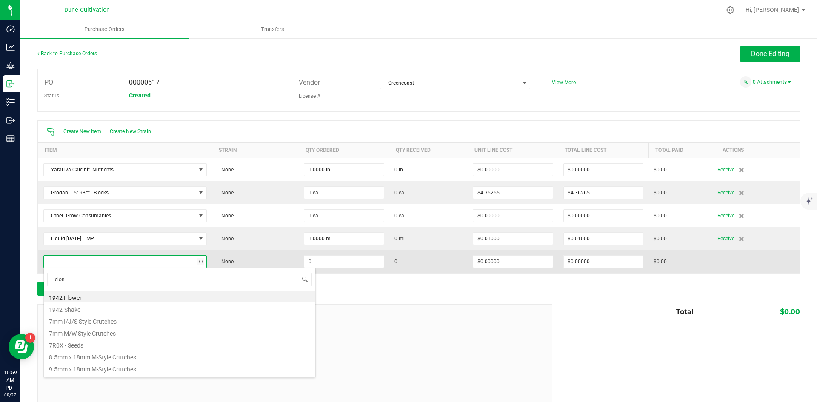
type input "clone"
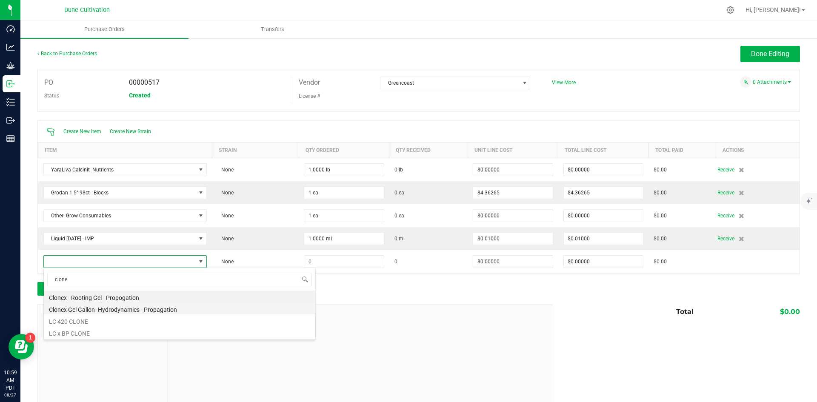
click at [172, 303] on li "Clonex Gel Gallon- Hydrodynamics - Propagation" at bounding box center [179, 308] width 271 height 12
type input "$0.08346"
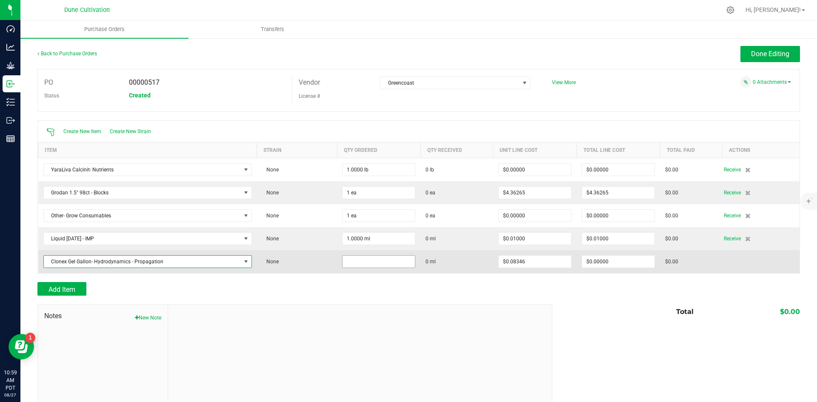
click at [348, 259] on input at bounding box center [378, 262] width 72 height 12
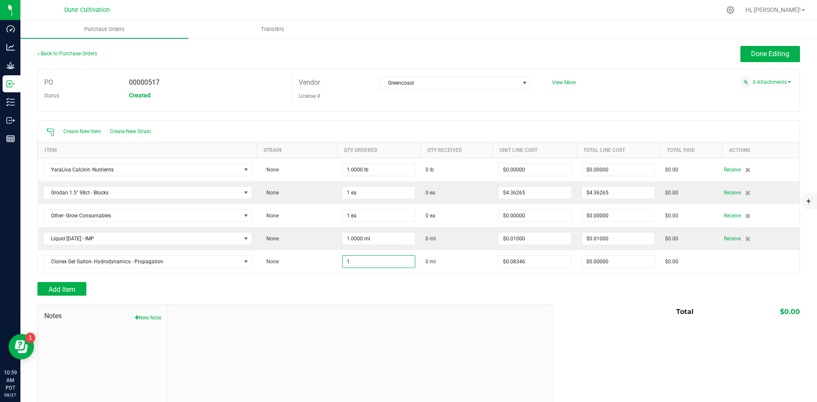
type input "1.0000 ml"
click at [342, 279] on div at bounding box center [418, 277] width 762 height 9
type input "$0.08346"
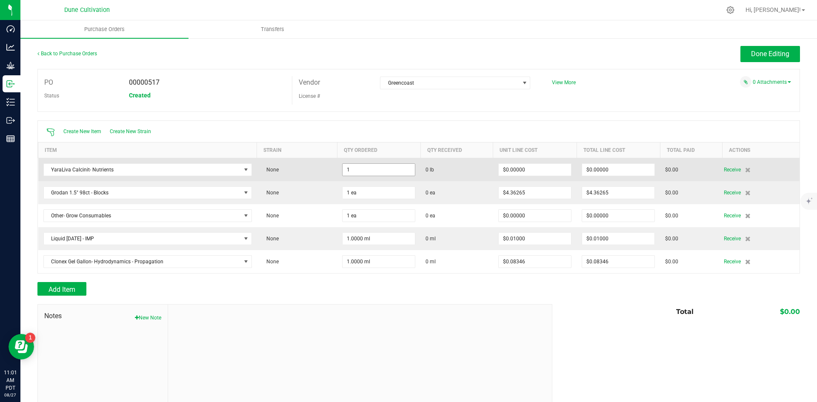
click at [354, 172] on input "1" at bounding box center [378, 170] width 72 height 12
paste input "000"
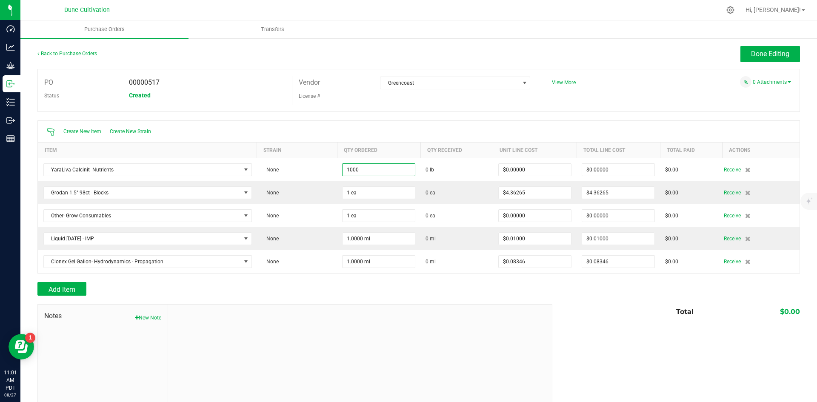
type input "1000.0000 lb"
click at [362, 57] on div "Done Editing" at bounding box center [514, 54] width 572 height 16
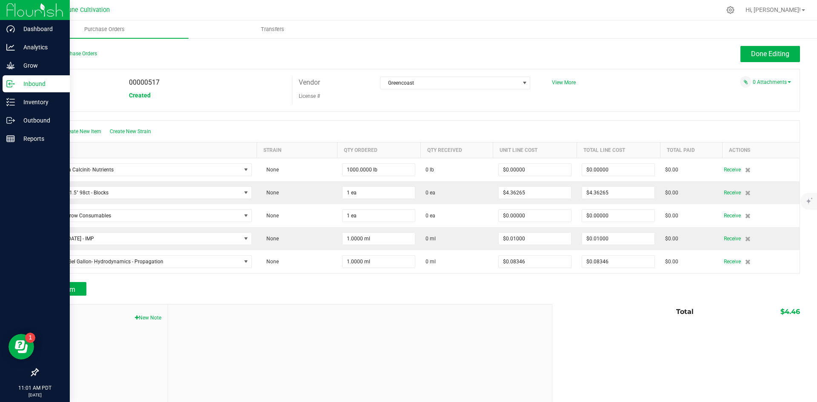
drag, startPoint x: 70, startPoint y: 13, endPoint x: 14, endPoint y: 82, distance: 88.9
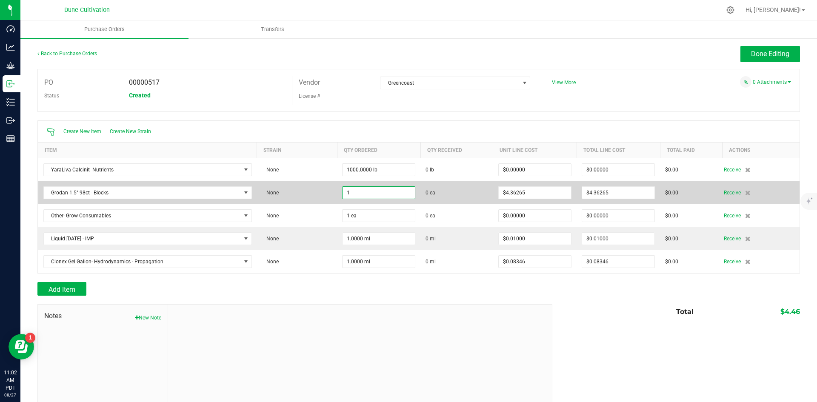
click at [365, 191] on input "1" at bounding box center [378, 193] width 72 height 12
paste input "5880"
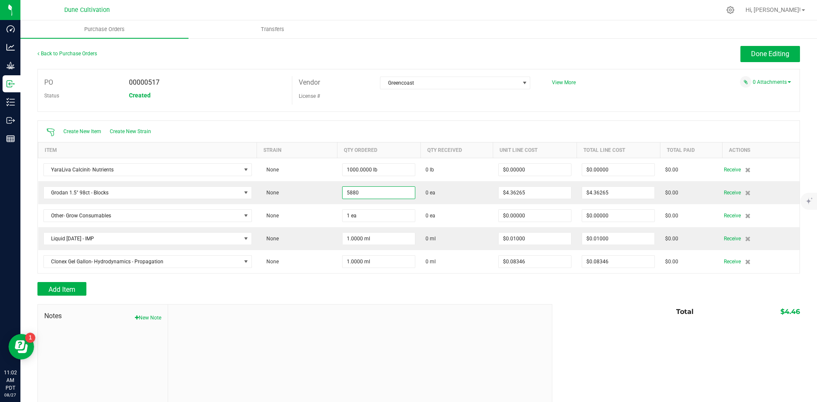
type input "5880 ea"
type input "$25,652.38200"
click at [592, 319] on div "Notes New Note Total $4.46" at bounding box center [418, 361] width 762 height 115
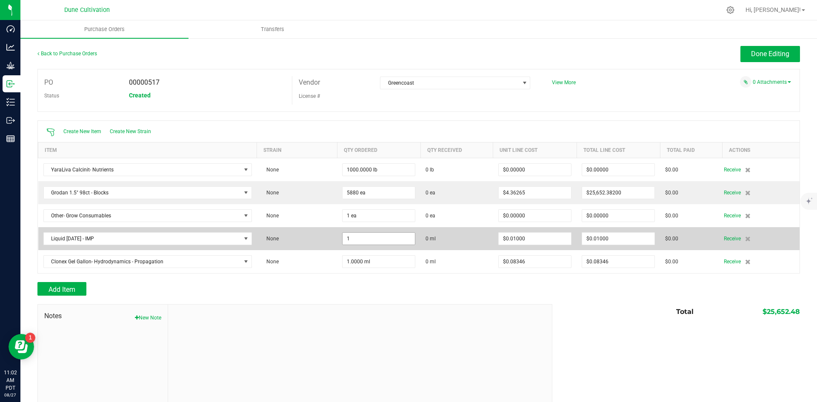
click at [379, 237] on input "1" at bounding box center [378, 239] width 72 height 12
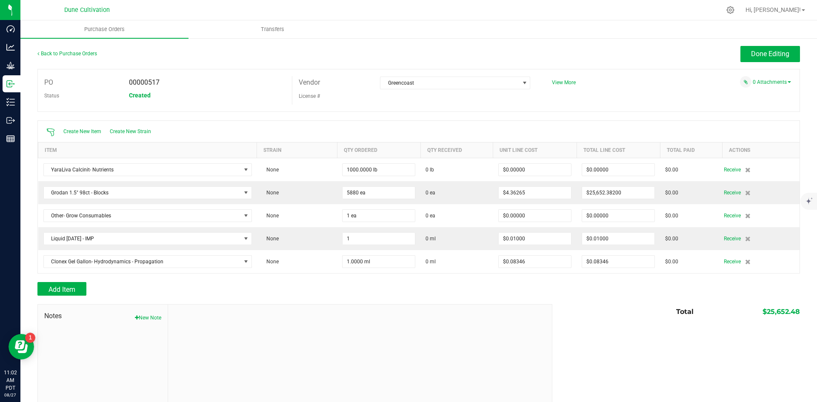
type input "1.0000 ml"
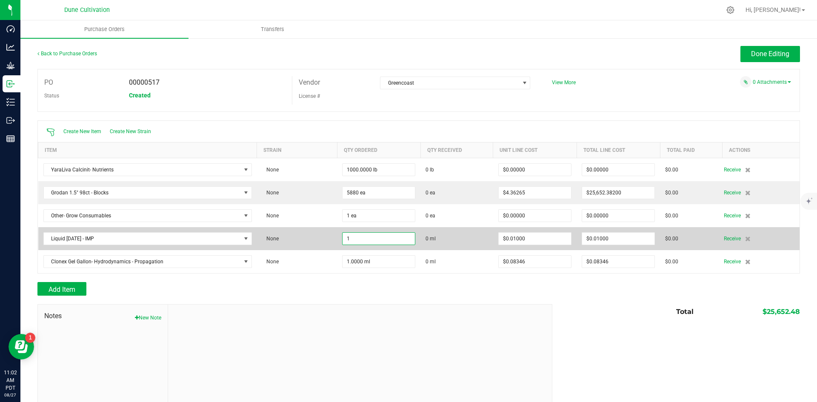
click at [380, 236] on input "1" at bounding box center [378, 239] width 72 height 12
paste input "8927.1"
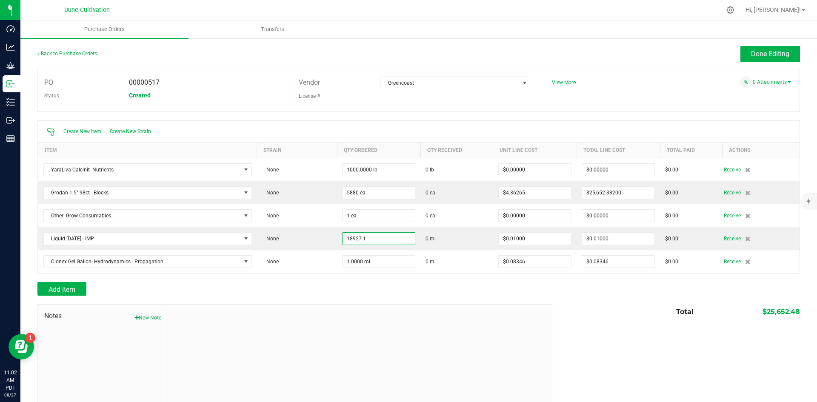
type input "18927.1000 ml"
type input "$189.27100"
click at [659, 342] on div "Notes New Note Total $25,652.48" at bounding box center [418, 361] width 762 height 115
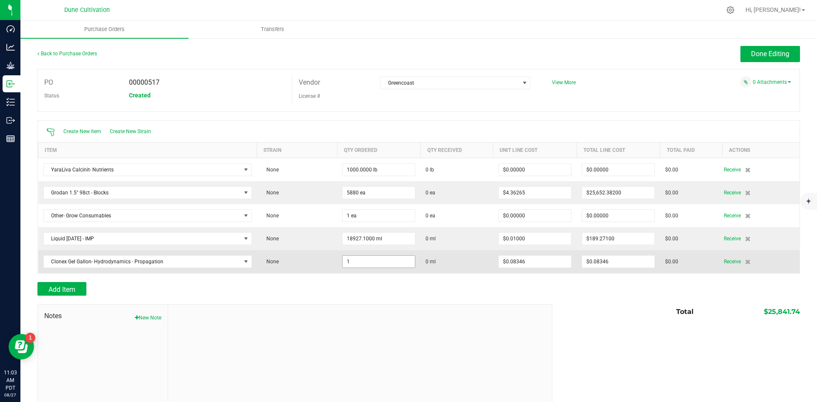
click at [395, 260] on input "1" at bounding box center [378, 262] width 72 height 12
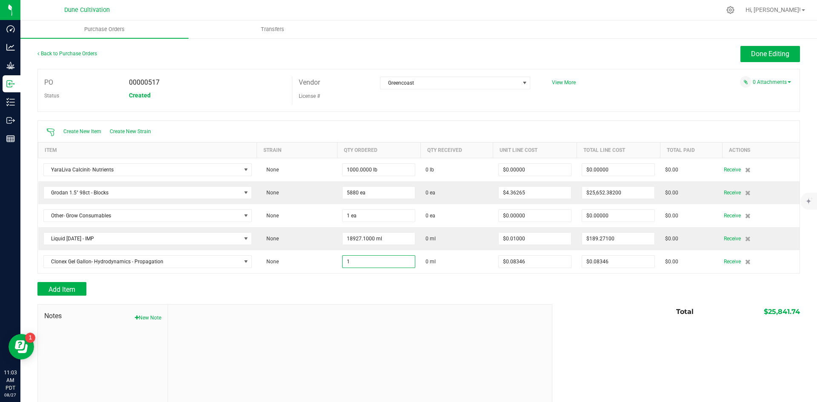
paste input "946.353"
type input "946.3530 ml"
type input "$78.98262"
click at [666, 314] on div "Total $25,841.74" at bounding box center [673, 311] width 254 height 15
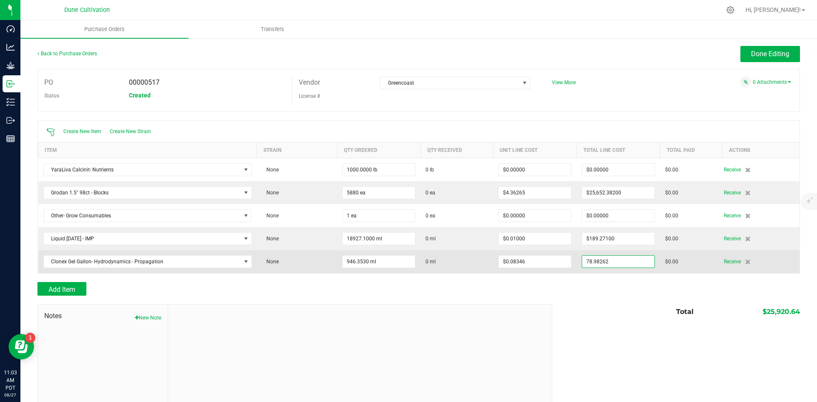
click at [586, 262] on input "78.98262" at bounding box center [618, 262] width 72 height 12
click at [584, 262] on input "78.98262" at bounding box center [618, 262] width 72 height 12
click at [582, 262] on input "78.98262" at bounding box center [618, 262] width 72 height 12
click at [582, 261] on input "78.98262" at bounding box center [618, 262] width 72 height 12
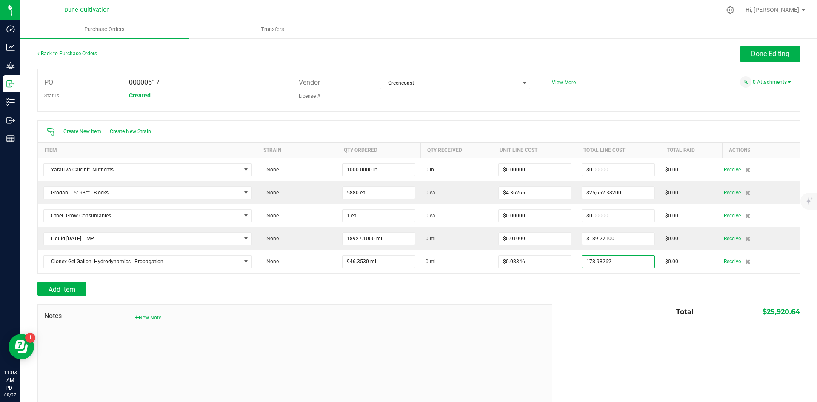
type input "$178.98262"
click at [593, 283] on div "Add Item" at bounding box center [418, 289] width 762 height 14
type input "946"
type input "$0.18913"
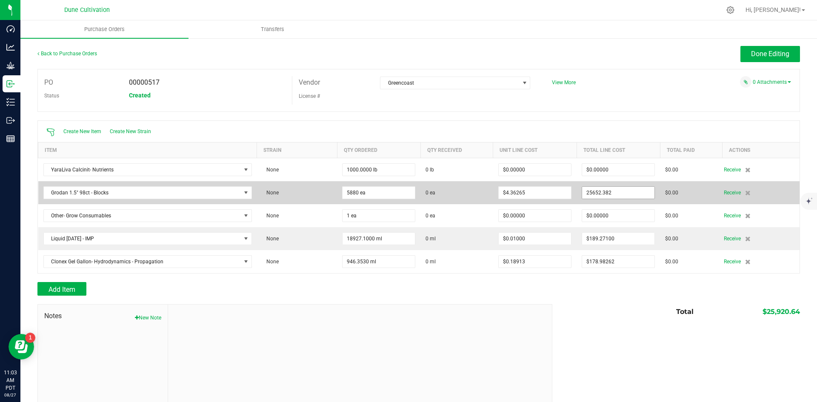
click at [599, 190] on input "25652.382" at bounding box center [618, 193] width 72 height 12
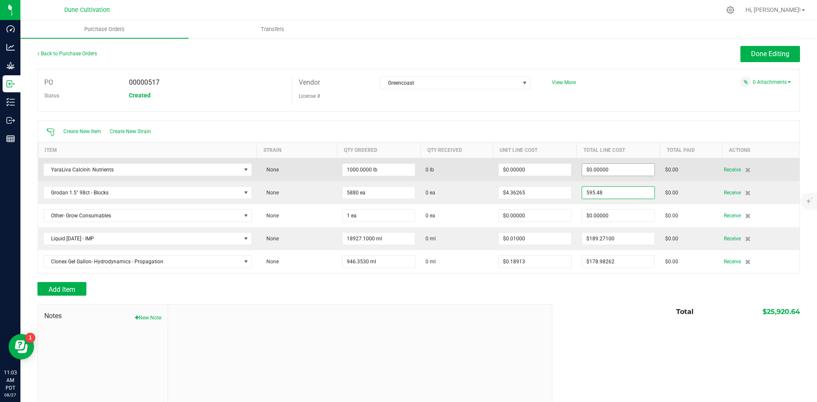
type input "595.48"
type input "0"
type input "$595.48000"
click at [597, 174] on input "0" at bounding box center [618, 170] width 72 height 12
type input "5880"
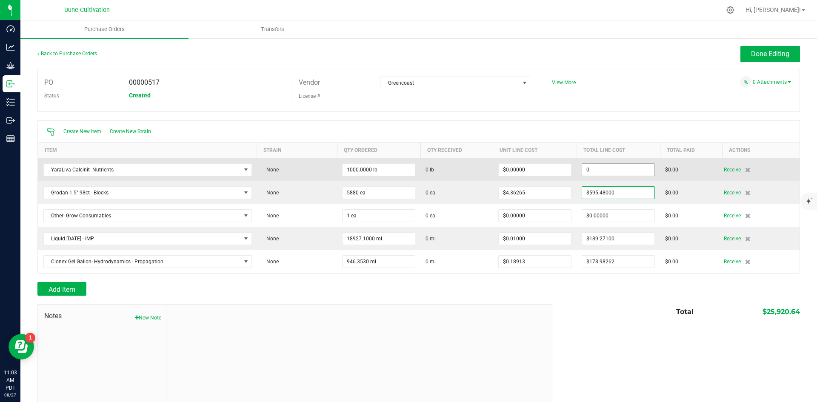
type input "$0.10127"
click at [598, 171] on input "0" at bounding box center [618, 170] width 72 height 12
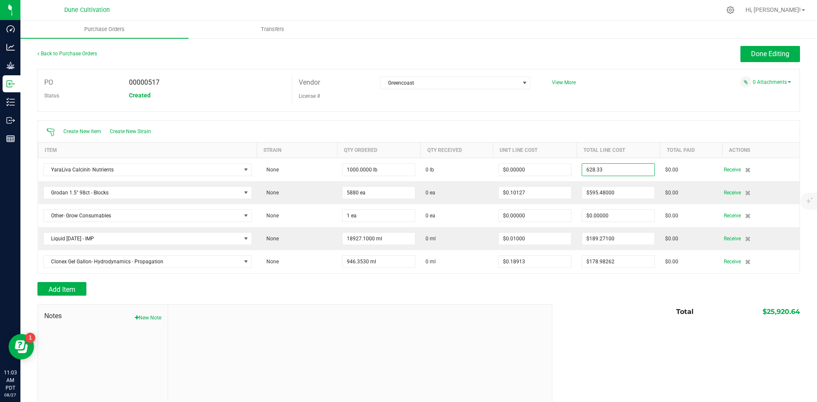
type input "$628.33000"
click at [634, 365] on div "Notes New Note Total $25,920.64" at bounding box center [418, 361] width 762 height 115
type input "1000"
type input "$0.62833"
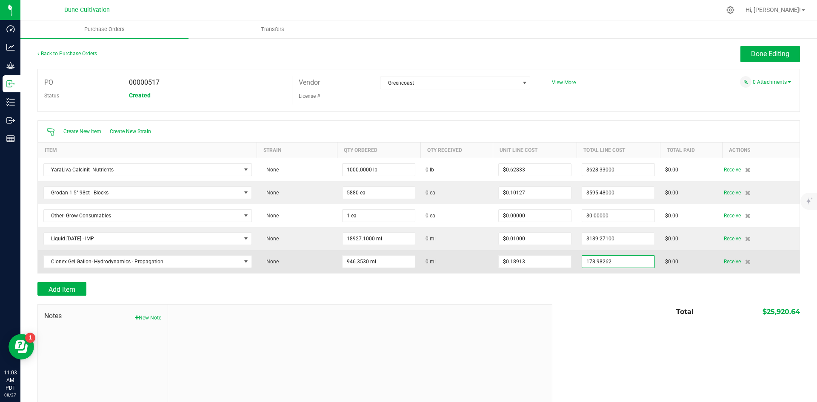
click at [609, 260] on input "178.98262" at bounding box center [618, 262] width 72 height 12
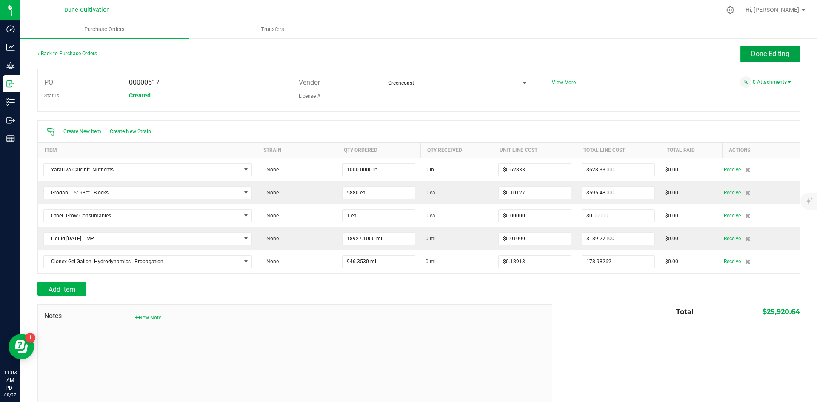
type input "$178.98262"
click at [774, 54] on span "Done Editing" at bounding box center [770, 54] width 38 height 8
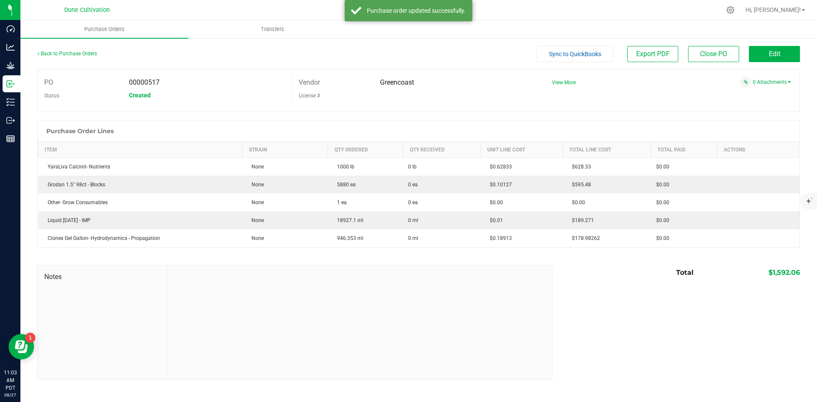
click at [788, 271] on span "$1,592.06" at bounding box center [783, 272] width 31 height 8
click at [792, 54] on button "Edit" at bounding box center [774, 54] width 51 height 16
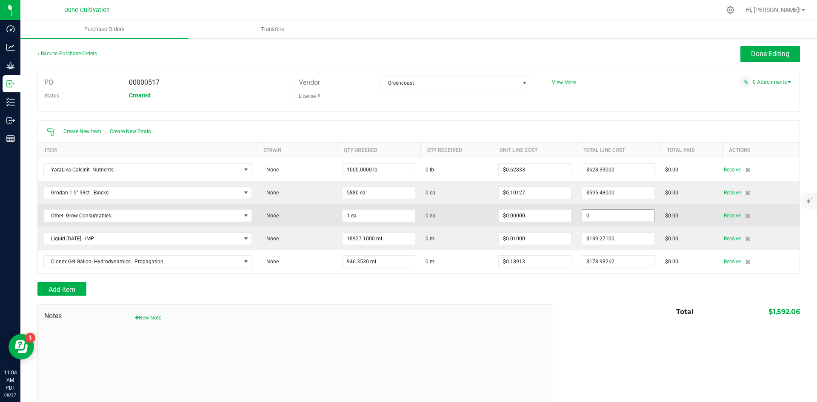
click at [608, 214] on input "0" at bounding box center [618, 216] width 72 height 12
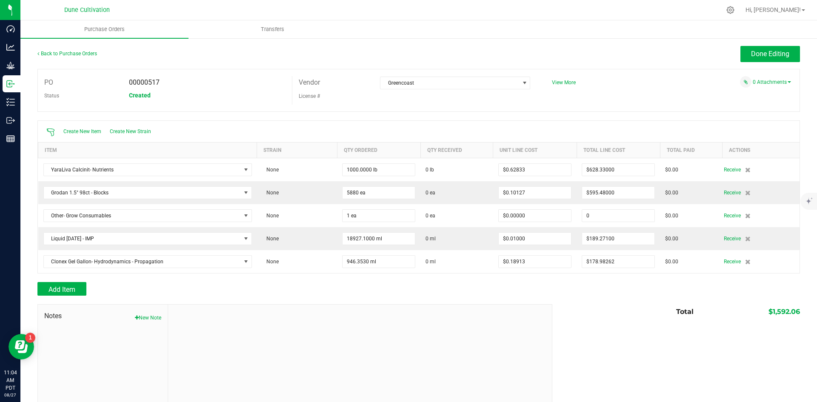
paste input "1373.97"
type input "$1,373.97000"
click at [634, 311] on div "Total $1,592.06" at bounding box center [673, 311] width 254 height 15
type input "1"
type input "$1,373.97000"
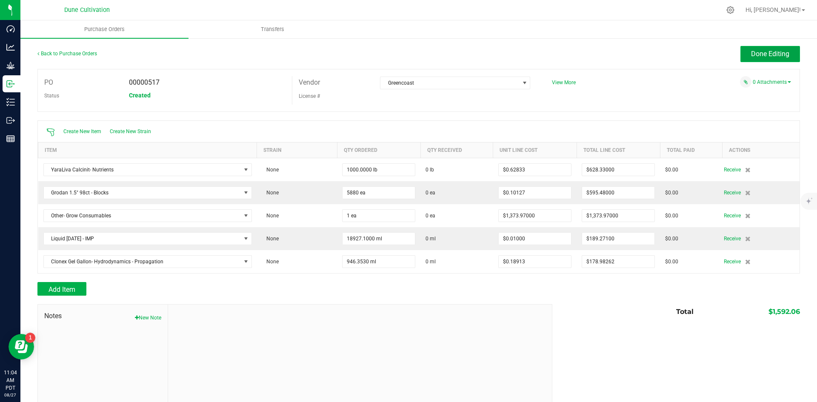
click at [768, 50] on span "Done Editing" at bounding box center [770, 54] width 38 height 8
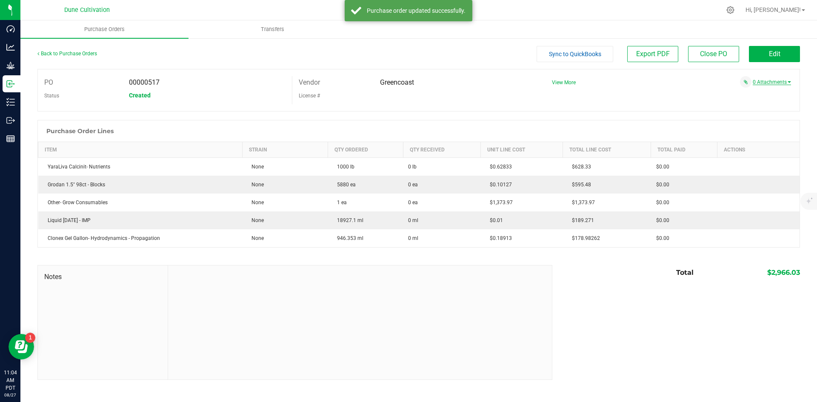
click at [765, 81] on link "0 Attachments" at bounding box center [771, 82] width 38 height 6
click at [761, 90] on button "Attach new document" at bounding box center [763, 94] width 56 height 8
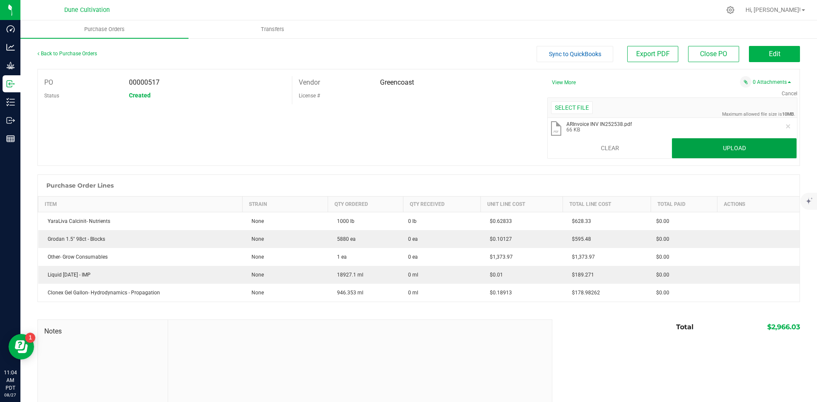
click at [709, 152] on button "Upload" at bounding box center [734, 148] width 125 height 20
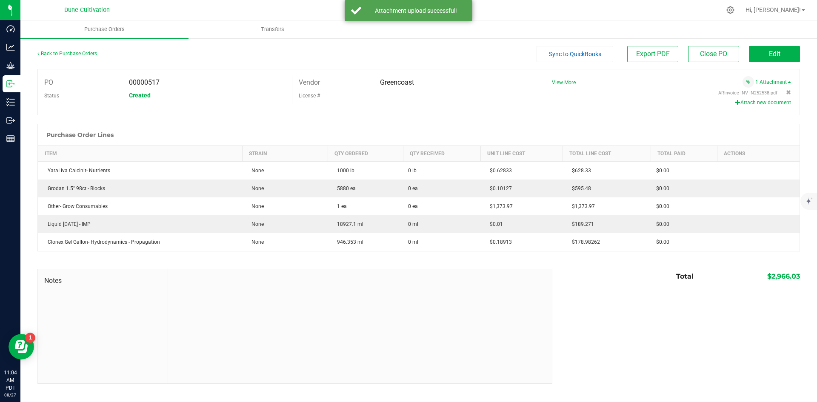
click at [589, 54] on span "Sync to QuickBooks" at bounding box center [575, 54] width 52 height 7
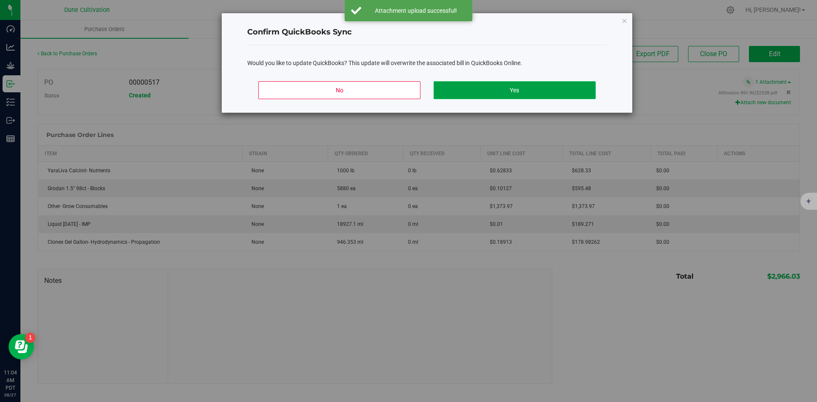
click at [539, 97] on button "Yes" at bounding box center [514, 90] width 162 height 18
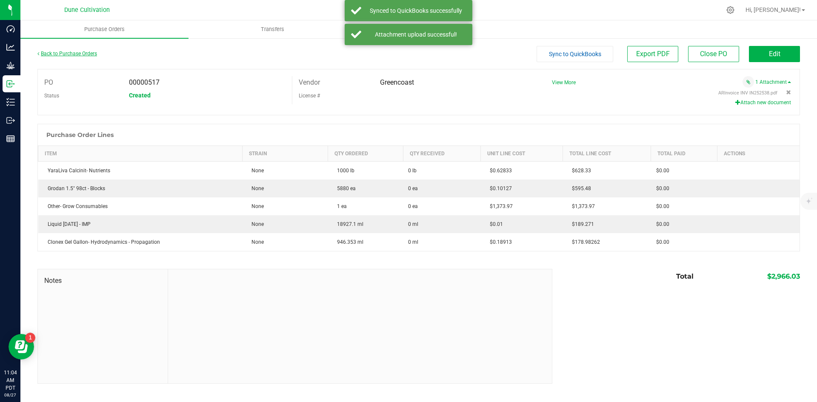
click at [79, 55] on link "Back to Purchase Orders" at bounding box center [67, 54] width 60 height 6
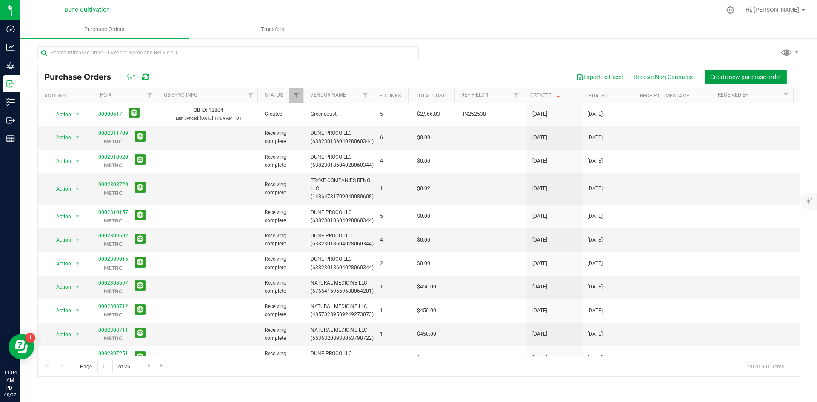
click at [758, 80] on span "Create new purchase order" at bounding box center [745, 77] width 71 height 7
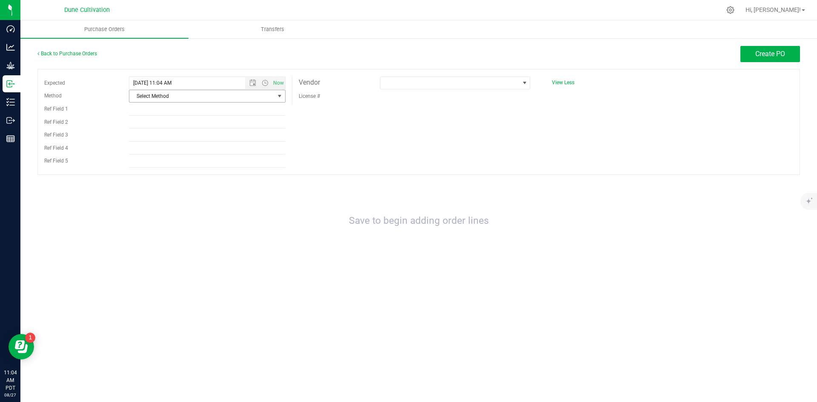
click at [243, 91] on span "Select Method" at bounding box center [201, 96] width 145 height 12
click at [195, 188] on li "Other" at bounding box center [207, 186] width 156 height 13
click at [254, 82] on span "Open the date view" at bounding box center [252, 83] width 7 height 7
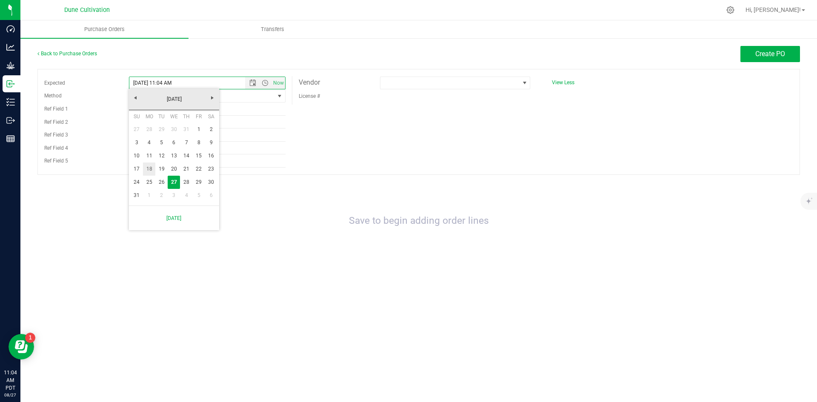
click at [143, 166] on link "18" at bounding box center [149, 168] width 12 height 13
type input "[DATE] 11:04 AM"
click at [385, 144] on div "Expected [DATE] 11:04 AM Now Method Other Select Method USPS UPS FedEx LTL Loca…" at bounding box center [418, 122] width 762 height 106
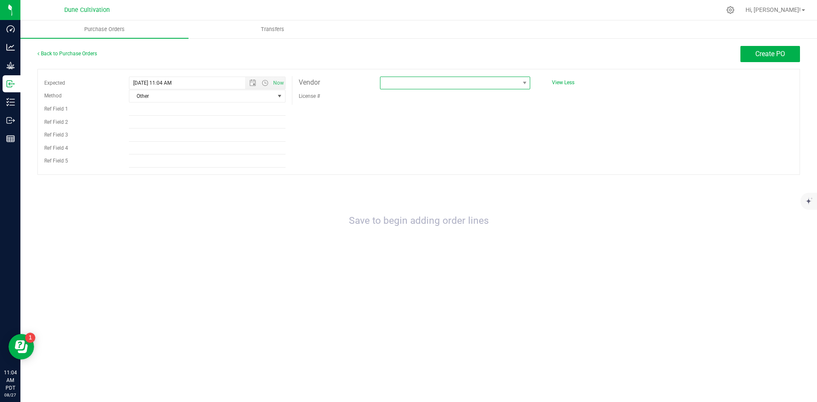
click at [407, 83] on span at bounding box center [449, 83] width 139 height 12
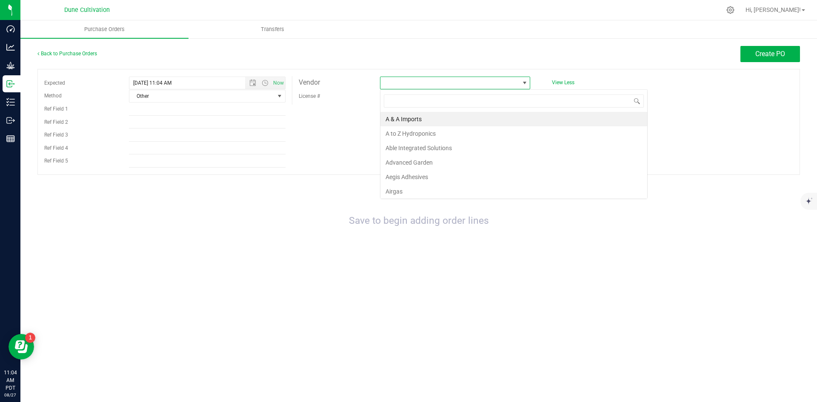
scroll to position [13, 150]
type input "gree"
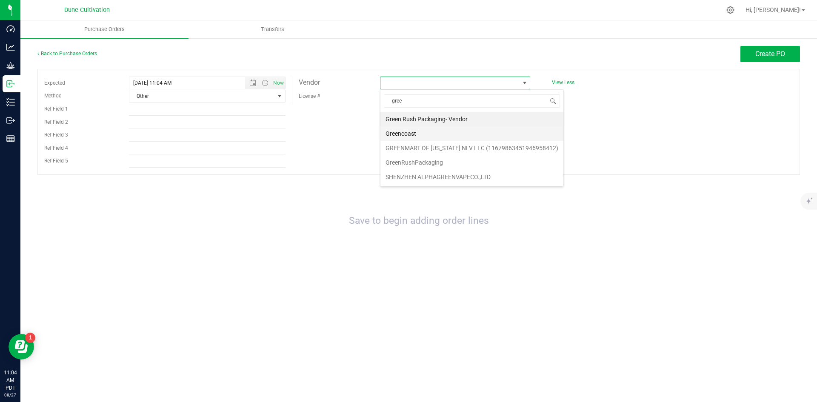
click at [442, 134] on li "Greencoast" at bounding box center [471, 133] width 183 height 14
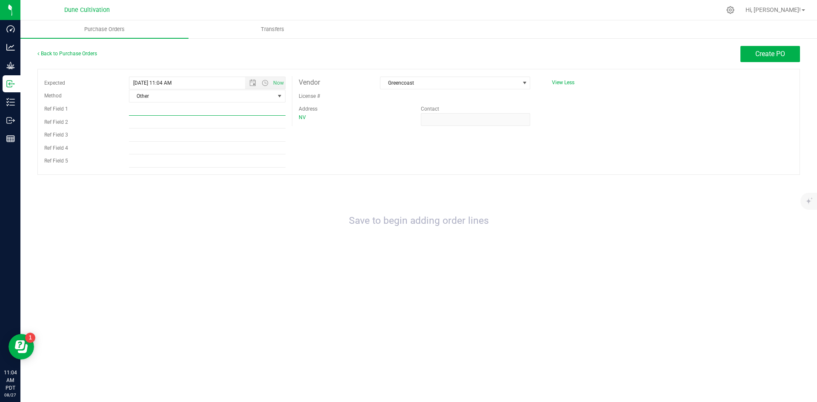
click at [201, 113] on input "Ref Field 1" at bounding box center [207, 109] width 157 height 13
paste input "IN252529"
type input "IN252529"
click at [595, 166] on div "Expected [DATE] 11:04 AM Now Method Other Select Method USPS UPS FedEx LTL Loca…" at bounding box center [418, 122] width 762 height 106
click at [779, 49] on button "Create PO" at bounding box center [770, 54] width 60 height 16
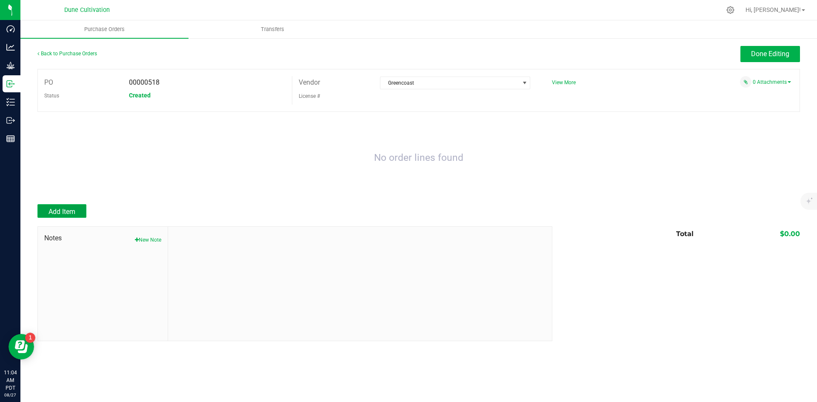
click at [67, 212] on span "Add Item" at bounding box center [61, 212] width 27 height 8
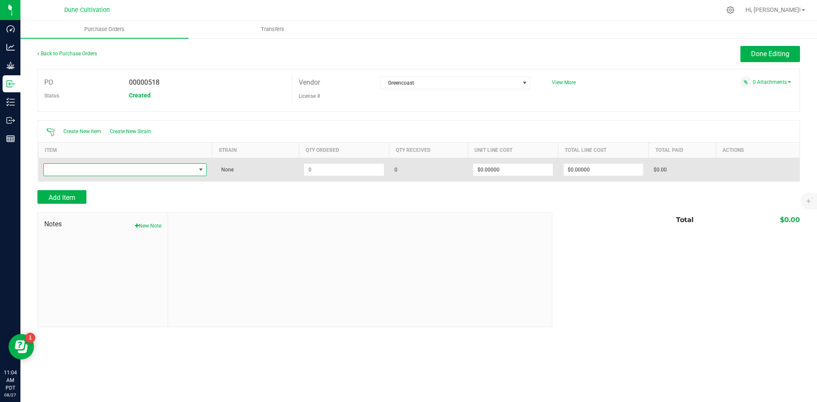
click at [107, 171] on span "NO DATA FOUND" at bounding box center [120, 170] width 152 height 12
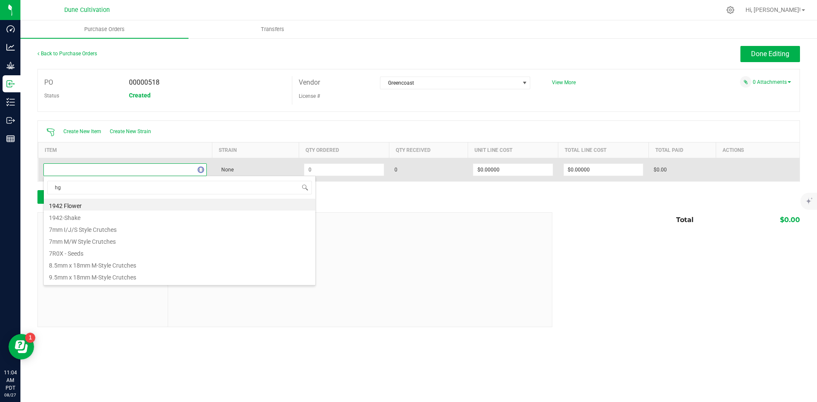
type input "hgv"
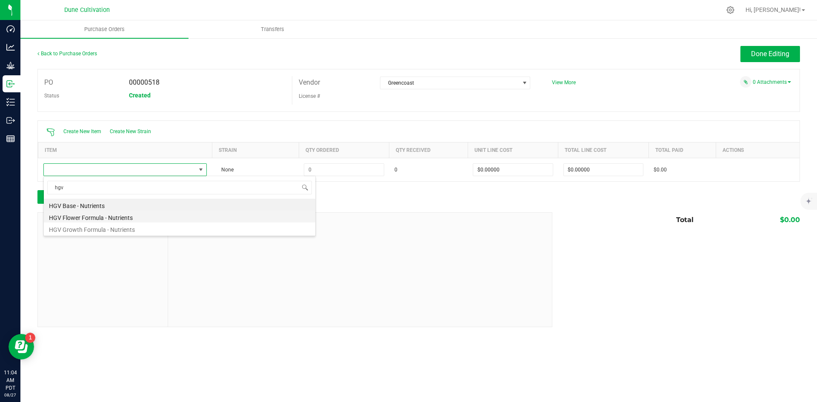
click at [192, 222] on li "HGV Flower Formula - Nutrients" at bounding box center [179, 217] width 271 height 12
type input "$0.01242"
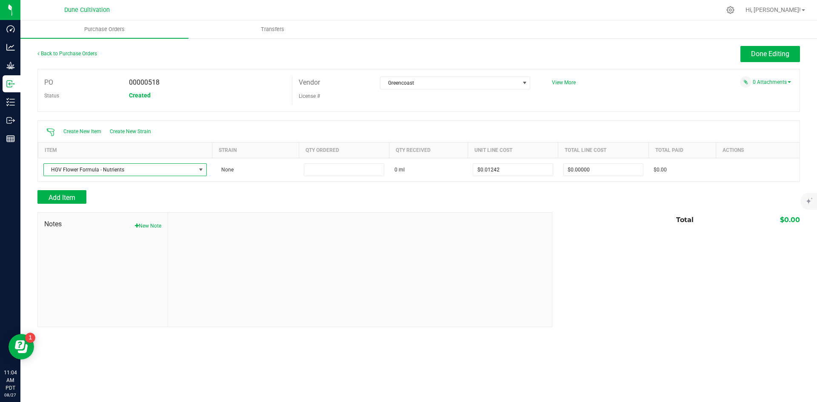
drag, startPoint x: 317, startPoint y: 167, endPoint x: 300, endPoint y: 189, distance: 27.9
click at [317, 167] on input at bounding box center [343, 170] width 79 height 12
type input "1.0000 ml"
drag, startPoint x: 298, startPoint y: 190, endPoint x: 119, endPoint y: 232, distance: 183.9
click at [298, 190] on div "Add Item" at bounding box center [291, 197] width 508 height 14
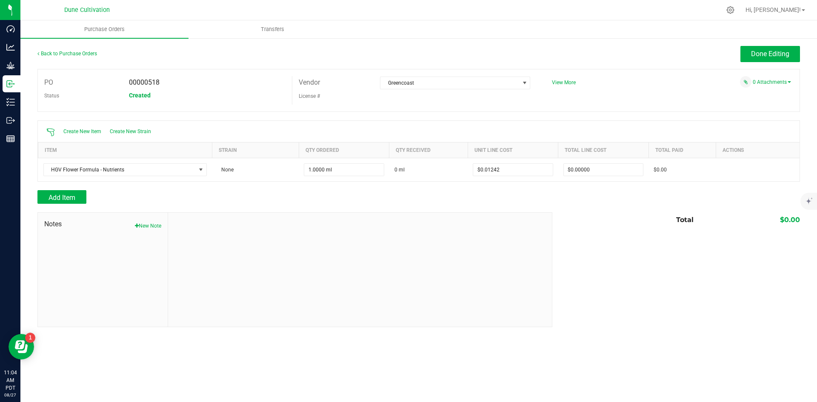
type input "$0.01242"
click at [71, 198] on span "Add Item" at bounding box center [61, 198] width 27 height 8
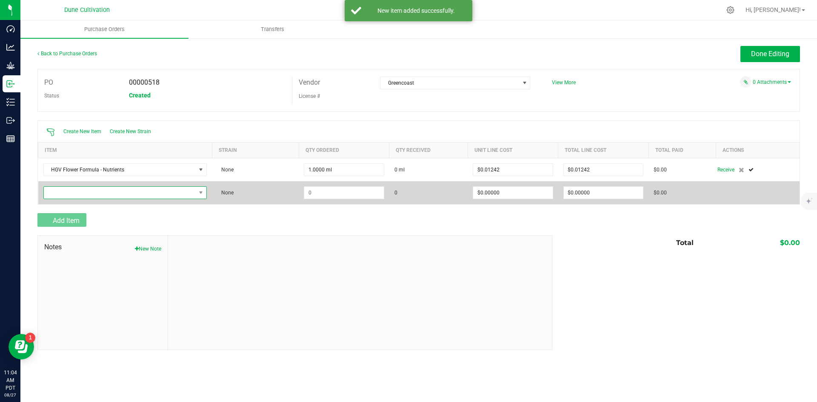
click at [88, 196] on span "NO DATA FOUND" at bounding box center [120, 193] width 152 height 12
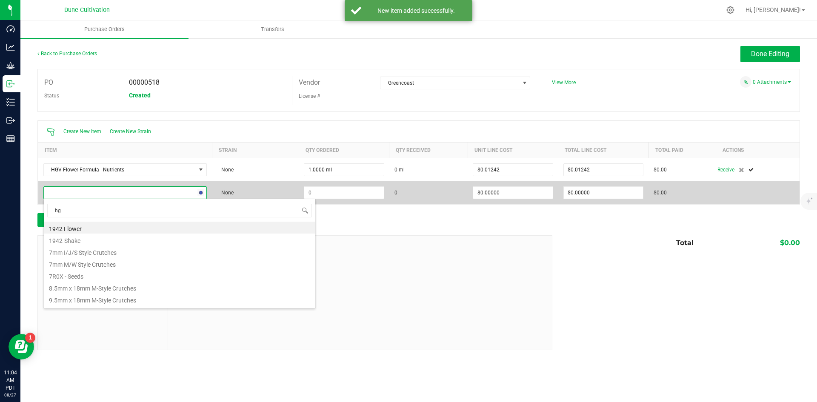
type input "hgv"
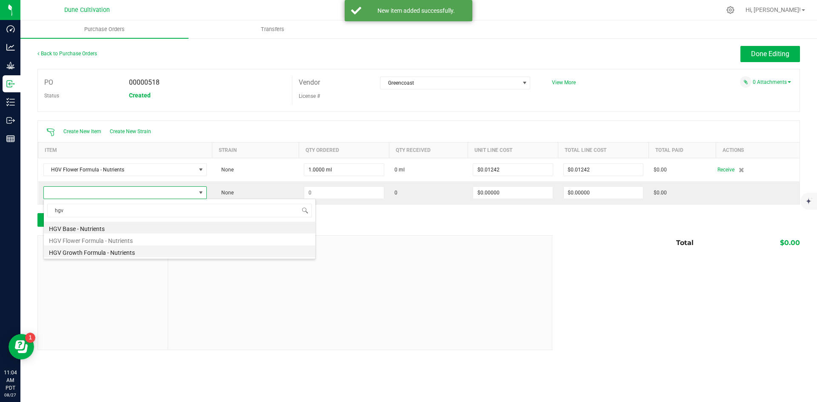
click at [126, 252] on li "HGV Growth Formula - Nutrients" at bounding box center [179, 251] width 271 height 12
type input "$0.01242"
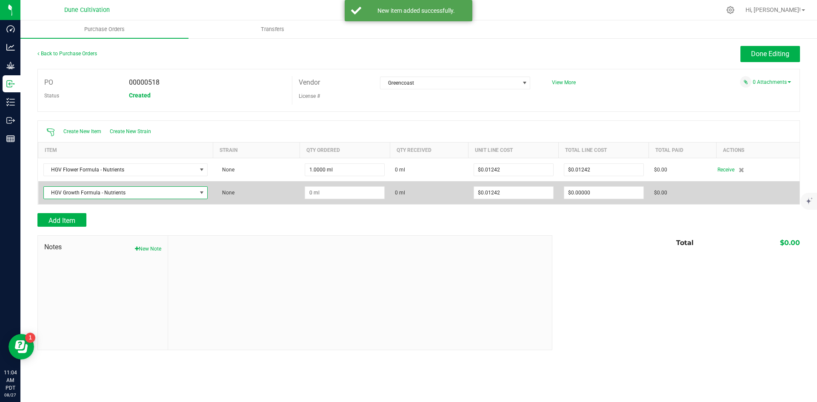
click at [340, 199] on td at bounding box center [344, 192] width 90 height 23
click at [333, 191] on input at bounding box center [344, 193] width 79 height 12
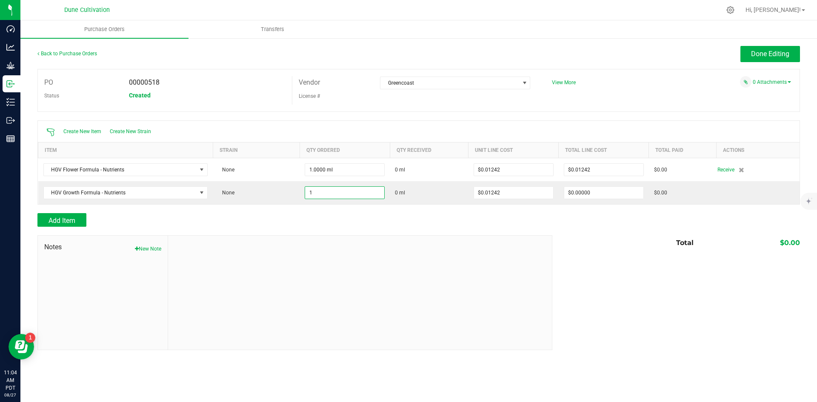
type input "1.0000 ml"
click at [331, 211] on div at bounding box center [418, 209] width 762 height 9
type input "$0.01242"
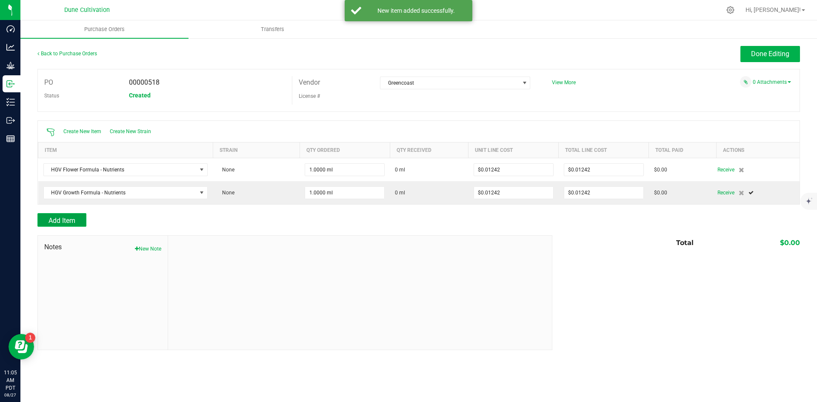
click at [79, 222] on button "Add Item" at bounding box center [61, 220] width 49 height 14
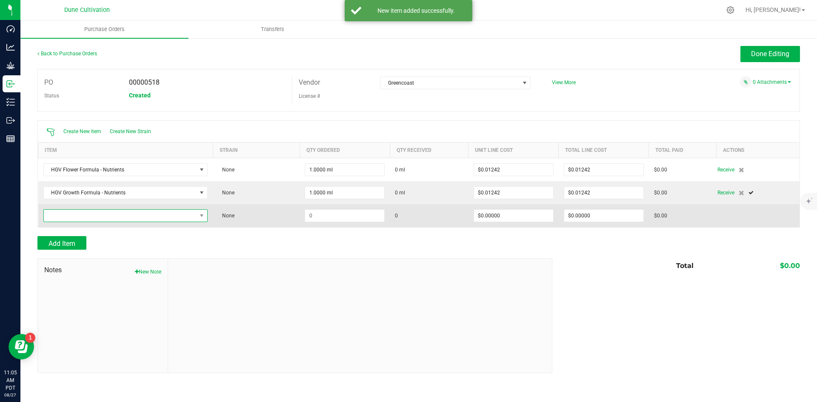
click at [103, 219] on span "NO DATA FOUND" at bounding box center [120, 216] width 153 height 12
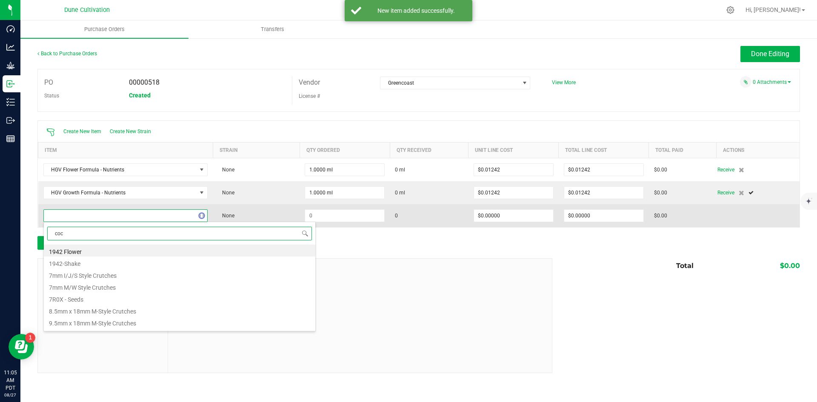
type input "coco"
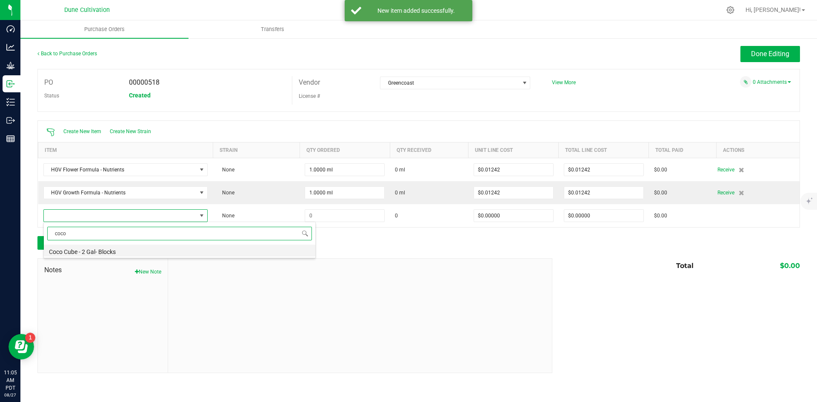
click at [95, 248] on li "Coco Cube - 2 Gal- Blocks" at bounding box center [179, 251] width 271 height 12
type input "$2.00000"
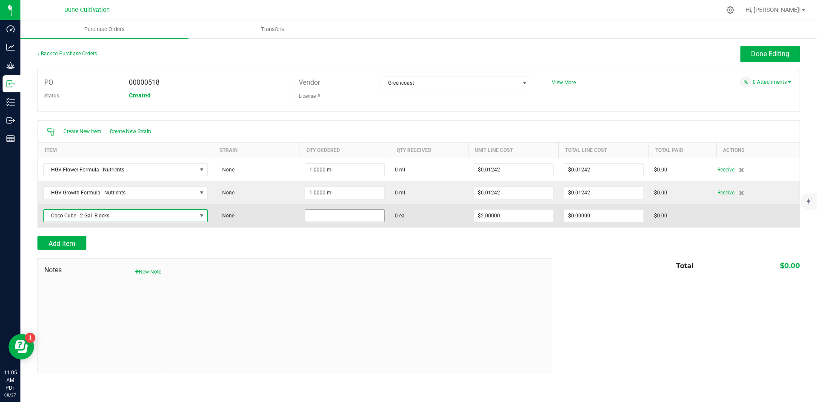
click at [327, 211] on input at bounding box center [344, 216] width 79 height 12
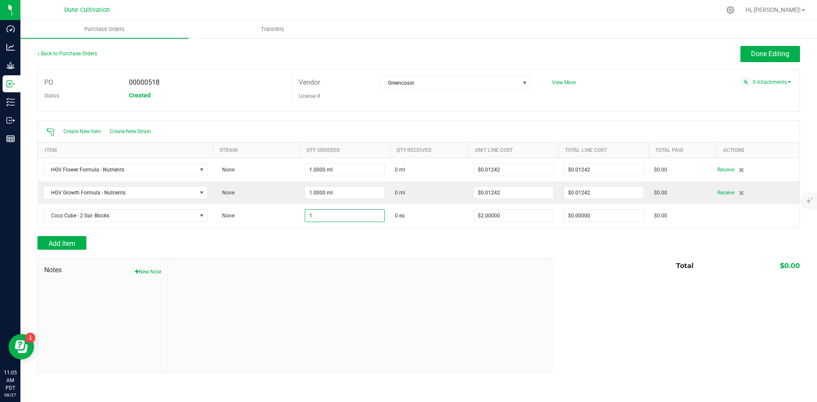
type input "1 ea"
click at [333, 234] on div at bounding box center [418, 232] width 762 height 9
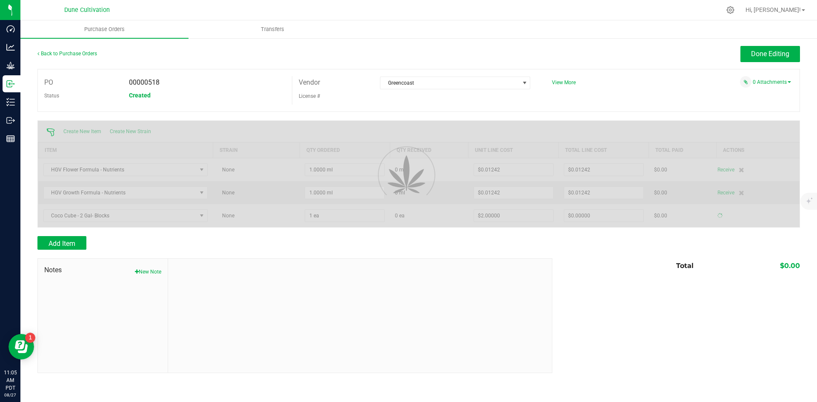
type input "$2.00000"
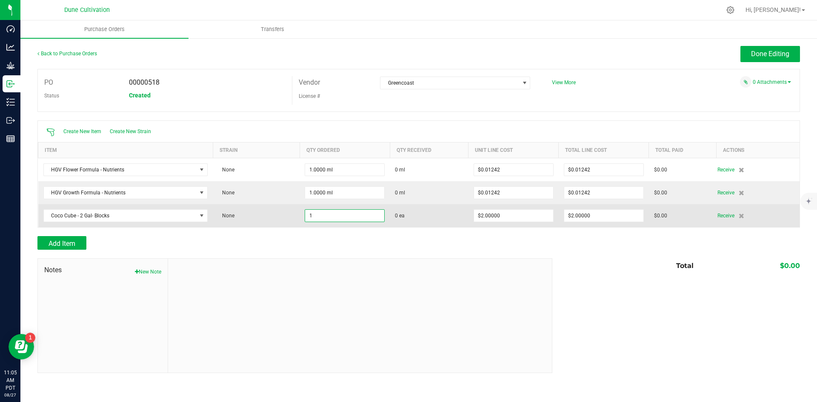
click at [337, 211] on input "1" at bounding box center [344, 216] width 79 height 12
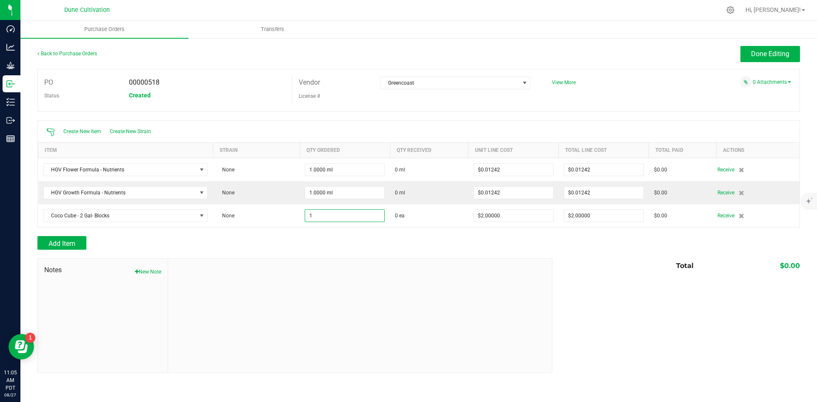
paste input "5280"
type input "5280 ea"
type input "$10,560.00000"
click at [347, 236] on div "Add Item" at bounding box center [291, 243] width 508 height 14
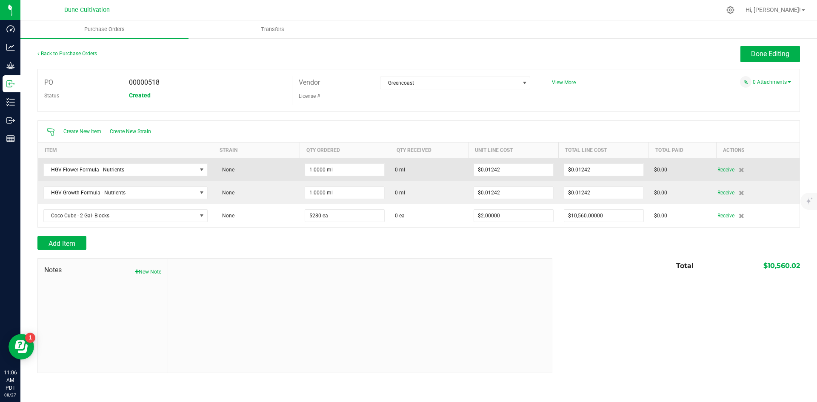
click at [339, 162] on td "1.0000 ml" at bounding box center [344, 169] width 90 height 23
drag, startPoint x: 342, startPoint y: 167, endPoint x: 347, endPoint y: 170, distance: 5.7
click at [342, 168] on input "1" at bounding box center [344, 170] width 79 height 12
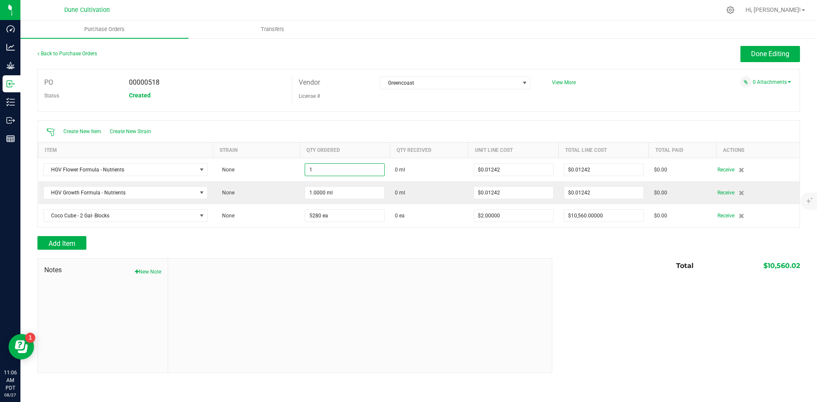
paste input "367211.0443262"
type input "1367211.0443 ml"
type input "$16,980.76117"
click at [606, 313] on div "Notes New Note Total $10,560.02" at bounding box center [418, 315] width 762 height 115
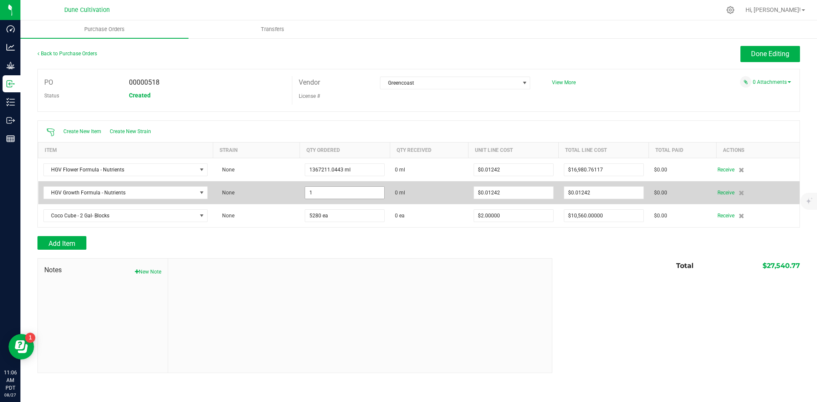
click at [329, 191] on input "1" at bounding box center [344, 193] width 79 height 12
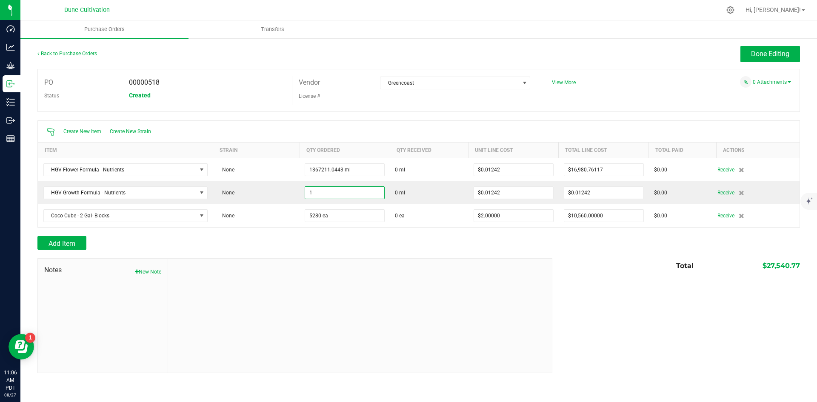
paste input "375"
type input "375.0000 ml"
type input "$4.65750"
drag, startPoint x: 682, startPoint y: 315, endPoint x: 698, endPoint y: 303, distance: 19.4
click at [683, 315] on div "Notes New Note Total $27,540.77" at bounding box center [418, 315] width 762 height 115
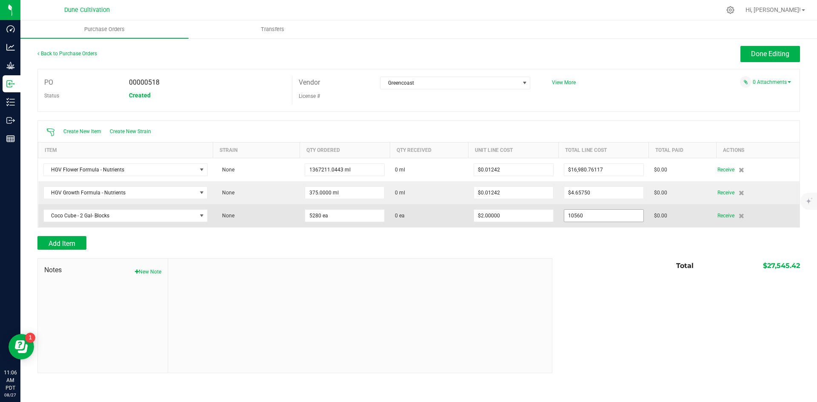
click at [573, 218] on input "10560" at bounding box center [603, 216] width 79 height 12
click at [576, 215] on input "10560" at bounding box center [603, 216] width 79 height 12
drag, startPoint x: 587, startPoint y: 213, endPoint x: 563, endPoint y: 215, distance: 23.9
click at [564, 215] on input "10560" at bounding box center [603, 216] width 79 height 12
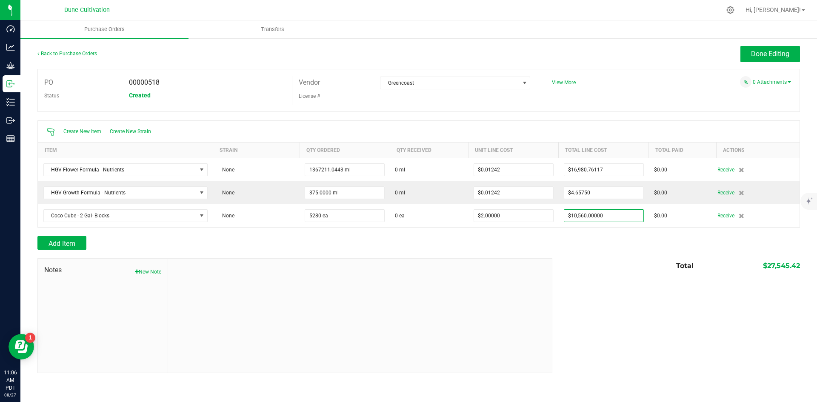
click at [589, 253] on div at bounding box center [418, 254] width 762 height 9
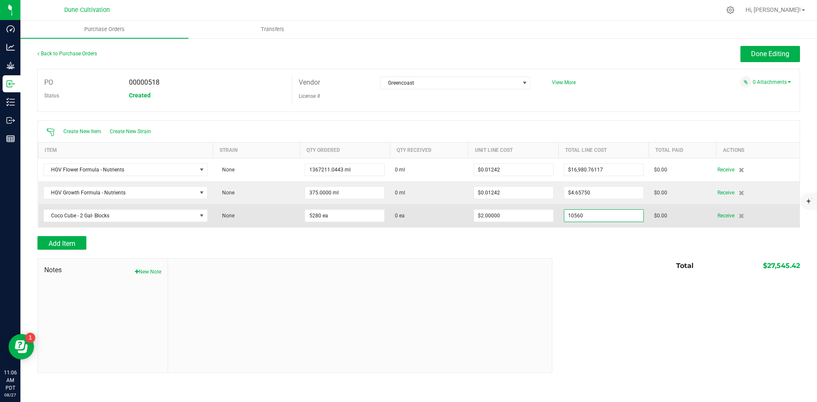
click at [573, 218] on input "10560" at bounding box center [603, 216] width 79 height 12
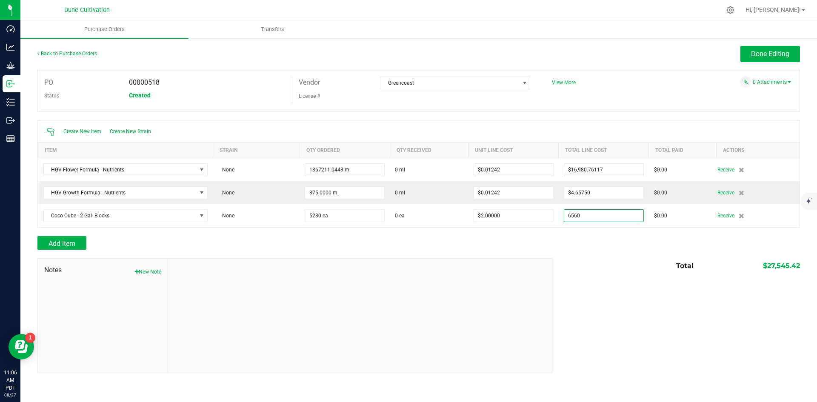
type input "$6,560.00000"
click at [573, 236] on div "Add Item" at bounding box center [418, 243] width 762 height 14
type input "5280"
type input "$1.24242"
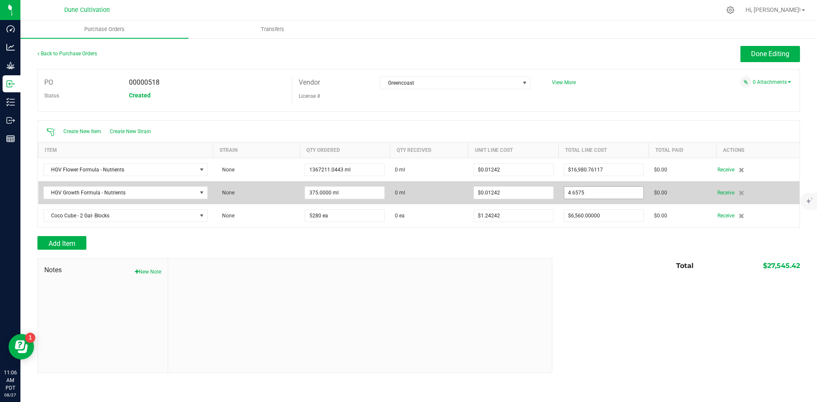
click at [598, 196] on input "4.6575" at bounding box center [603, 193] width 79 height 12
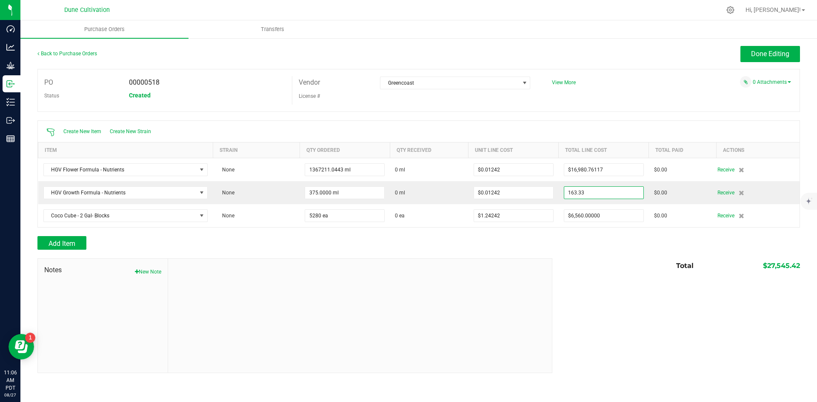
type input "$163.33000"
click at [586, 257] on div at bounding box center [418, 254] width 762 height 9
type input "375"
type input "$0.43555"
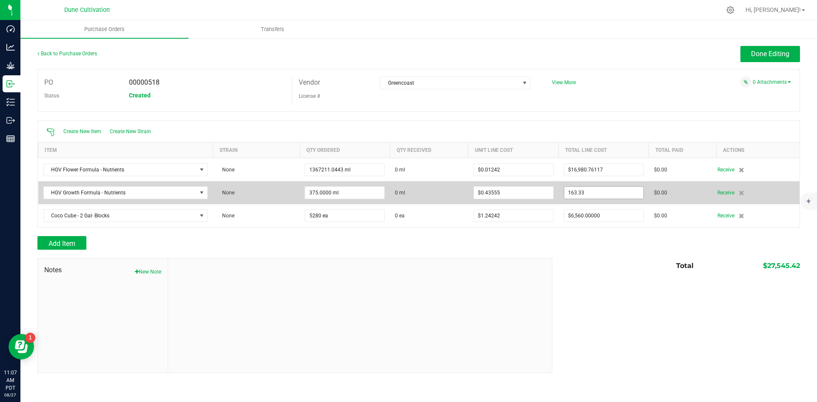
click at [581, 187] on input "163.33" at bounding box center [603, 193] width 79 height 12
click at [574, 191] on input "163.33" at bounding box center [603, 193] width 79 height 12
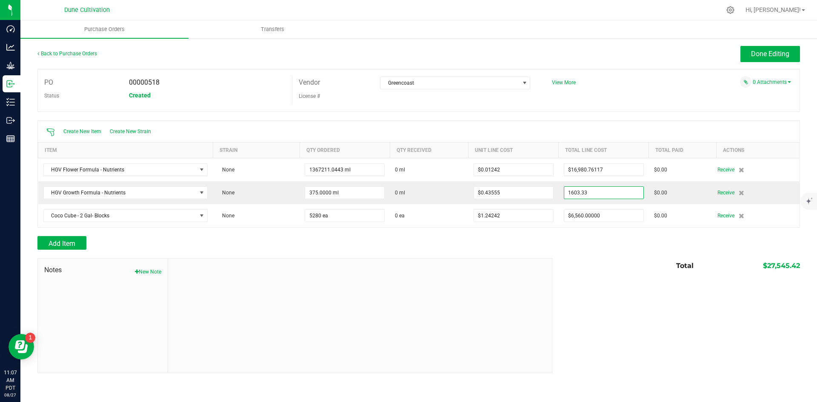
type input "$1,603.33000"
drag, startPoint x: 578, startPoint y: 268, endPoint x: 584, endPoint y: 265, distance: 6.7
click at [578, 268] on div "Total $27,545.42" at bounding box center [673, 265] width 254 height 15
type input "375"
type input "$4.27555"
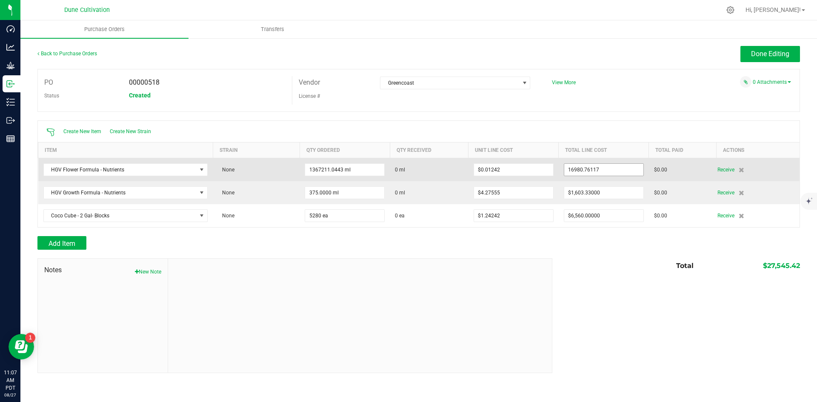
click at [587, 169] on input "16980.76117" at bounding box center [603, 170] width 79 height 12
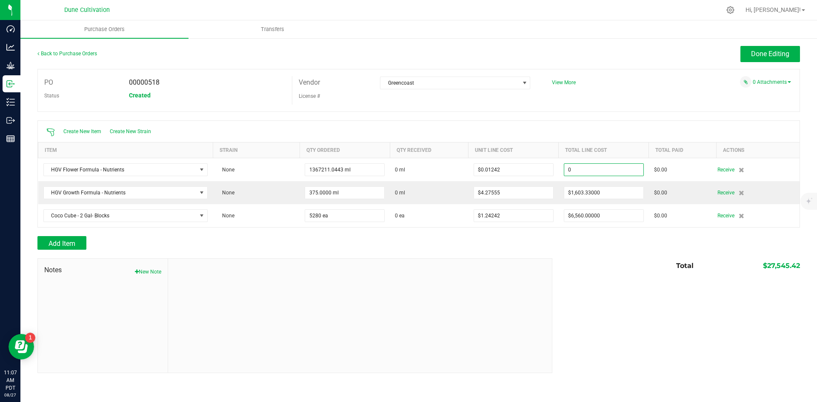
type input "$0.00000"
drag, startPoint x: 581, startPoint y: 335, endPoint x: 741, endPoint y: 53, distance: 324.4
click at [582, 329] on div "Notes New Note Total $27,545.42" at bounding box center [418, 315] width 762 height 115
type input "1367211"
type input "$0.00000"
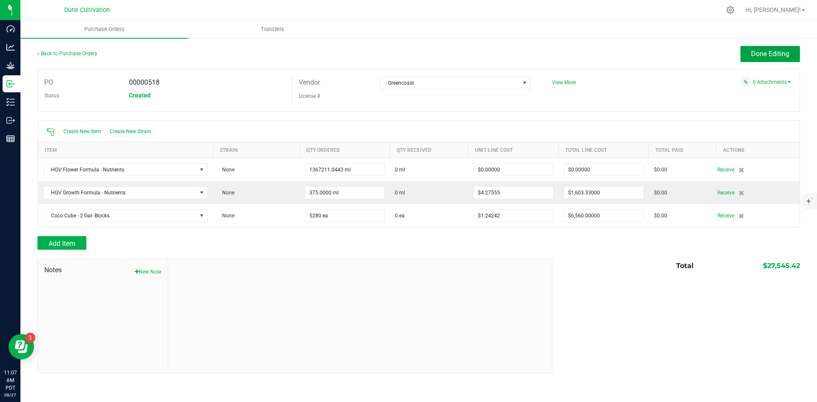
click at [774, 56] on span "Done Editing" at bounding box center [770, 54] width 38 height 8
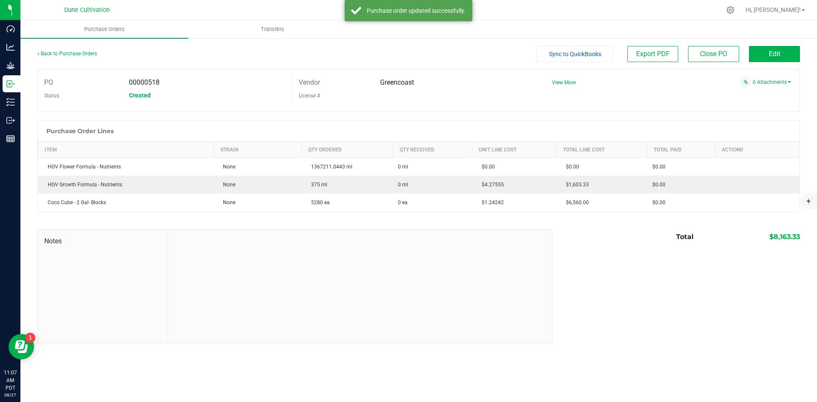
click at [785, 243] on div "$8,163.33" at bounding box center [746, 236] width 106 height 15
click at [785, 238] on span "$8,163.33" at bounding box center [784, 237] width 31 height 8
click at [783, 56] on button "Edit" at bounding box center [774, 54] width 51 height 16
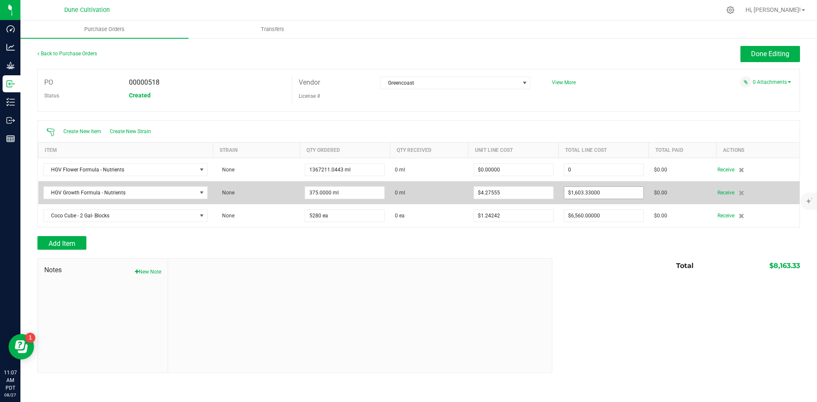
drag, startPoint x: 598, startPoint y: 171, endPoint x: 606, endPoint y: 191, distance: 21.6
click at [597, 171] on input "0" at bounding box center [603, 170] width 79 height 12
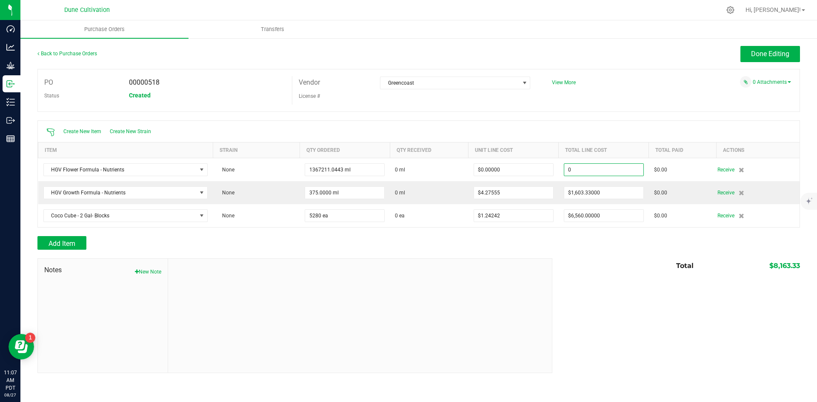
paste input "9618.85"
type input "$9,618.85000"
click at [609, 257] on div at bounding box center [418, 254] width 762 height 9
type input "1367211"
type input "$0.00704"
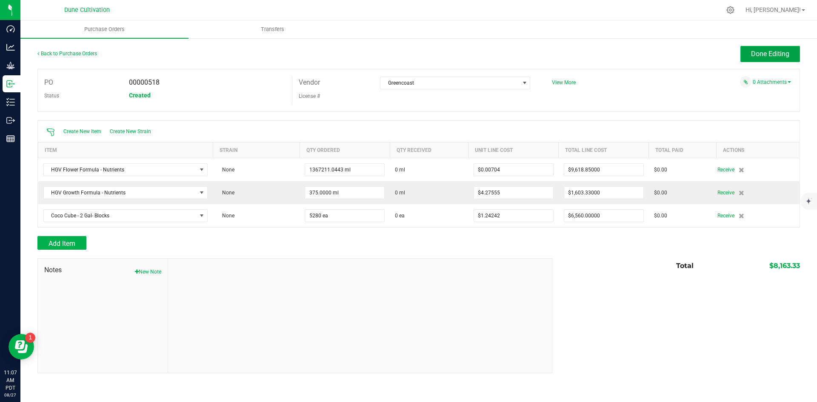
click at [766, 50] on span "Done Editing" at bounding box center [770, 54] width 38 height 8
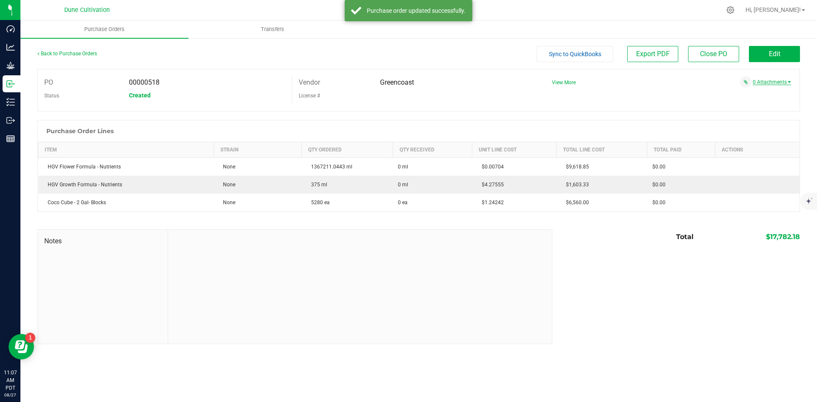
click at [770, 80] on link "0 Attachments" at bounding box center [771, 82] width 38 height 6
click at [744, 94] on button "Attach new document" at bounding box center [763, 94] width 56 height 8
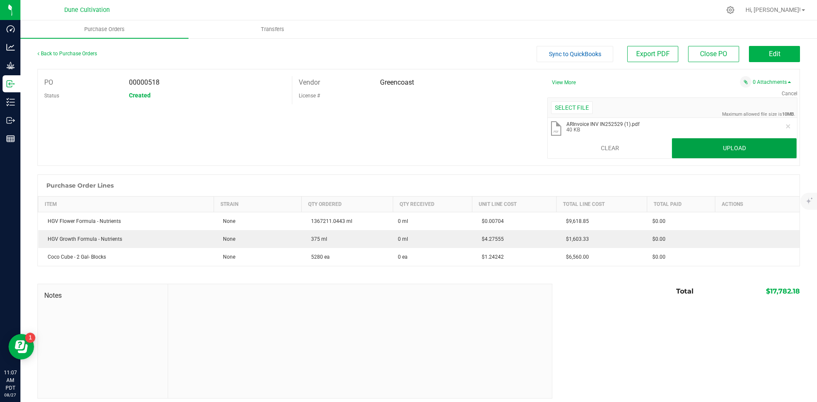
click at [740, 145] on button "Upload" at bounding box center [734, 148] width 125 height 20
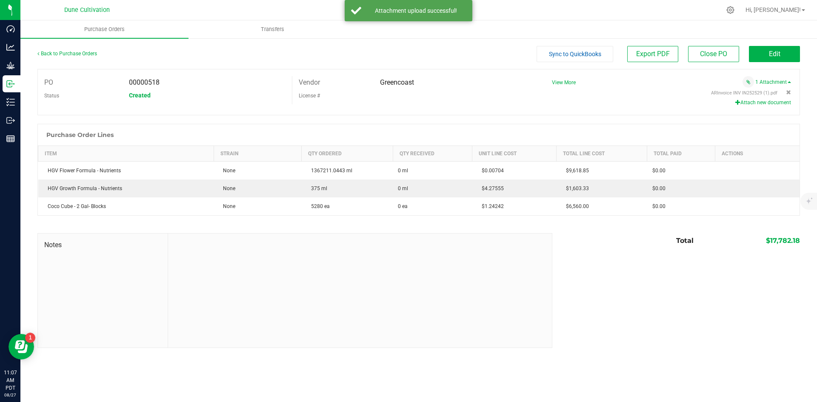
click at [588, 53] on span "Sync to QuickBooks" at bounding box center [575, 54] width 52 height 7
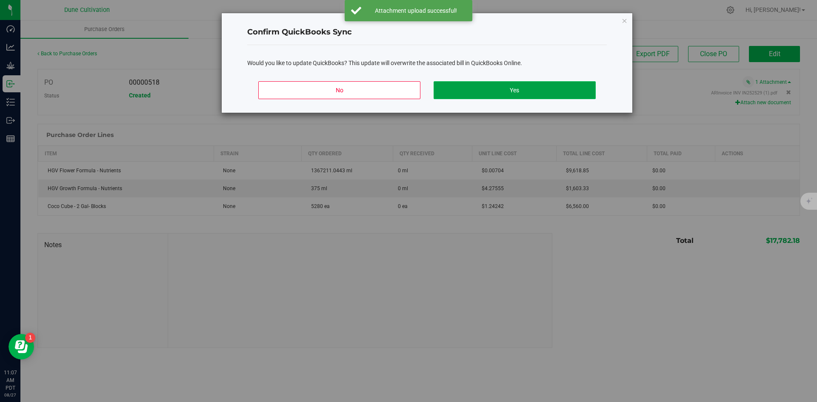
click at [555, 91] on button "Yes" at bounding box center [514, 90] width 162 height 18
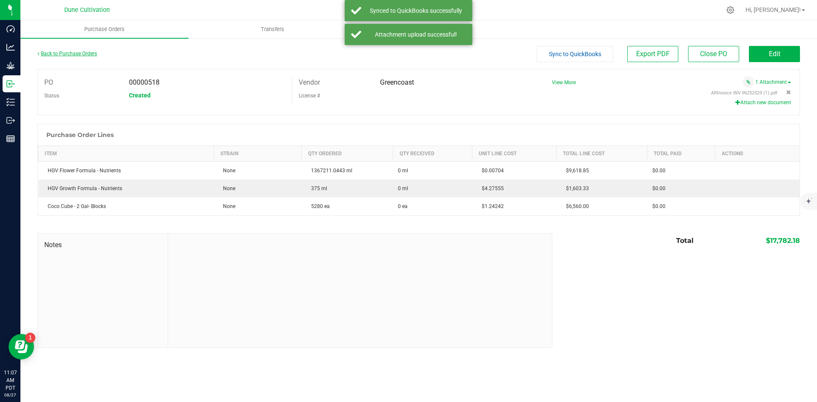
click at [74, 53] on link "Back to Purchase Orders" at bounding box center [67, 54] width 60 height 6
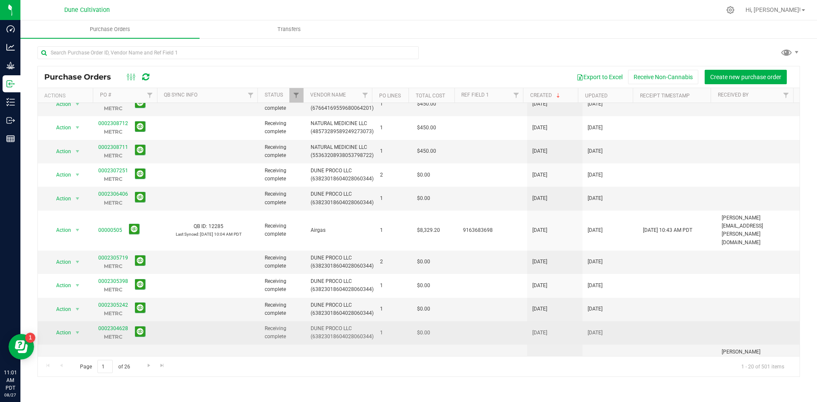
scroll to position [223, 0]
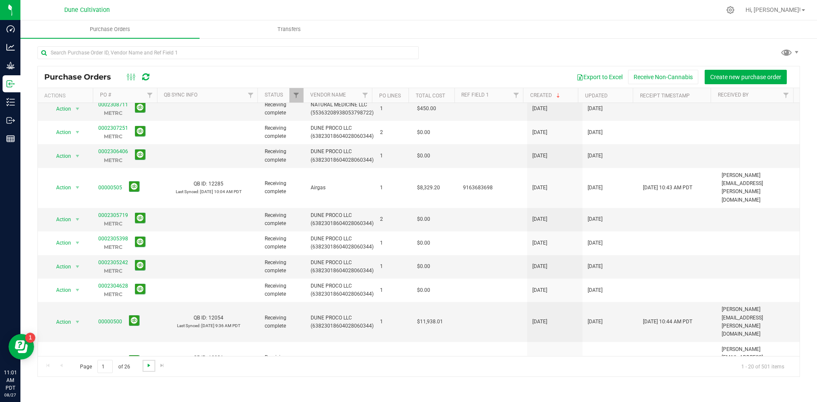
click at [146, 365] on span "Go to the next page" at bounding box center [148, 365] width 7 height 7
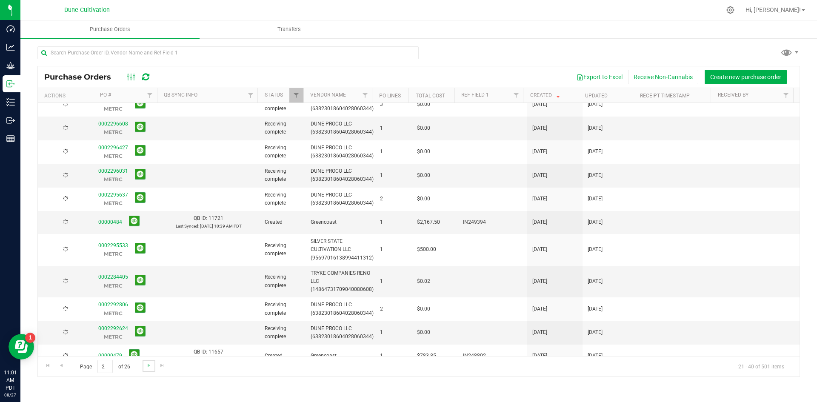
scroll to position [0, 0]
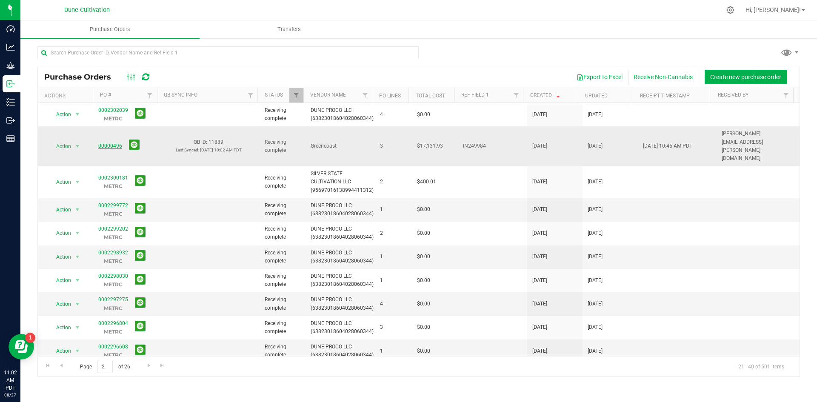
click at [113, 143] on link "00000496" at bounding box center [110, 146] width 24 height 6
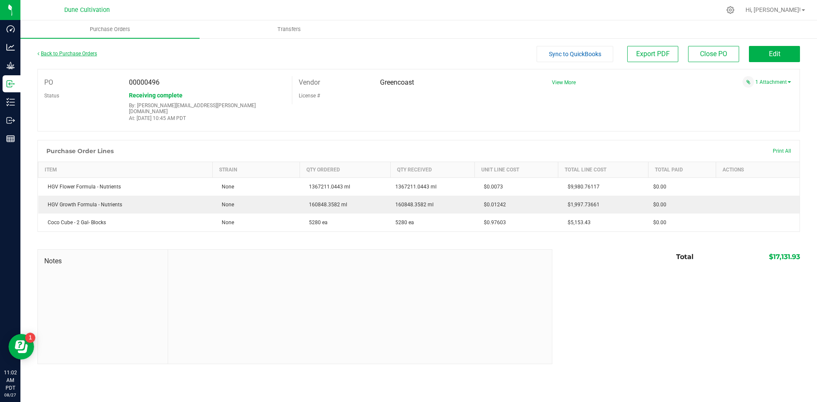
click at [69, 54] on link "Back to Purchase Orders" at bounding box center [67, 54] width 60 height 6
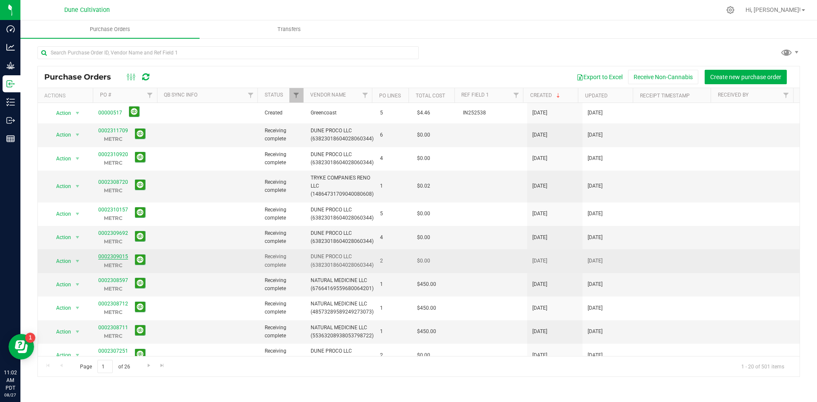
scroll to position [223, 0]
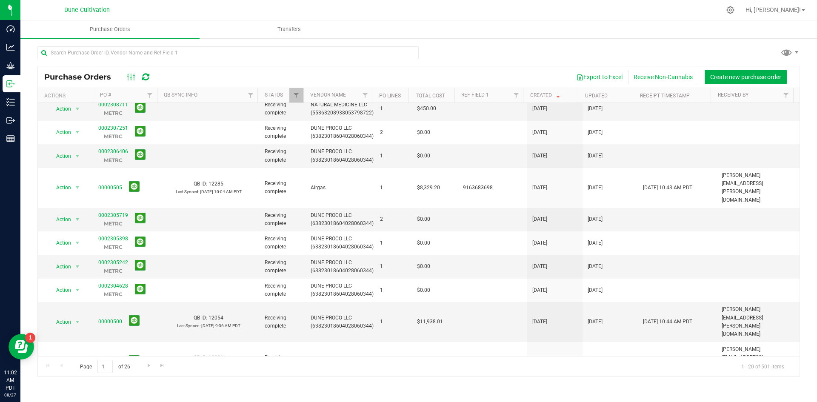
click at [117, 399] on link "00000498" at bounding box center [110, 402] width 24 height 6
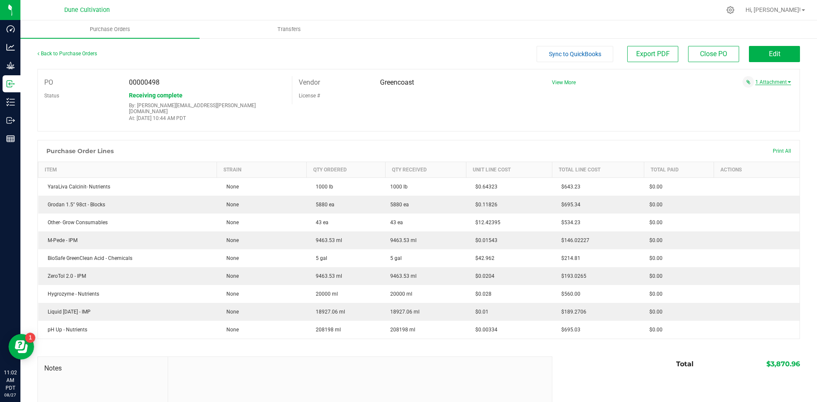
click at [771, 82] on link "1 Attachment" at bounding box center [773, 82] width 36 height 6
click at [748, 97] on div "IN249981.pdf Attach new document" at bounding box center [667, 98] width 245 height 20
click at [749, 94] on span "IN249981.pdf" at bounding box center [763, 93] width 28 height 6
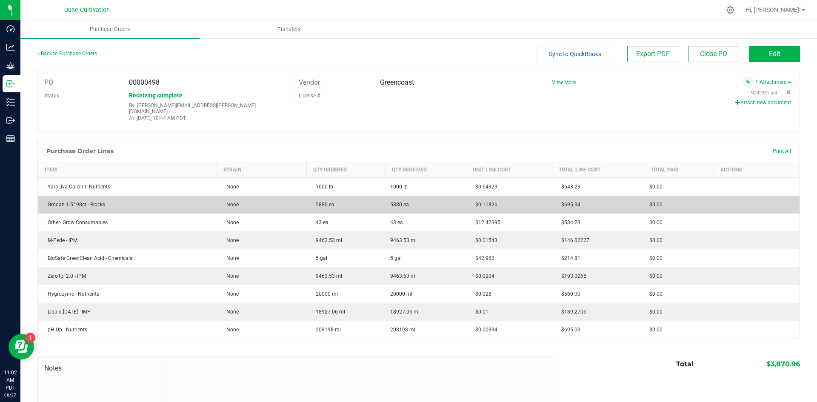
click at [315, 202] on span "5880 ea" at bounding box center [322, 205] width 23 height 6
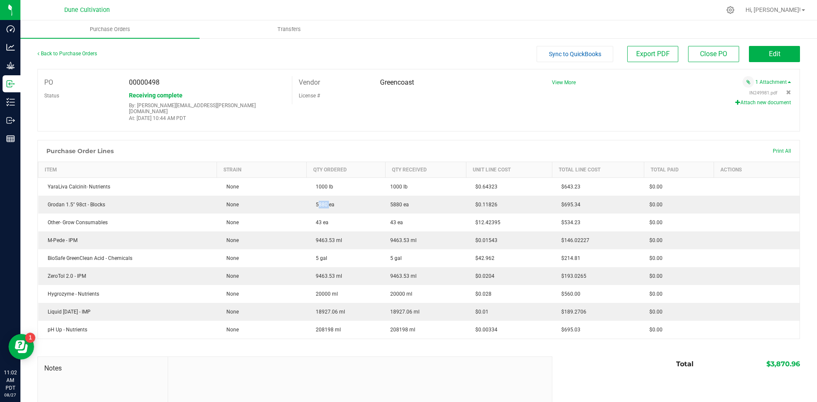
copy span "5880"
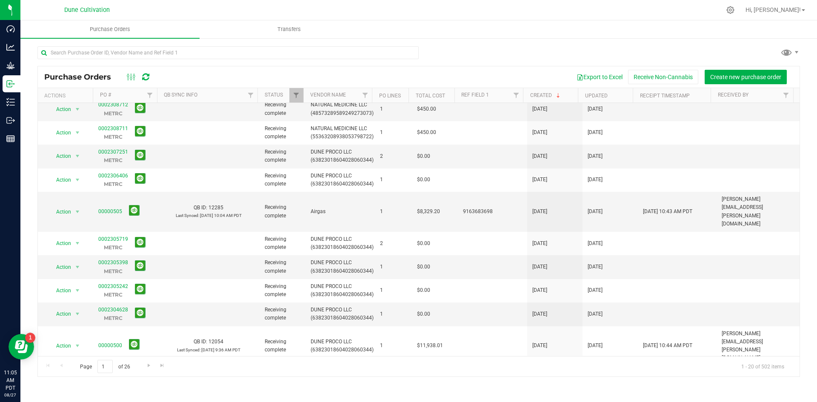
scroll to position [222, 0]
click at [145, 369] on link "Go to the next page" at bounding box center [148, 365] width 12 height 11
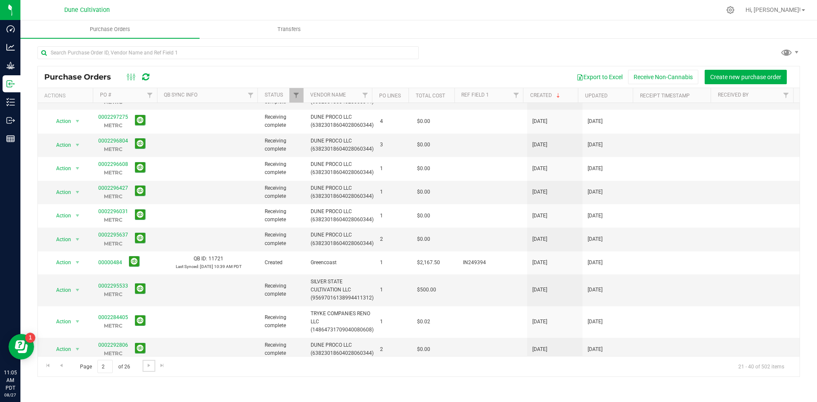
scroll to position [0, 0]
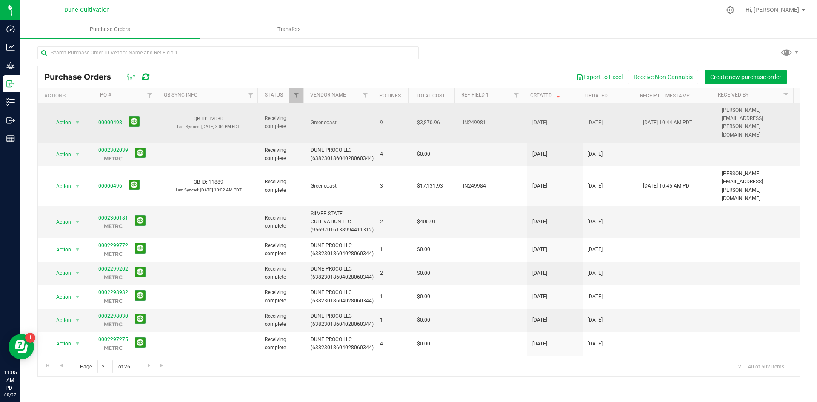
click at [97, 114] on td "00000498" at bounding box center [125, 123] width 65 height 40
click at [100, 120] on link "00000498" at bounding box center [110, 123] width 24 height 6
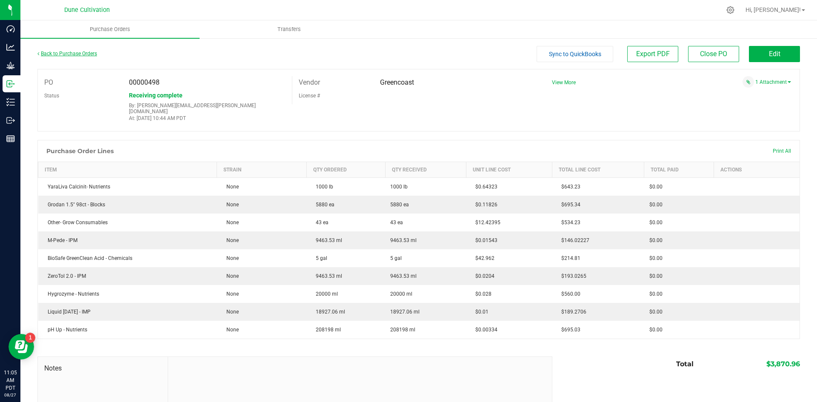
click at [73, 52] on link "Back to Purchase Orders" at bounding box center [67, 54] width 60 height 6
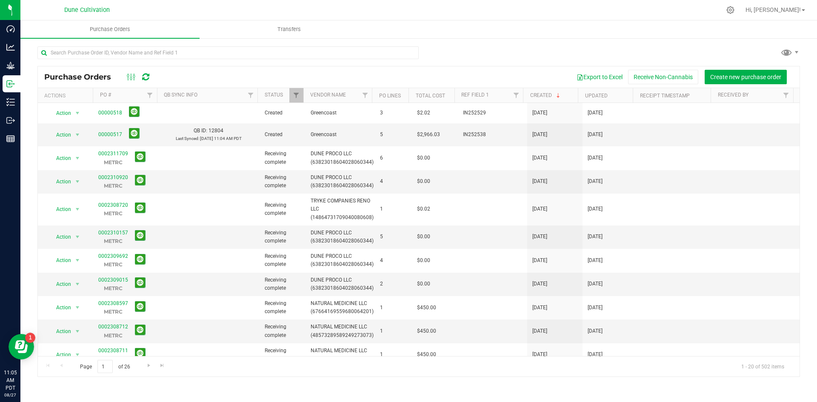
click at [142, 368] on div "Page 1 of 26 1 - 20 of 502 items" at bounding box center [418, 366] width 761 height 20
click at [145, 368] on span "Go to the next page" at bounding box center [148, 365] width 7 height 7
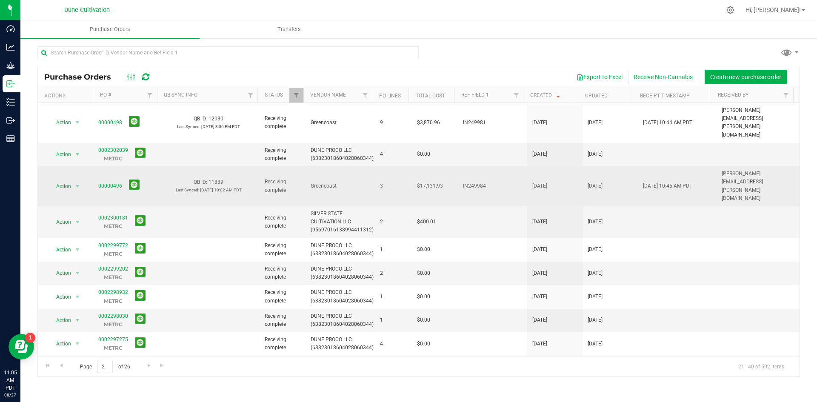
click at [108, 179] on span "00000496" at bounding box center [125, 185] width 54 height 13
click at [109, 183] on link "00000496" at bounding box center [110, 186] width 24 height 6
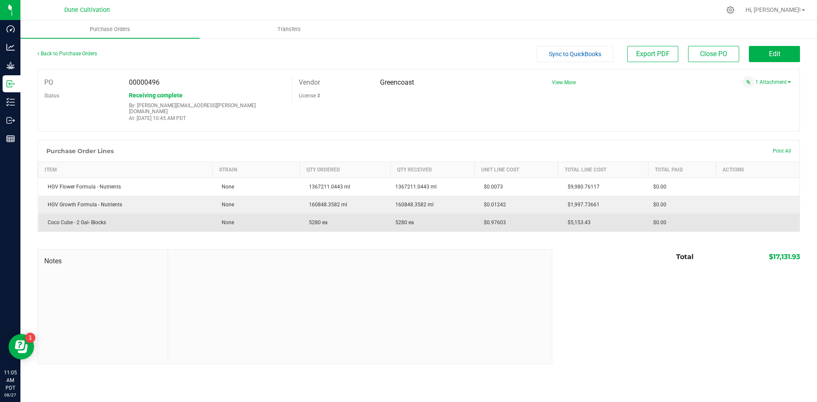
click at [311, 219] on span "5280 ea" at bounding box center [316, 222] width 23 height 6
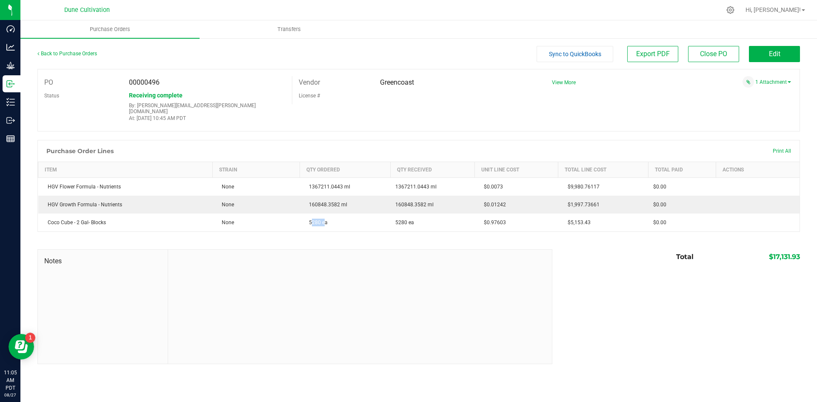
copy span "5280"
click at [774, 79] on div "1 Attachment" at bounding box center [667, 81] width 245 height 11
click at [763, 83] on link "1 Attachment" at bounding box center [773, 82] width 36 height 6
click at [749, 94] on span "ARInvoice INV IN249984.pdf" at bounding box center [747, 93] width 59 height 6
